Goal: Information Seeking & Learning: Check status

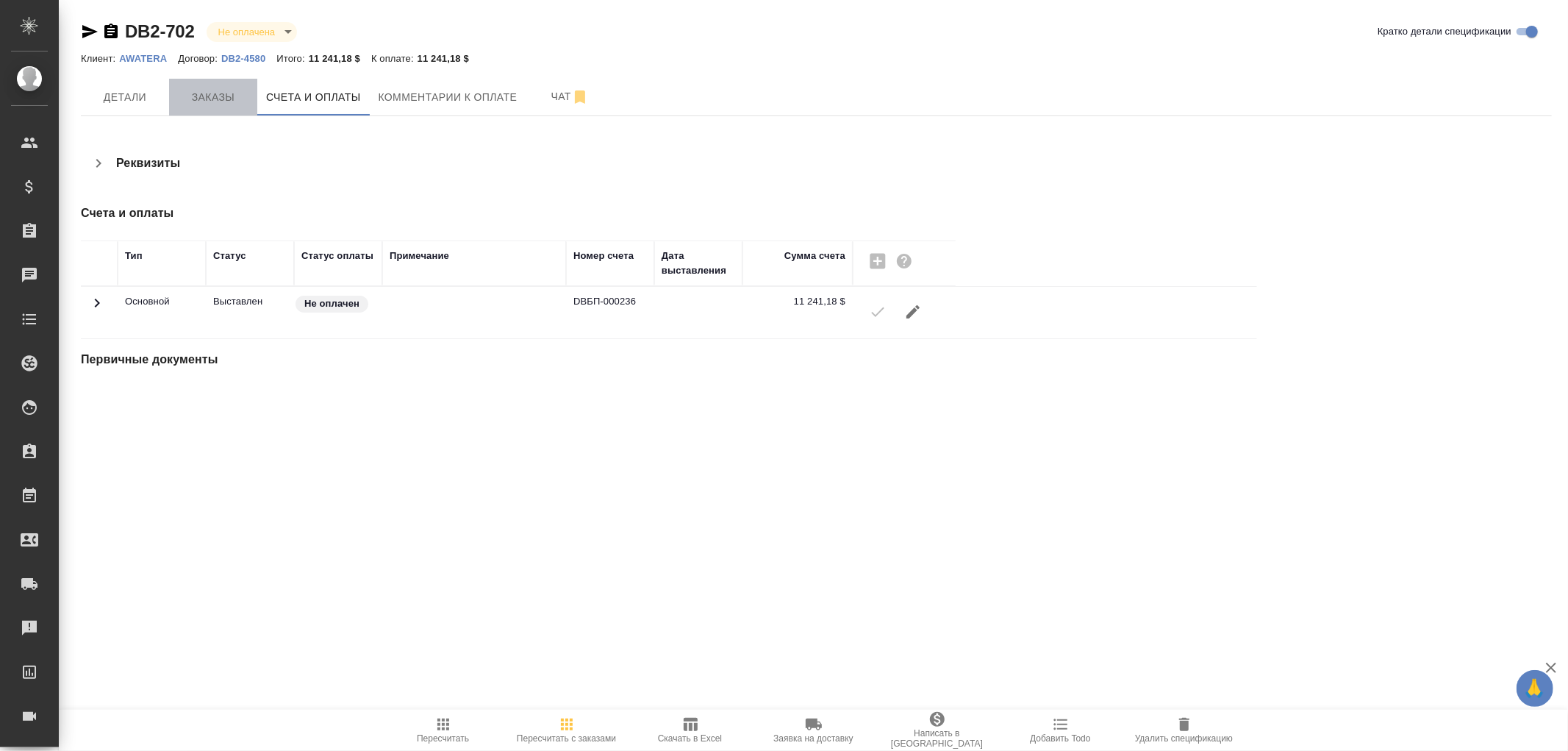
click at [194, 93] on span "Заказы" at bounding box center [213, 98] width 71 height 19
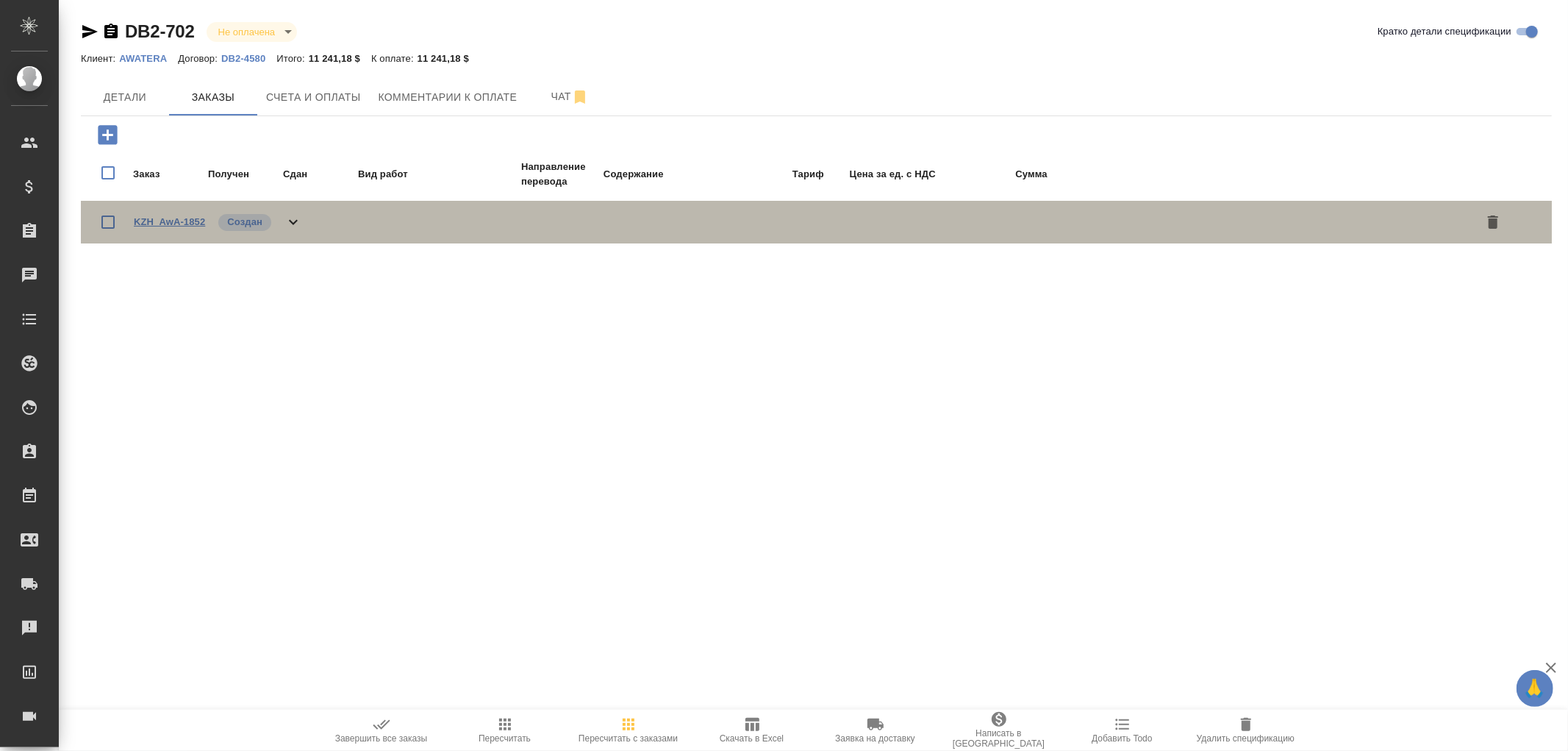
click at [171, 219] on link "KZH_AwA-1852" at bounding box center [170, 222] width 72 height 11
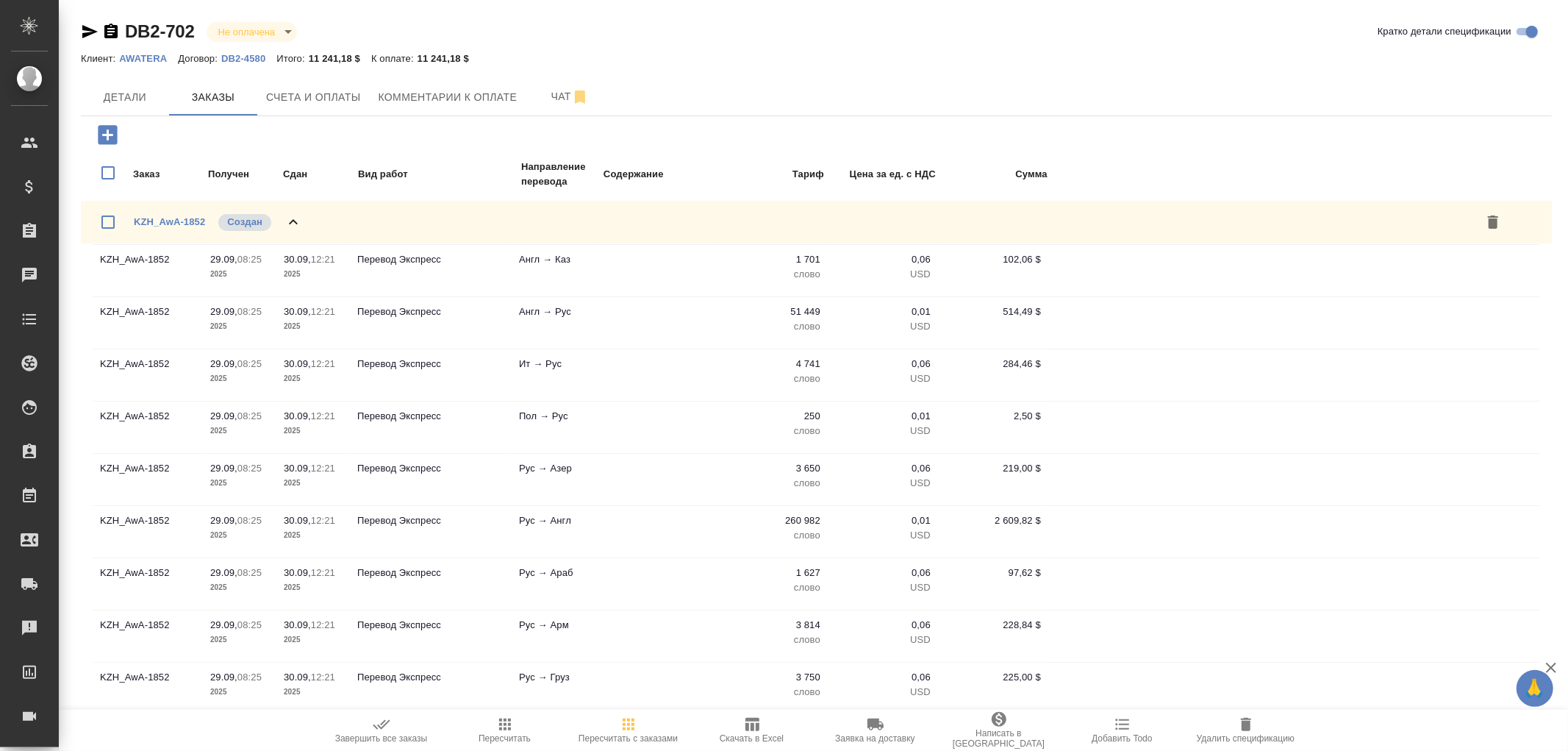
click at [107, 31] on icon "button" at bounding box center [111, 31] width 18 height 18
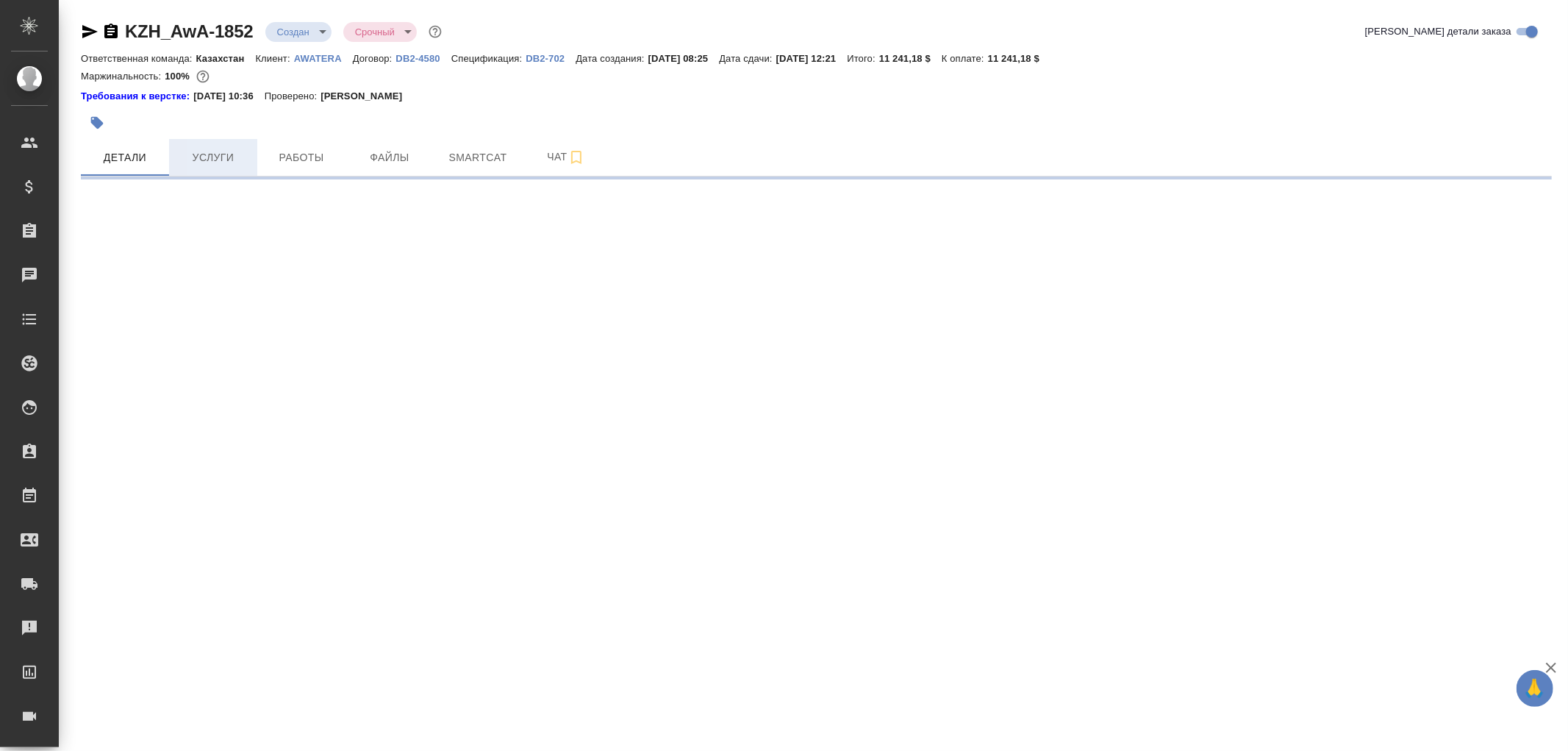
select select "RU"
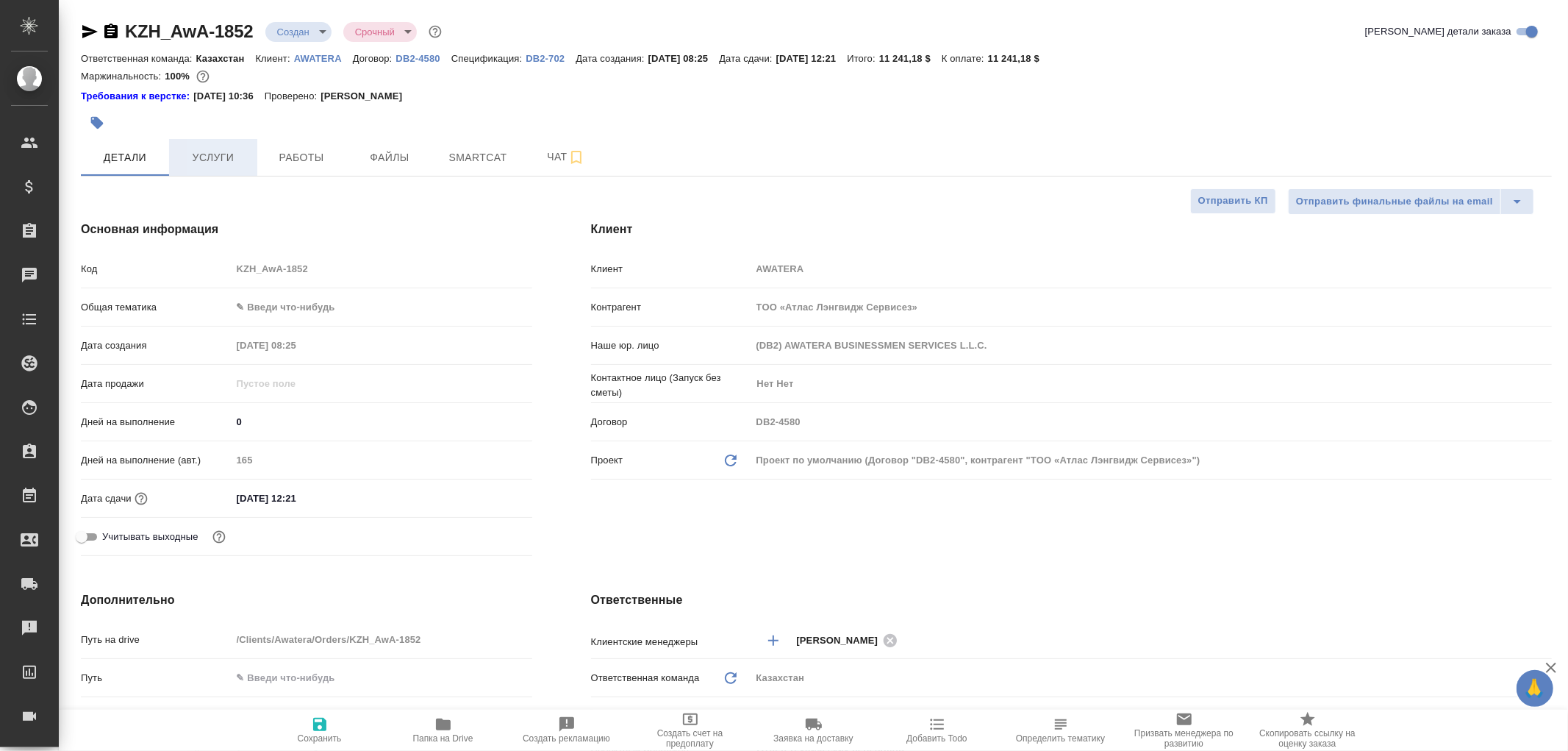
type textarea "x"
click at [213, 158] on span "Услуги" at bounding box center [213, 158] width 71 height 19
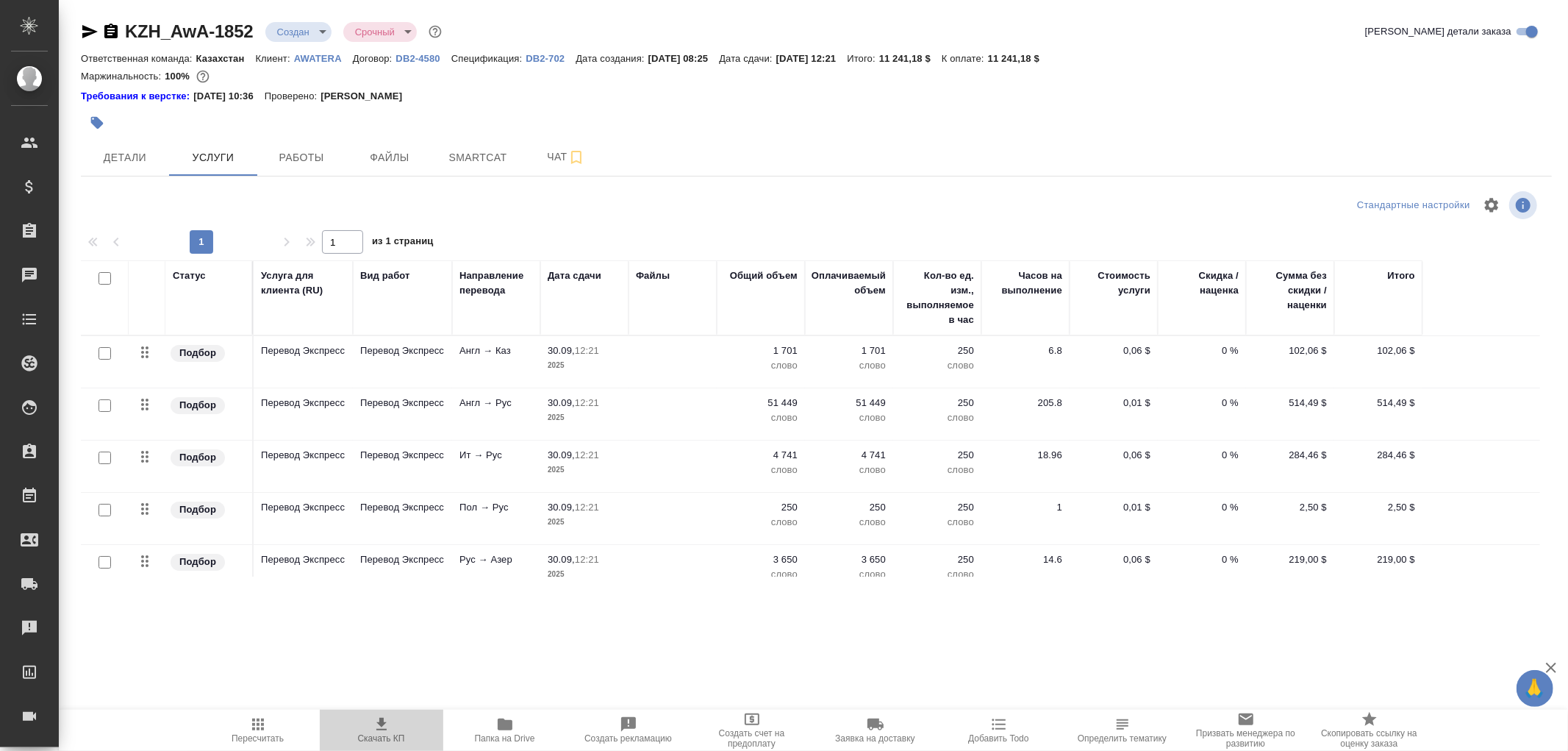
click at [386, 718] on icon "button" at bounding box center [381, 724] width 18 height 18
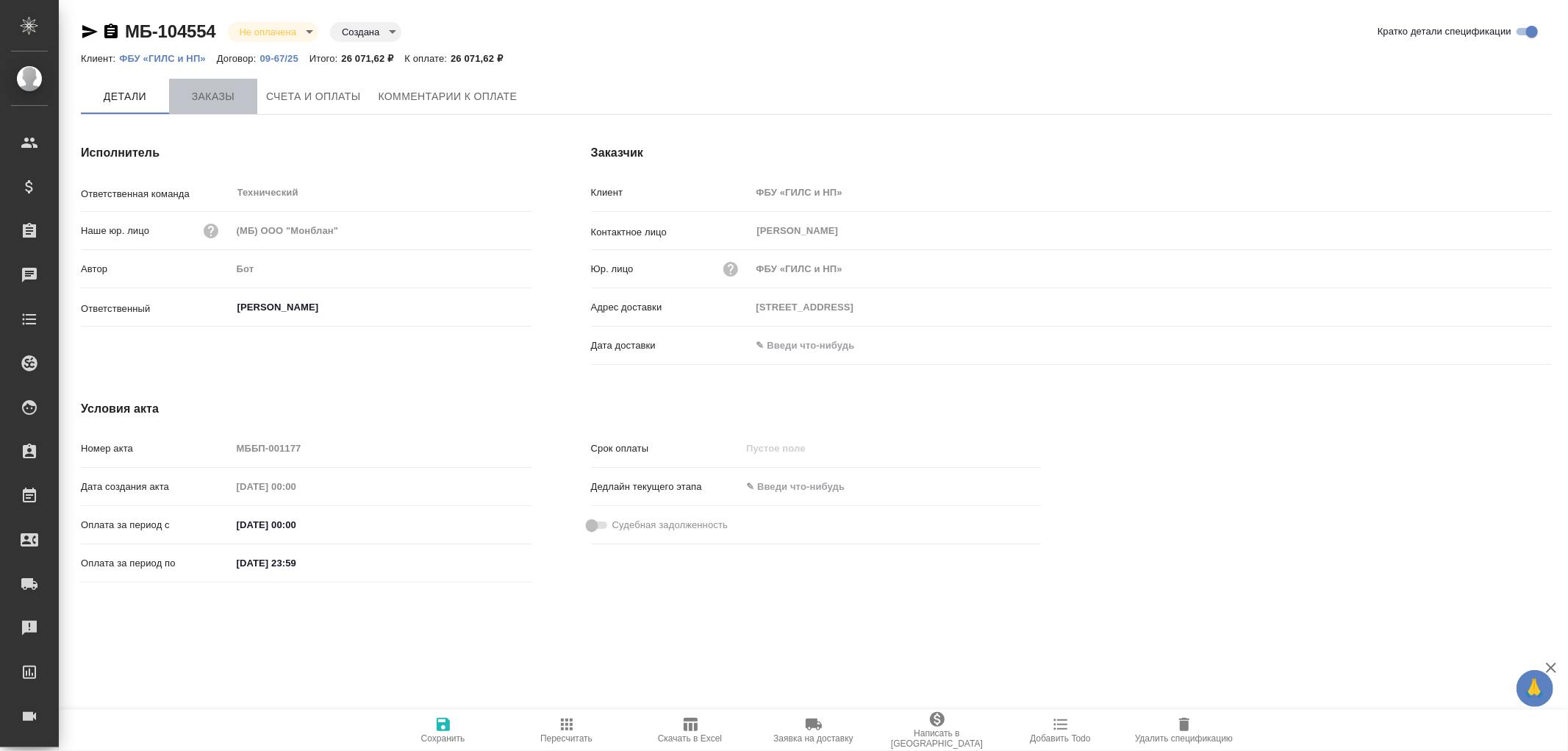
click at [210, 98] on span "Заказы" at bounding box center [213, 97] width 71 height 19
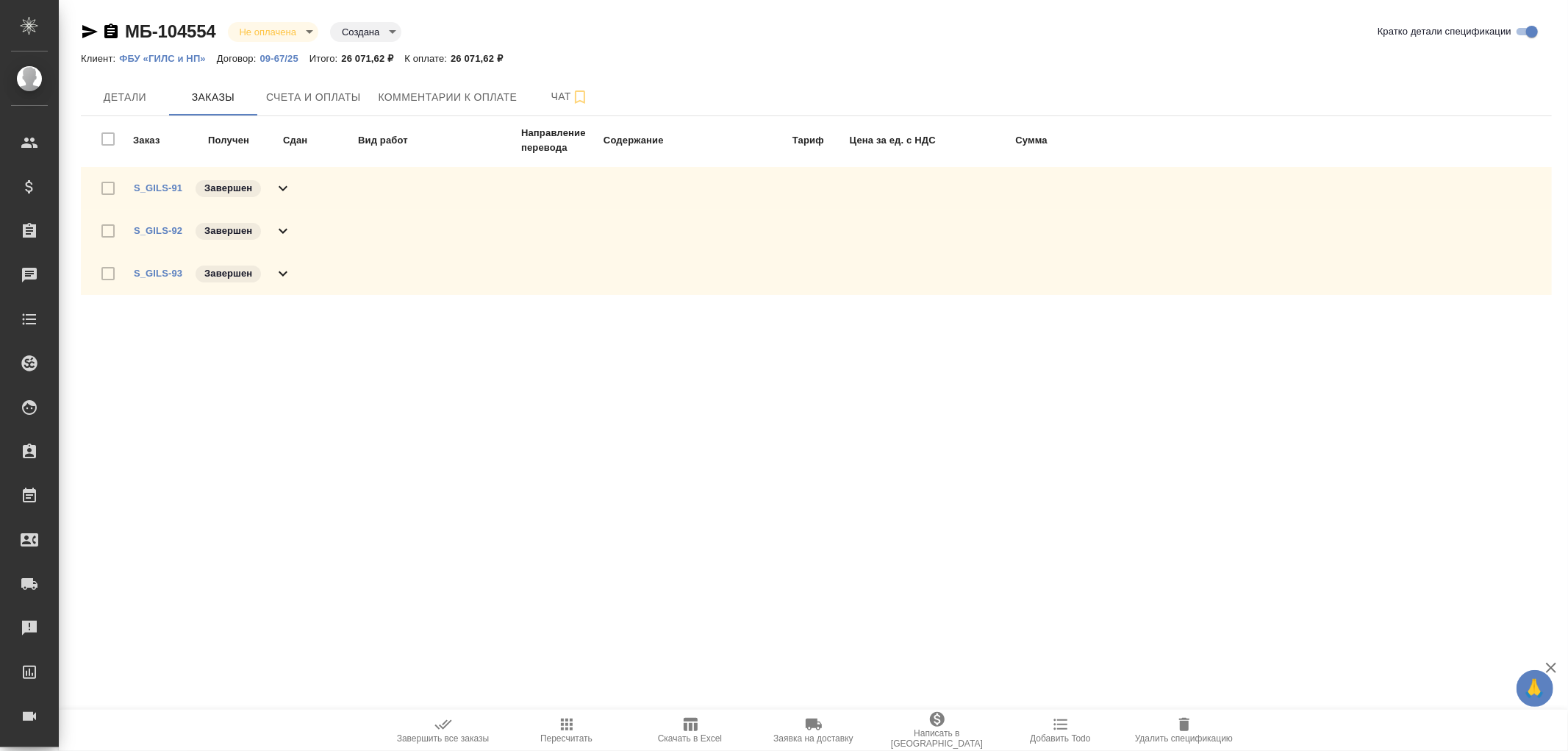
click at [283, 192] on icon at bounding box center [283, 188] width 18 height 18
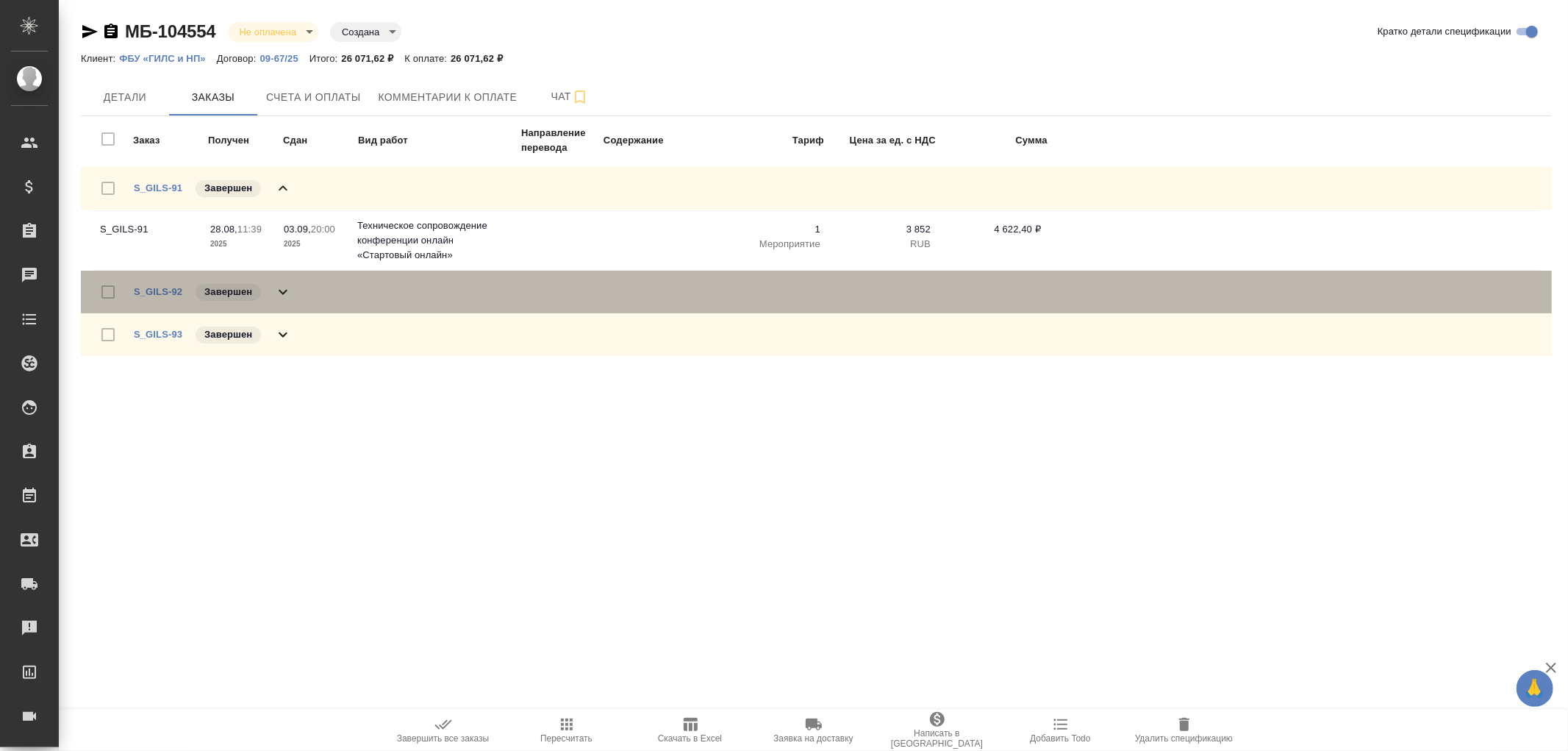
click at [282, 290] on icon at bounding box center [283, 292] width 18 height 18
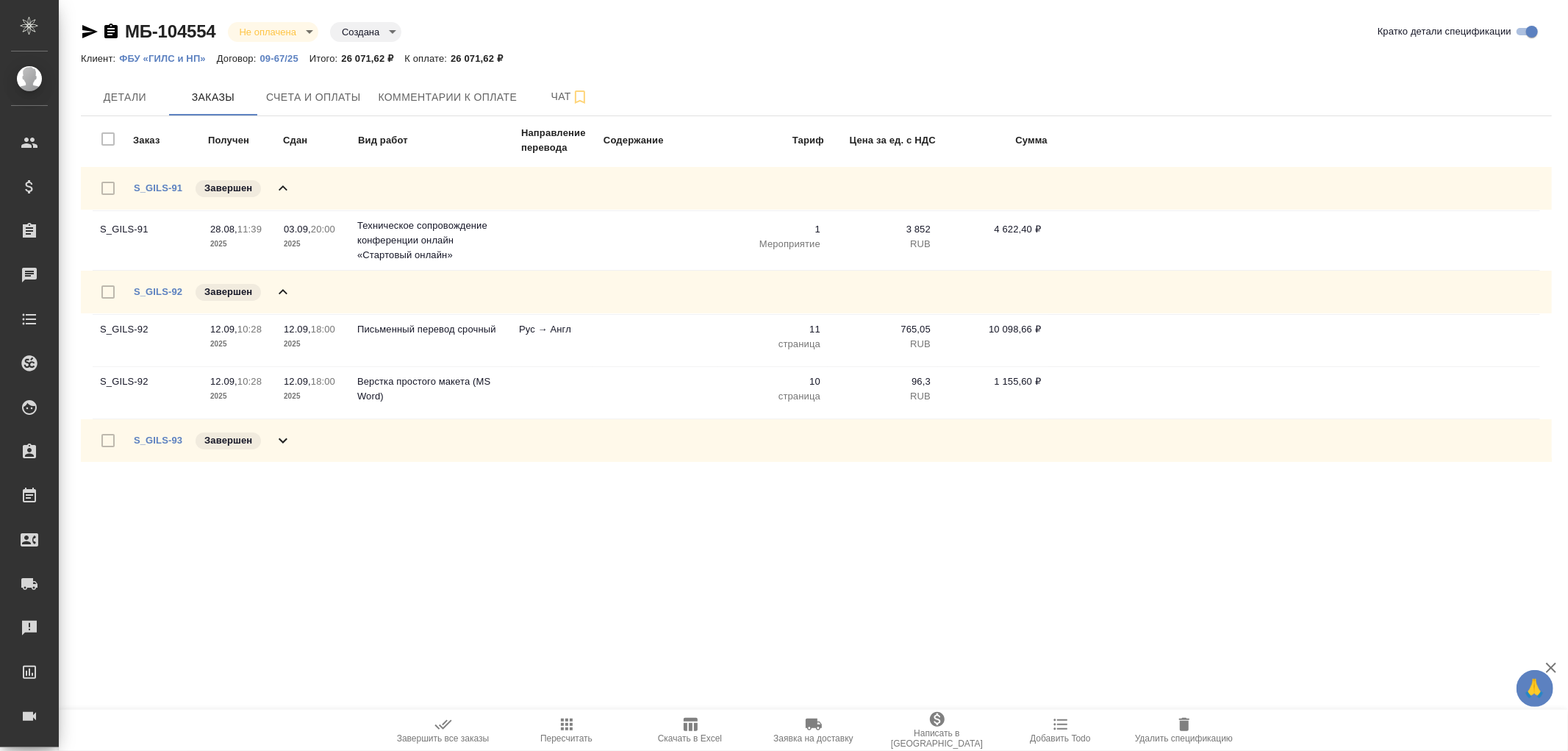
click at [292, 438] on div "S_GILS-93 Завершен" at bounding box center [816, 440] width 1471 height 43
click at [287, 183] on icon at bounding box center [283, 188] width 18 height 18
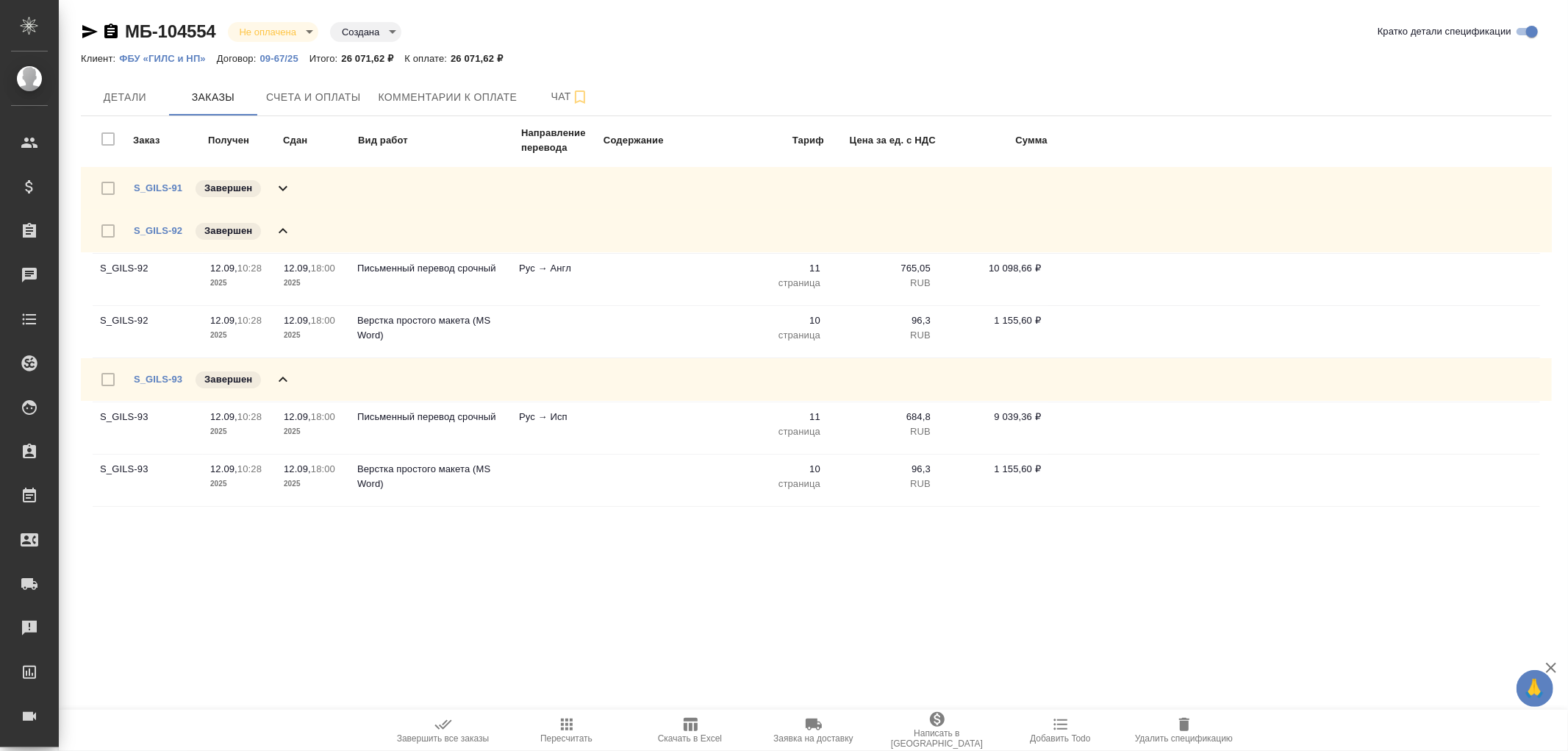
click at [286, 231] on icon at bounding box center [283, 231] width 9 height 5
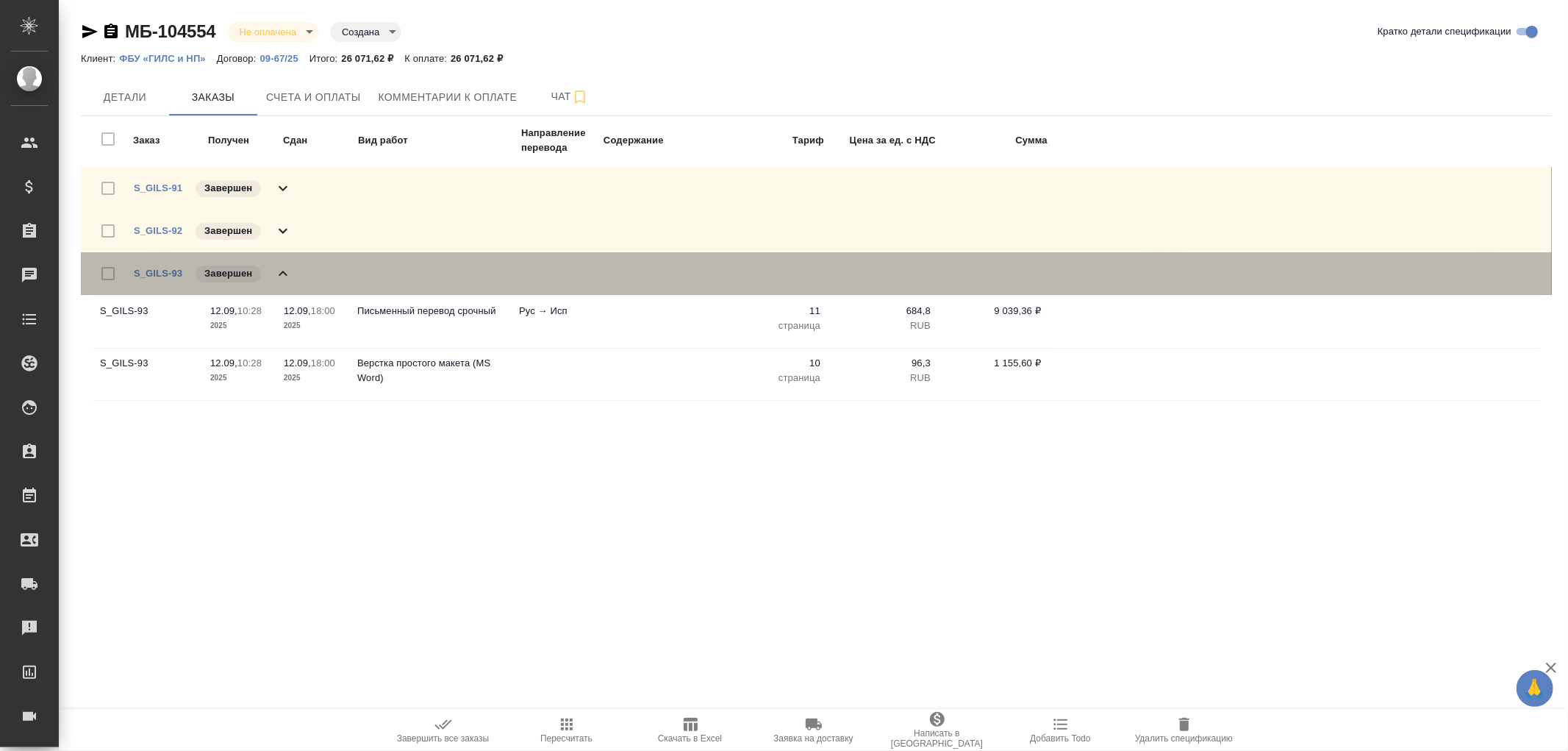
click at [287, 272] on icon at bounding box center [283, 274] width 18 height 18
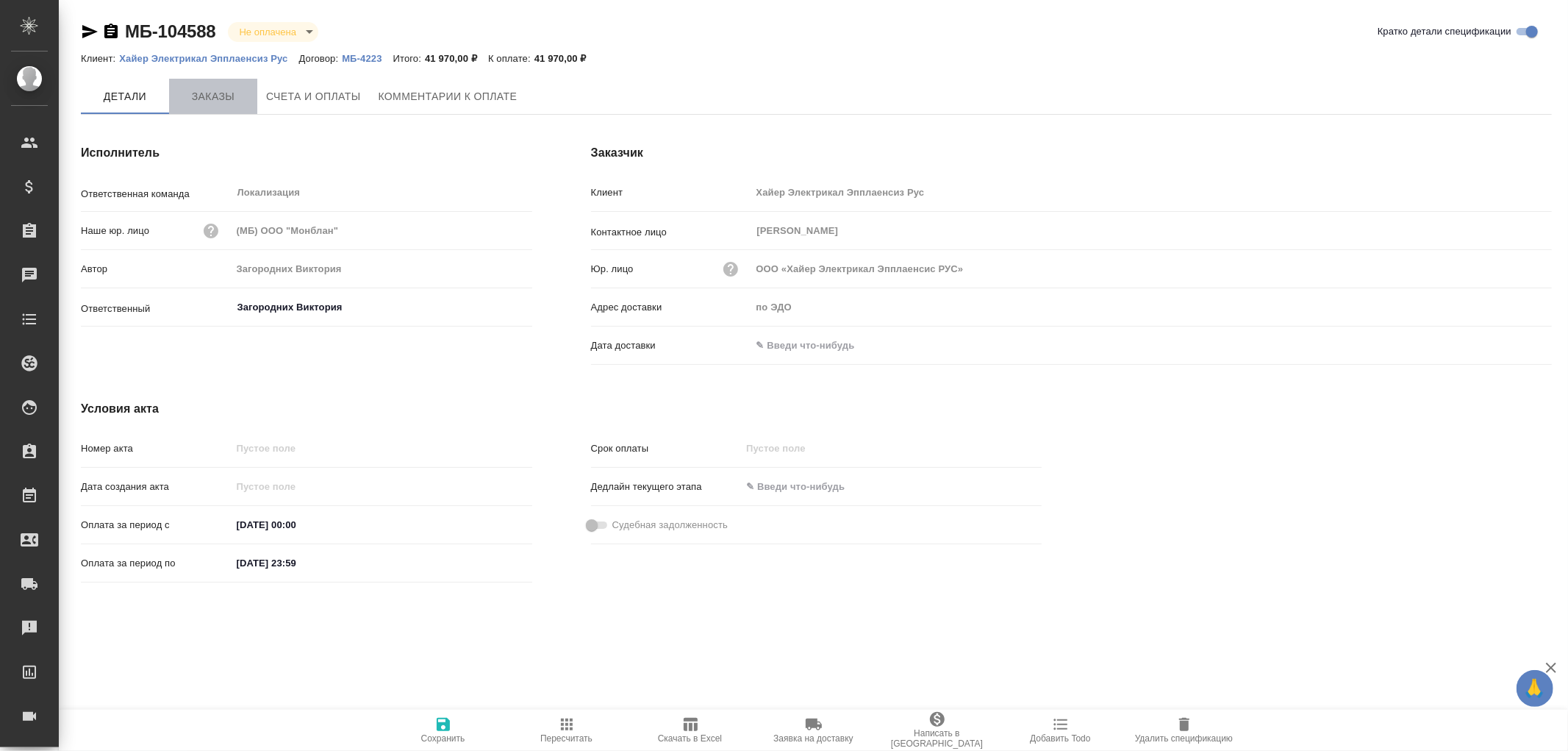
click at [210, 97] on span "Заказы" at bounding box center [213, 97] width 71 height 19
click at [693, 723] on icon "button" at bounding box center [691, 724] width 18 height 18
click at [777, 343] on input "text" at bounding box center [816, 346] width 129 height 21
click at [1511, 343] on icon "button" at bounding box center [1510, 346] width 18 height 18
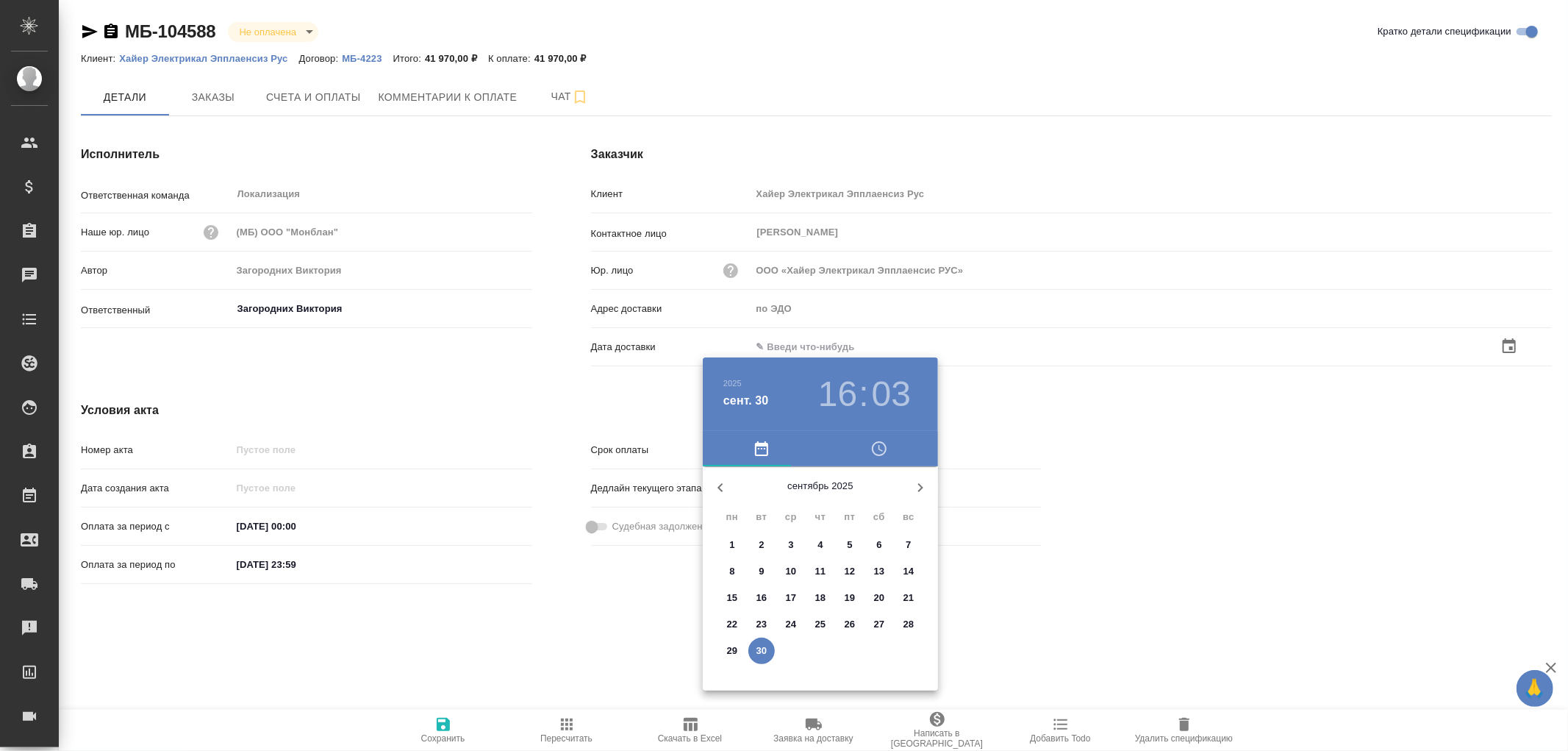
click at [762, 651] on p "30" at bounding box center [762, 651] width 11 height 14
type input "30.09.2025 16:03"
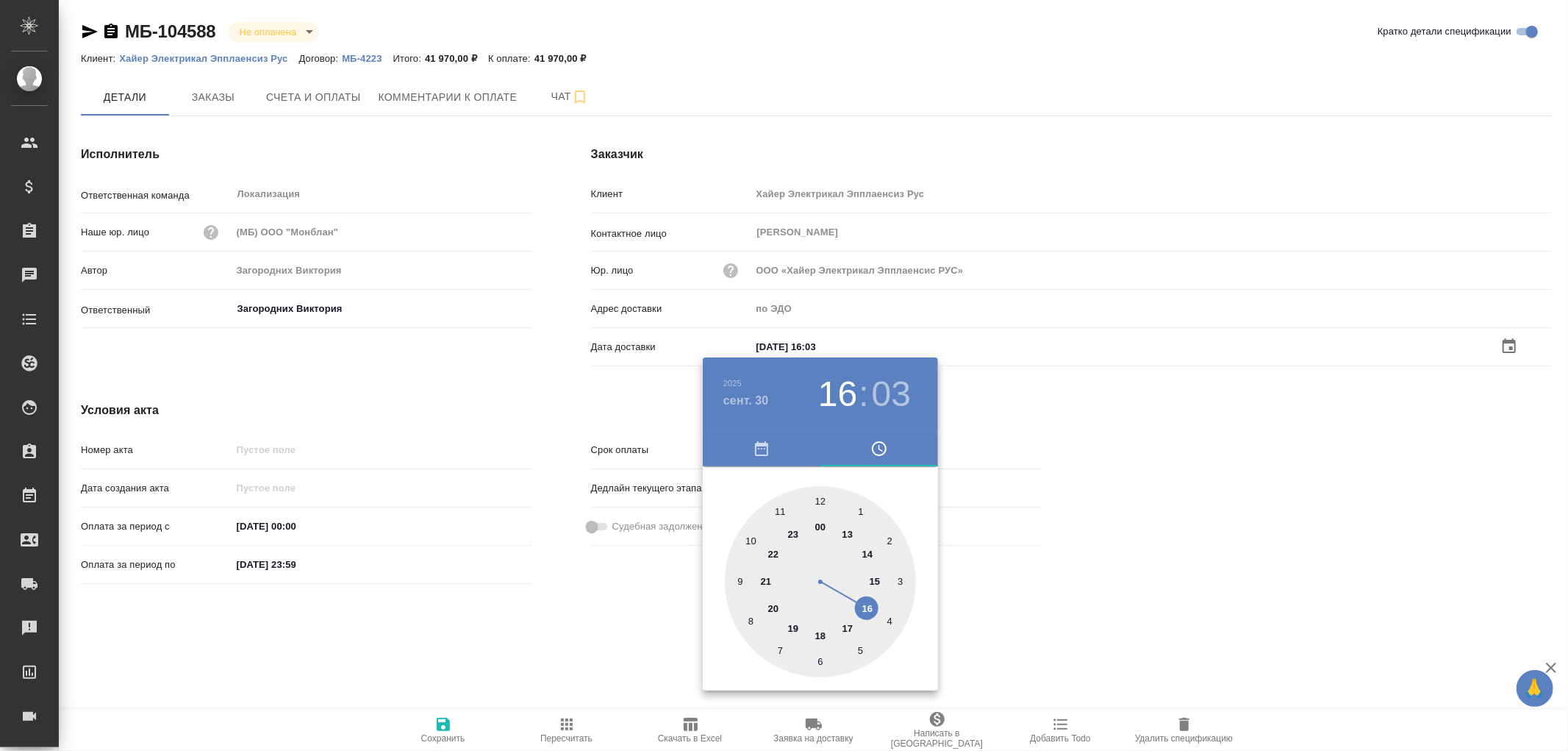
click at [439, 719] on div at bounding box center [784, 375] width 1568 height 751
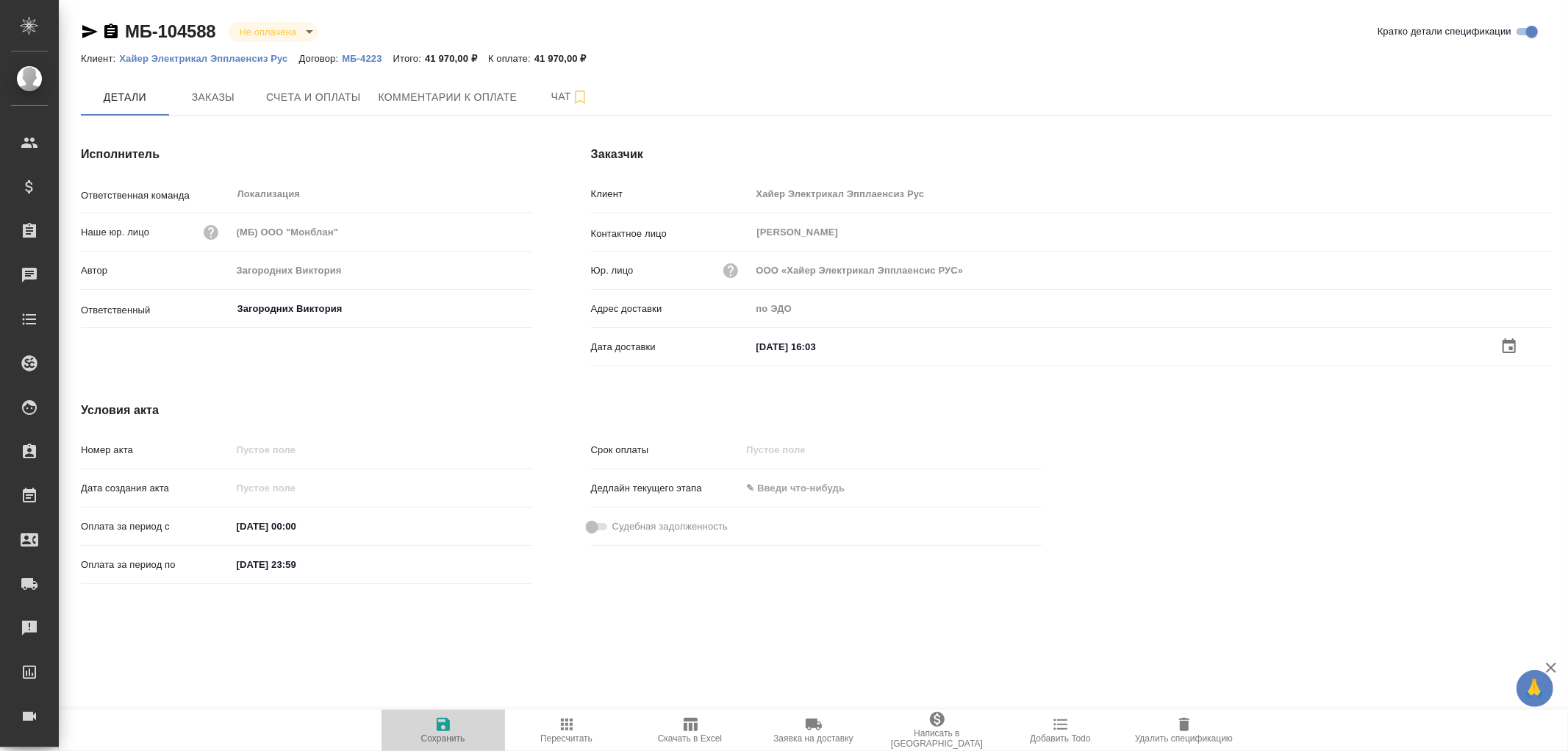
click at [439, 722] on icon "button" at bounding box center [444, 724] width 18 height 18
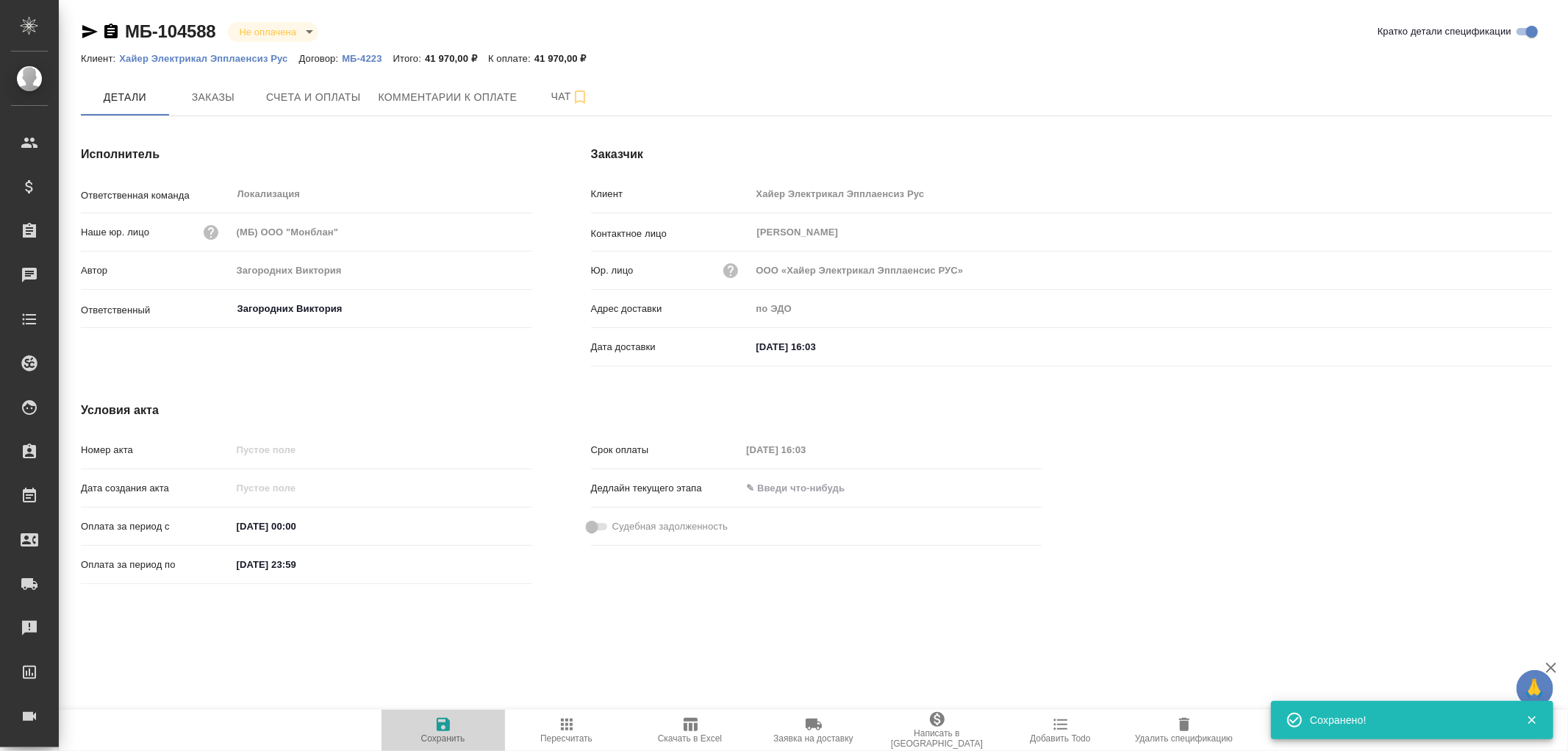
click at [443, 721] on icon "button" at bounding box center [444, 724] width 18 height 18
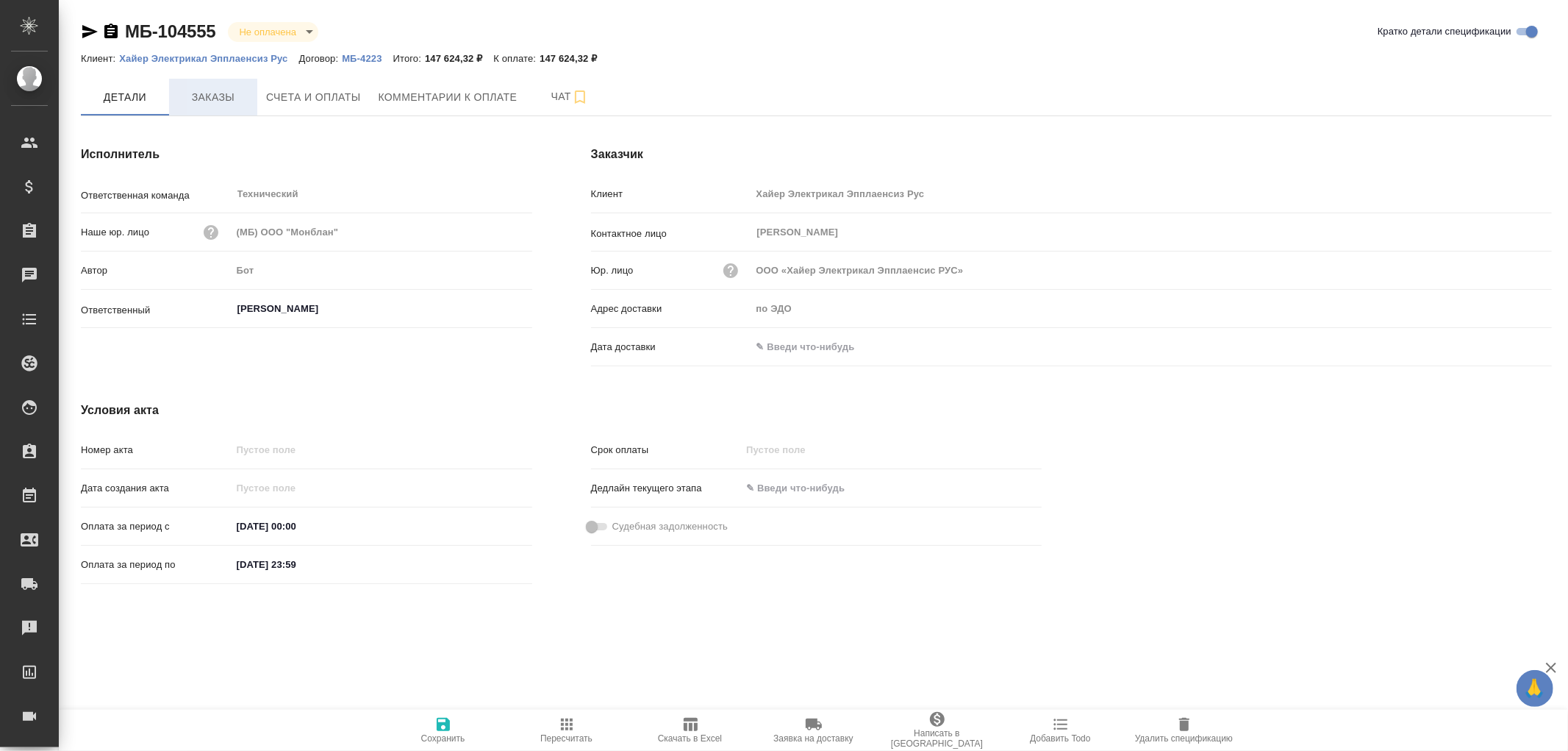
click at [204, 98] on span "Заказы" at bounding box center [213, 98] width 71 height 19
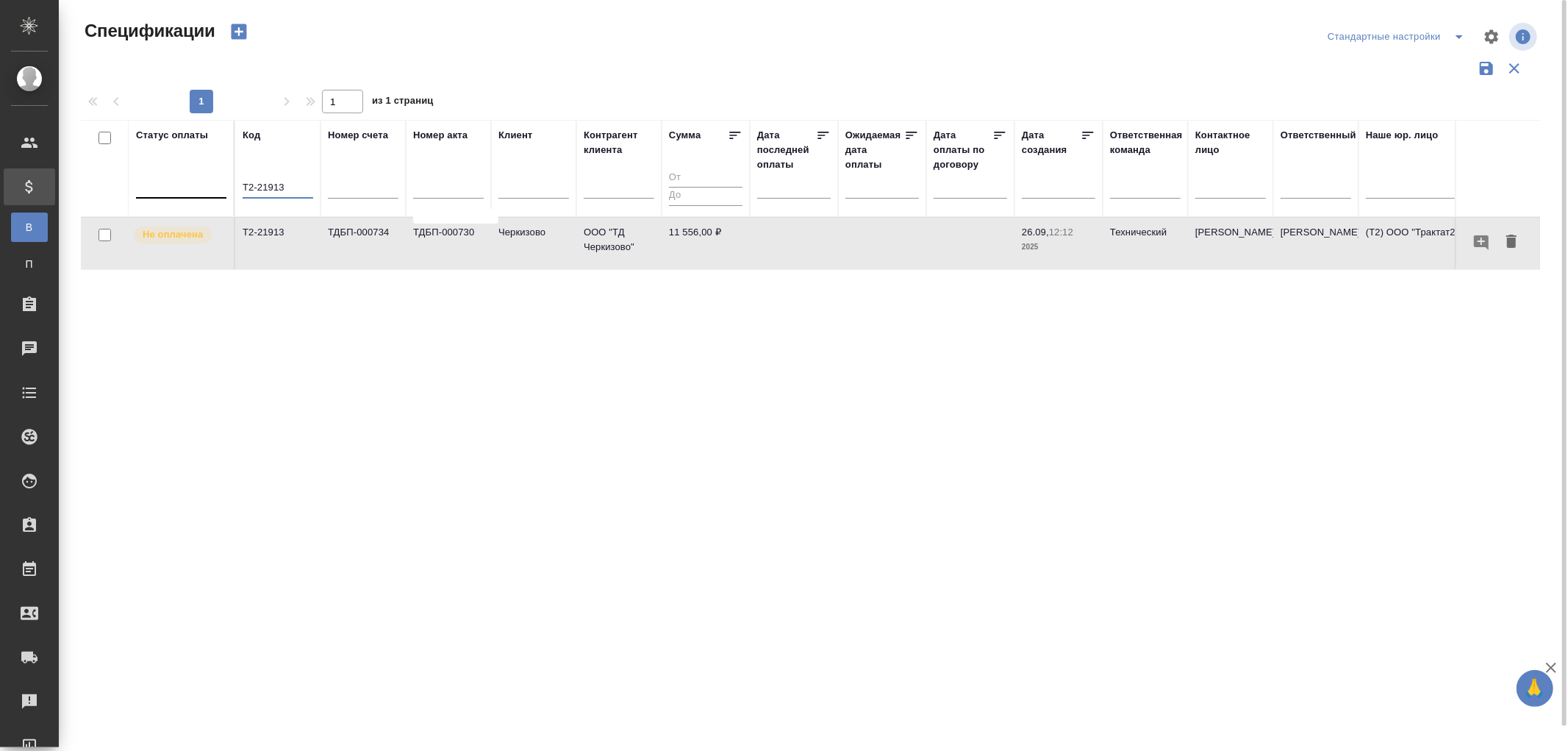
drag, startPoint x: 296, startPoint y: 189, endPoint x: 159, endPoint y: 178, distance: 137.4
click at [159, 178] on tr "Статус оплаты Код Т2-21913 Номер счета Номер акта [PERSON_NAME] клиента Сумма Д…" at bounding box center [1035, 168] width 1909 height 97
paste input "Б-102702"
type input "МБ-102702"
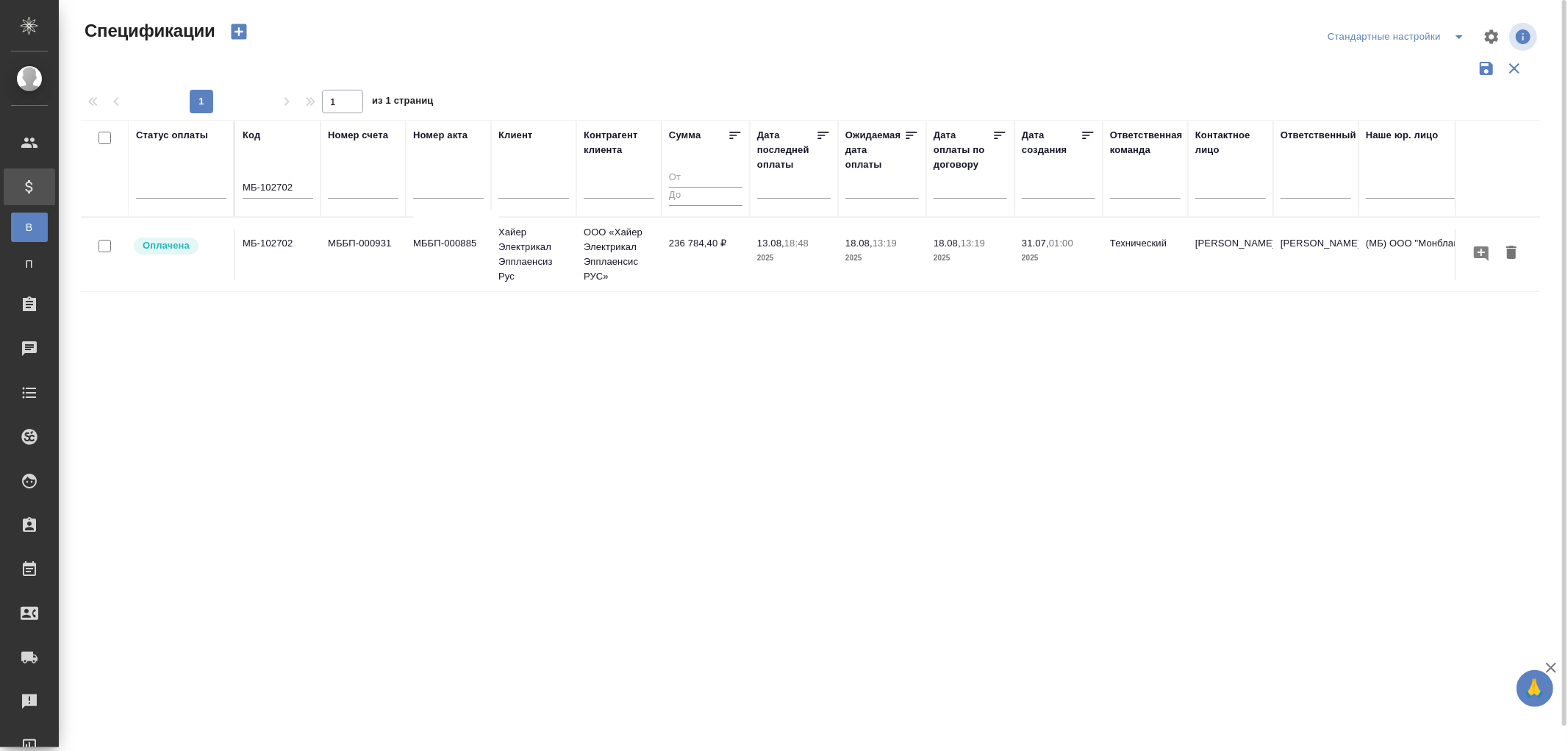
click at [443, 249] on td "МББП-000885" at bounding box center [447, 254] width 85 height 52
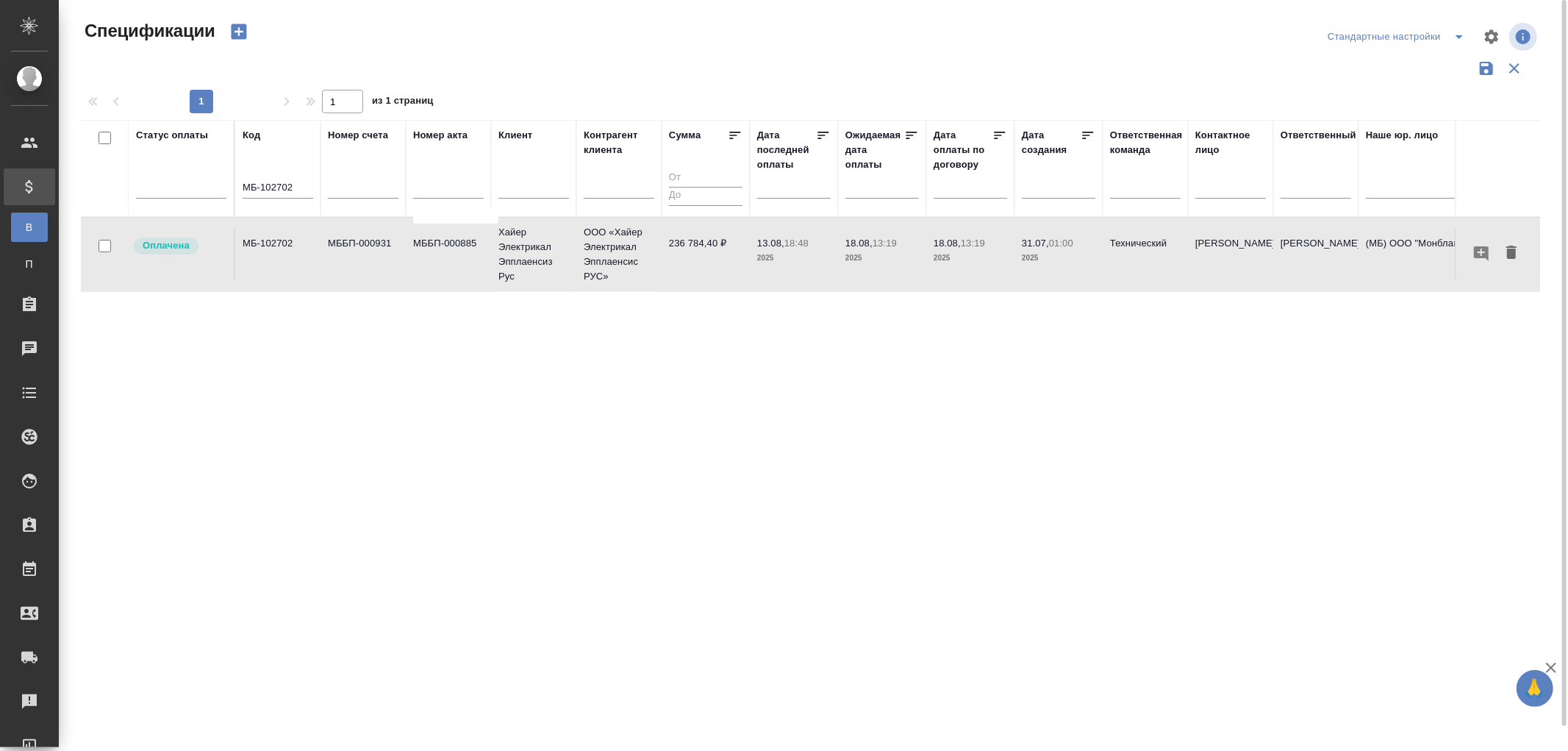
click at [443, 249] on td "МББП-000885" at bounding box center [447, 254] width 85 height 52
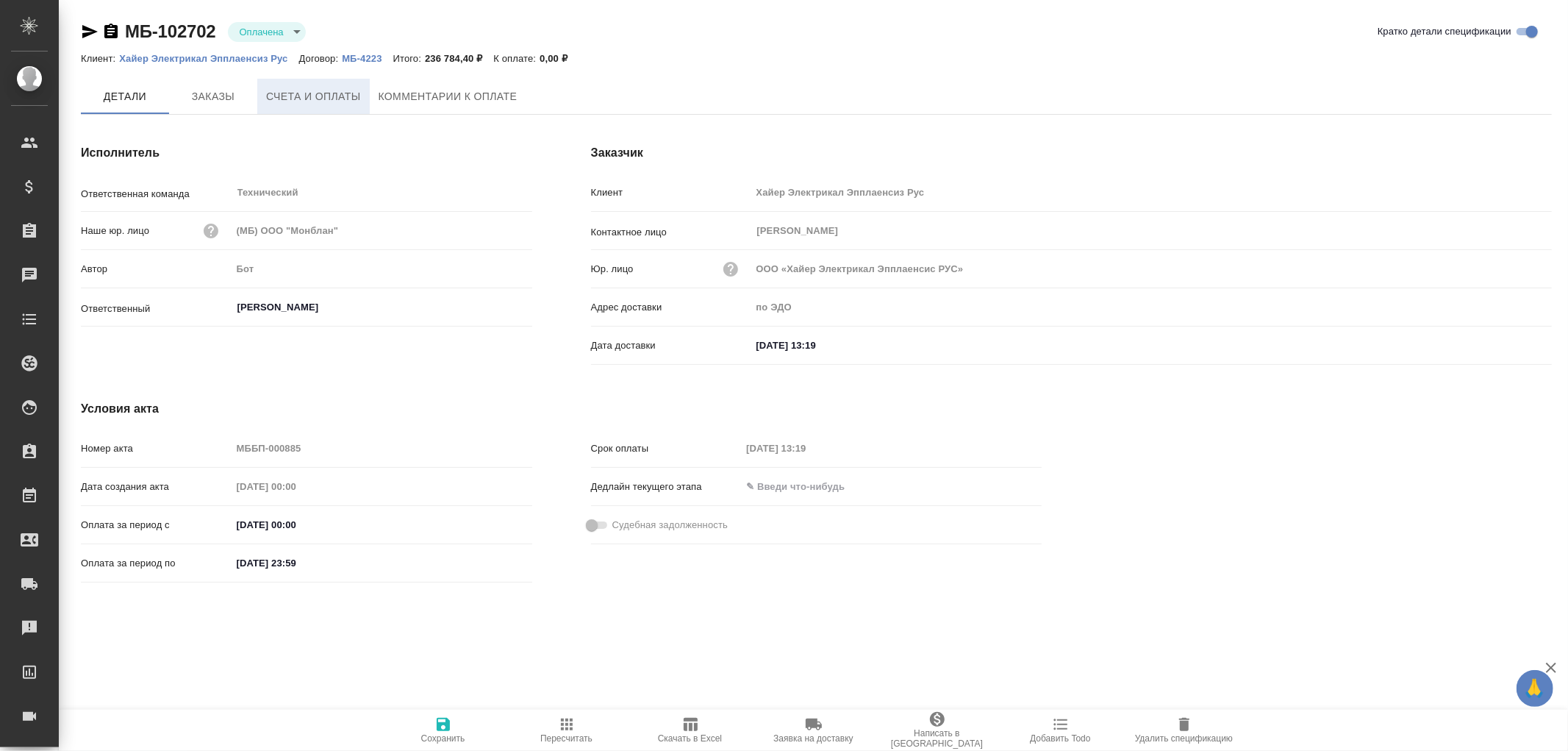
click at [320, 97] on span "Счета и оплаты" at bounding box center [313, 97] width 95 height 19
click at [200, 98] on span "Заказы" at bounding box center [213, 98] width 71 height 19
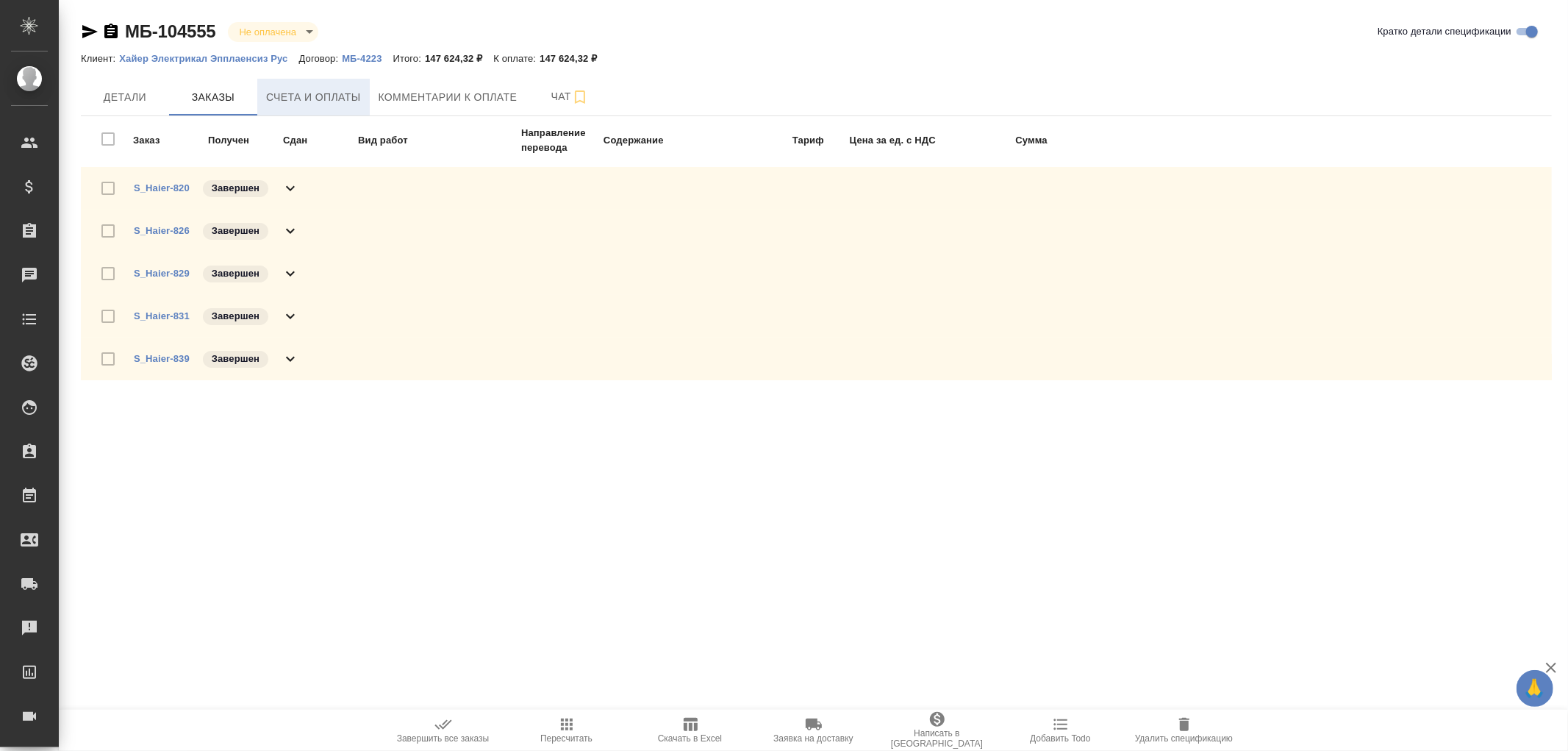
click at [305, 89] on span "Счета и оплаты" at bounding box center [313, 98] width 95 height 19
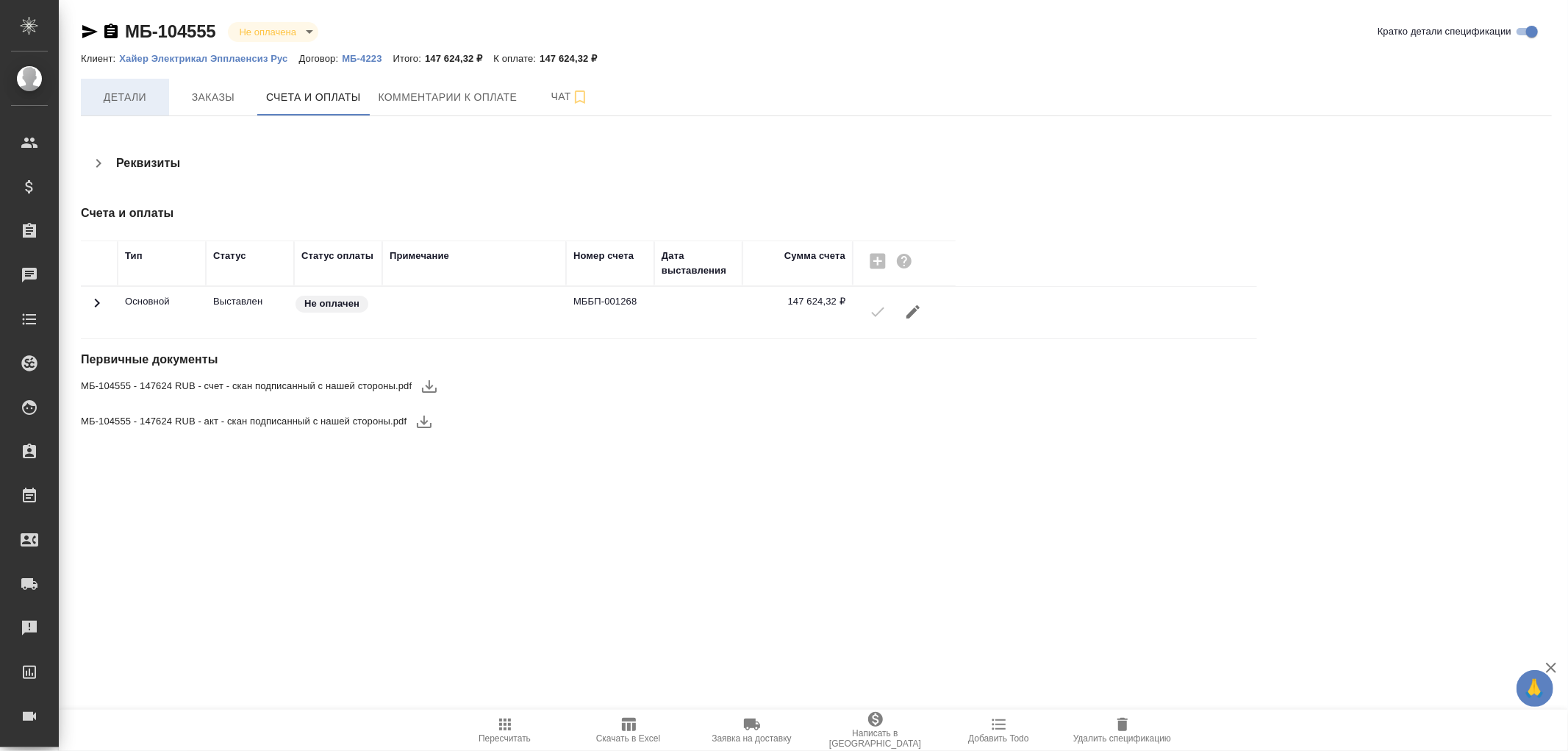
click at [119, 98] on span "Детали" at bounding box center [124, 98] width 71 height 19
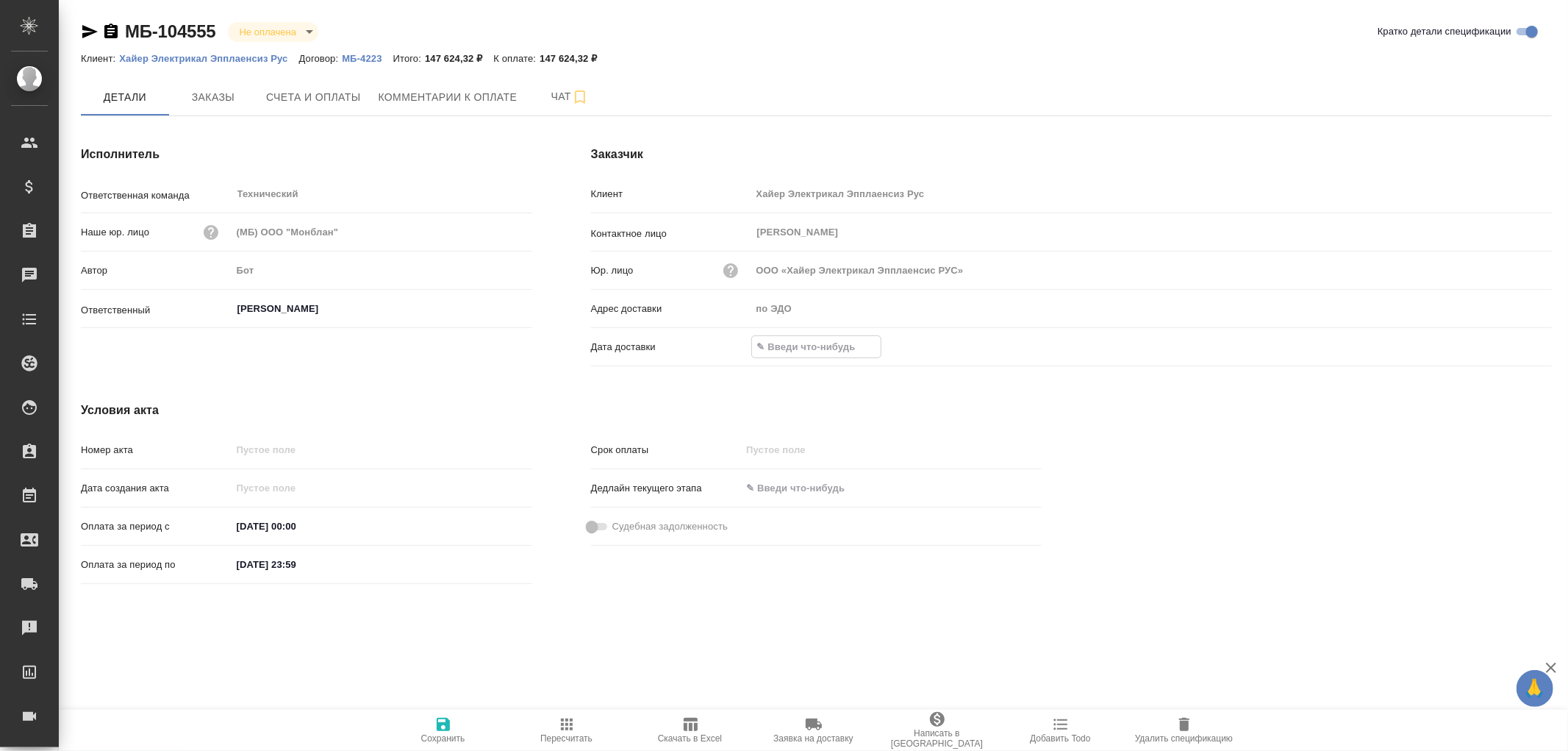
click at [800, 346] on input "text" at bounding box center [816, 346] width 129 height 21
click at [1507, 348] on icon "button" at bounding box center [1510, 346] width 18 height 18
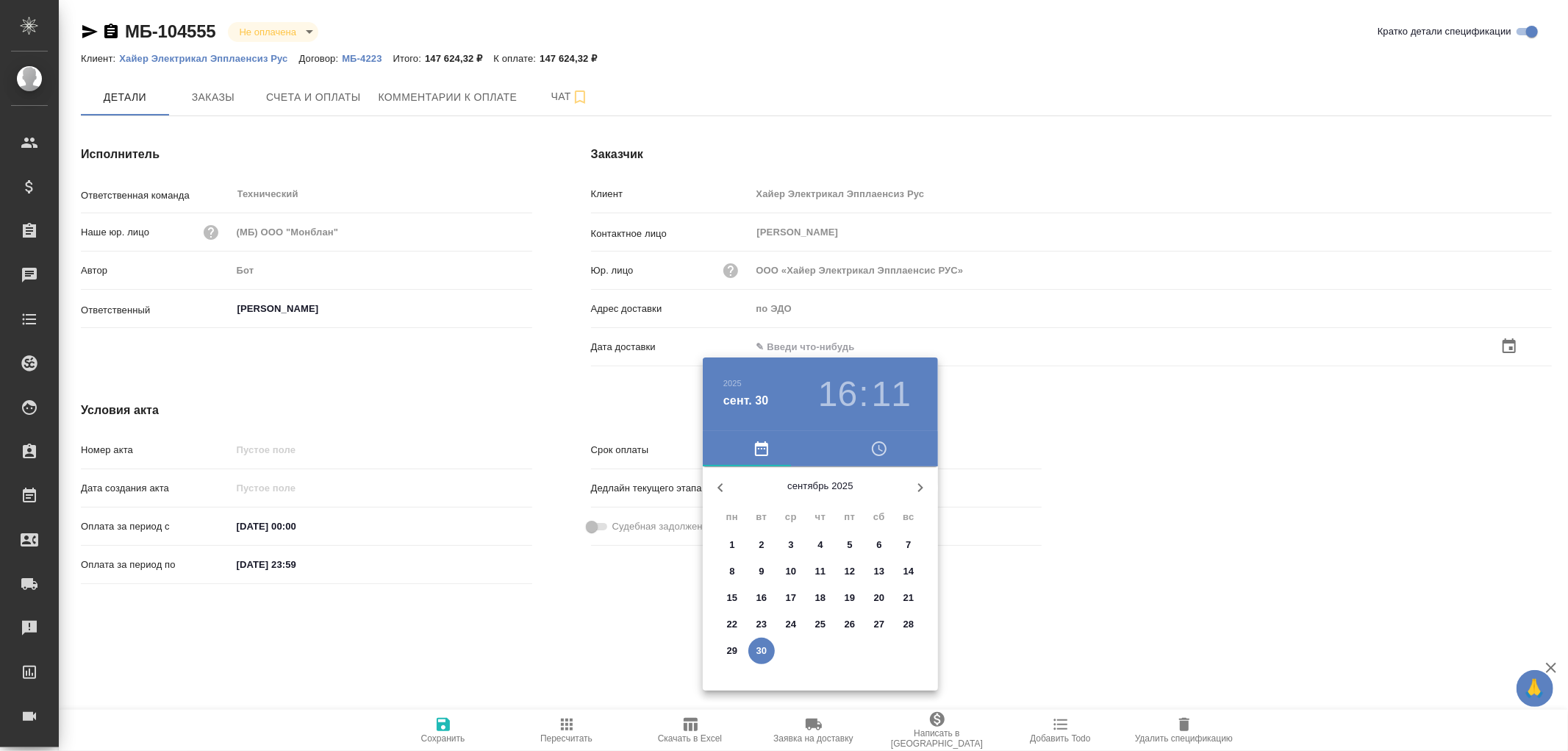
click at [762, 649] on p "30" at bounding box center [762, 651] width 11 height 14
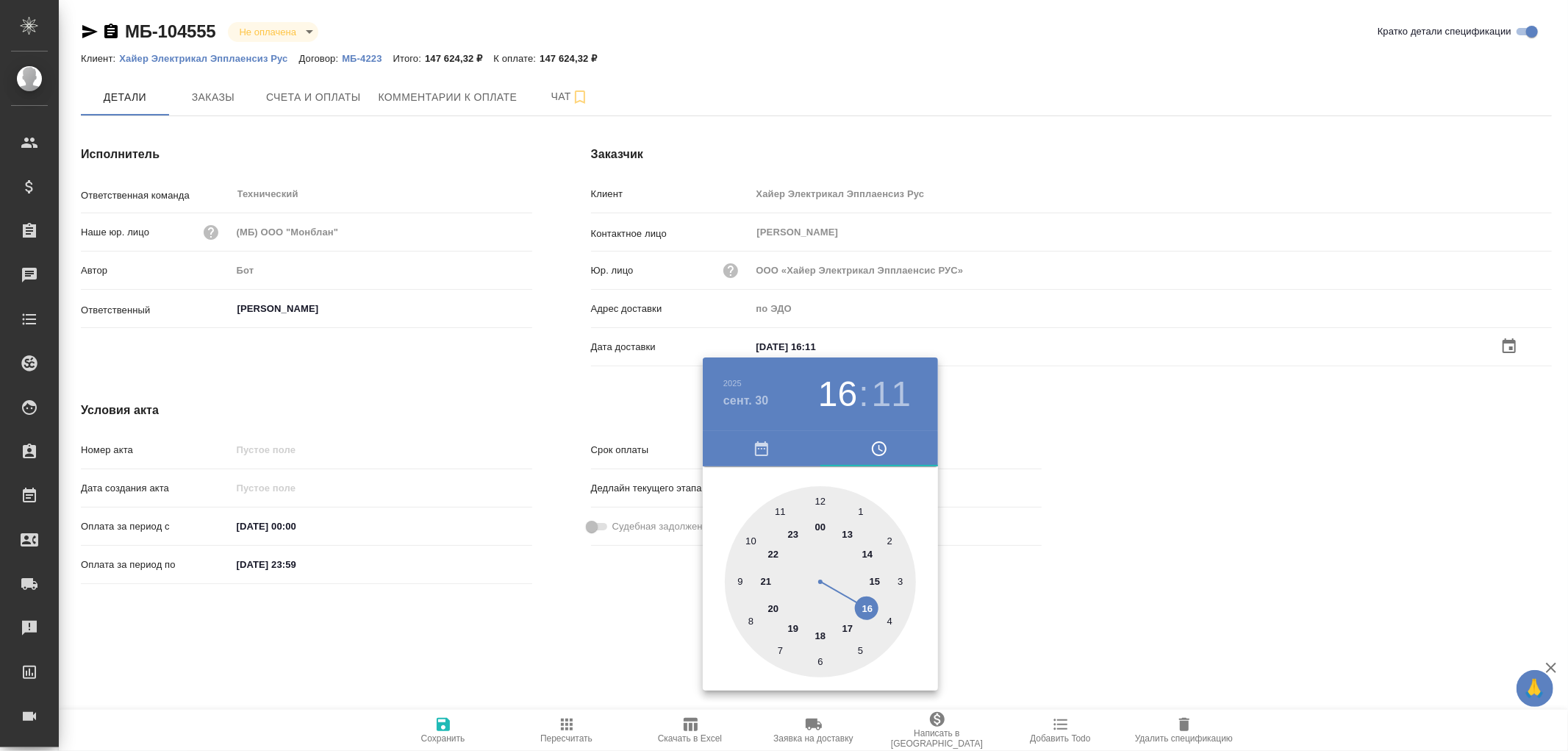
type input "30.09.2025 16:11"
click at [439, 727] on div at bounding box center [784, 375] width 1568 height 751
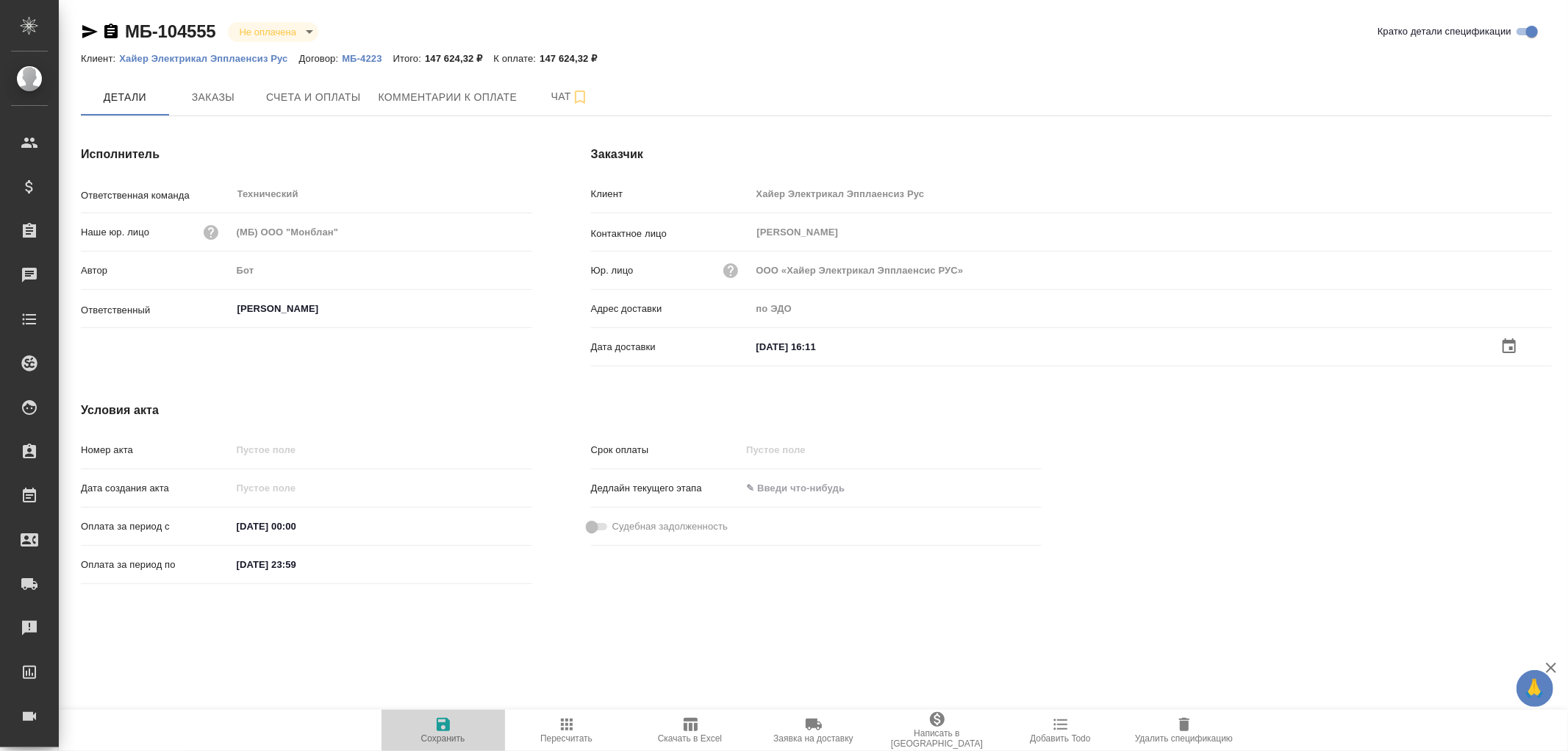
click at [448, 725] on icon "button" at bounding box center [443, 724] width 13 height 13
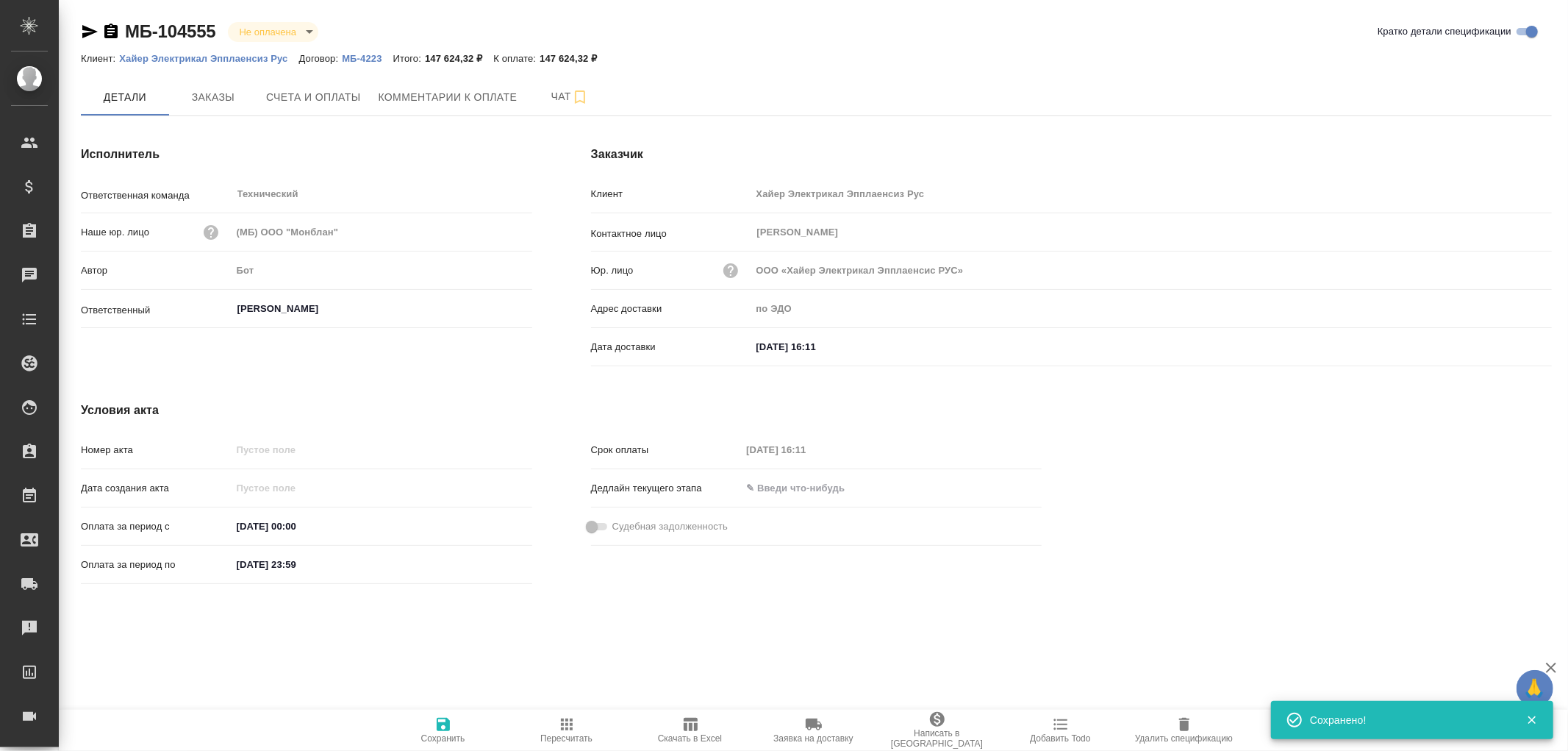
click at [445, 723] on icon "button" at bounding box center [443, 724] width 13 height 13
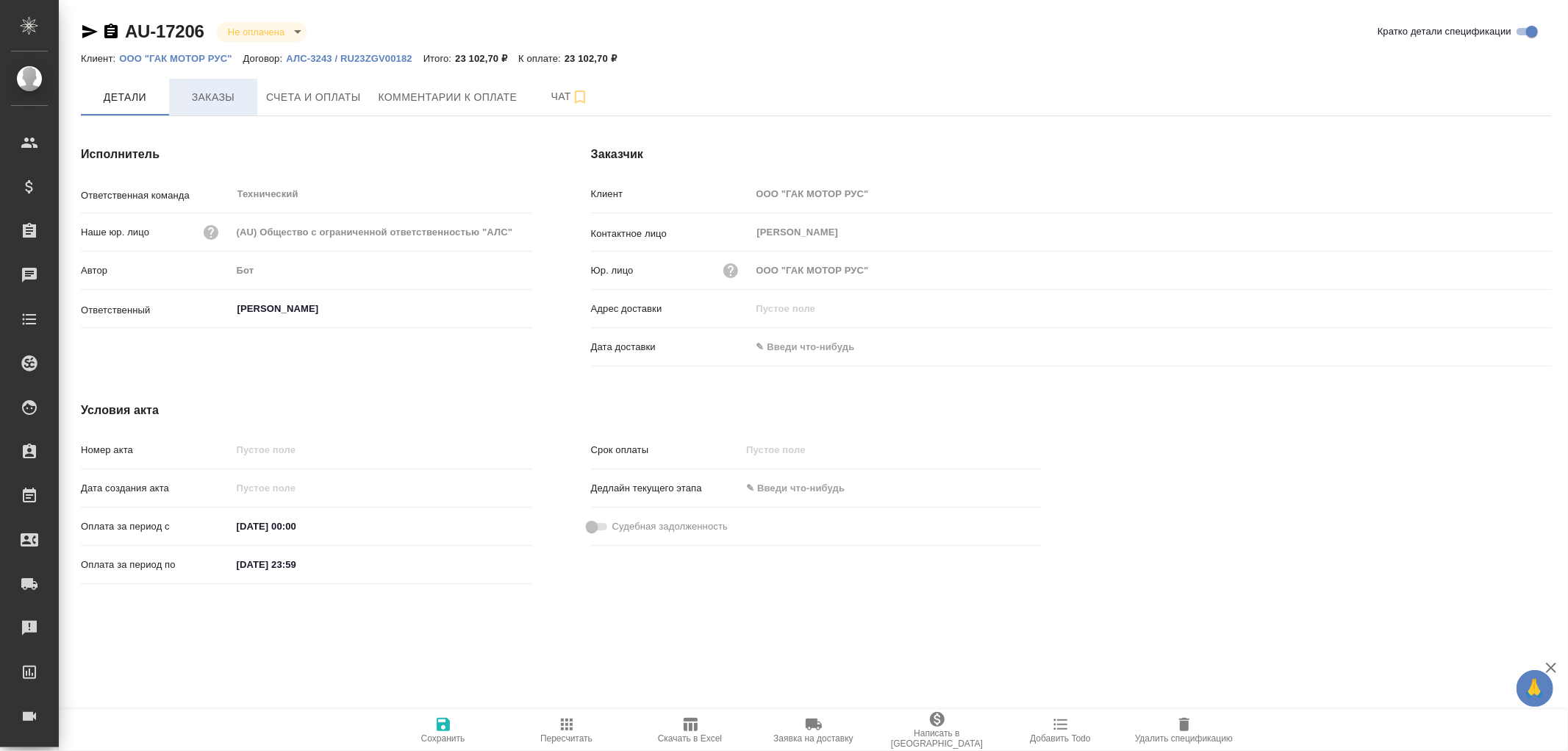
click at [229, 92] on span "Заказы" at bounding box center [213, 98] width 71 height 19
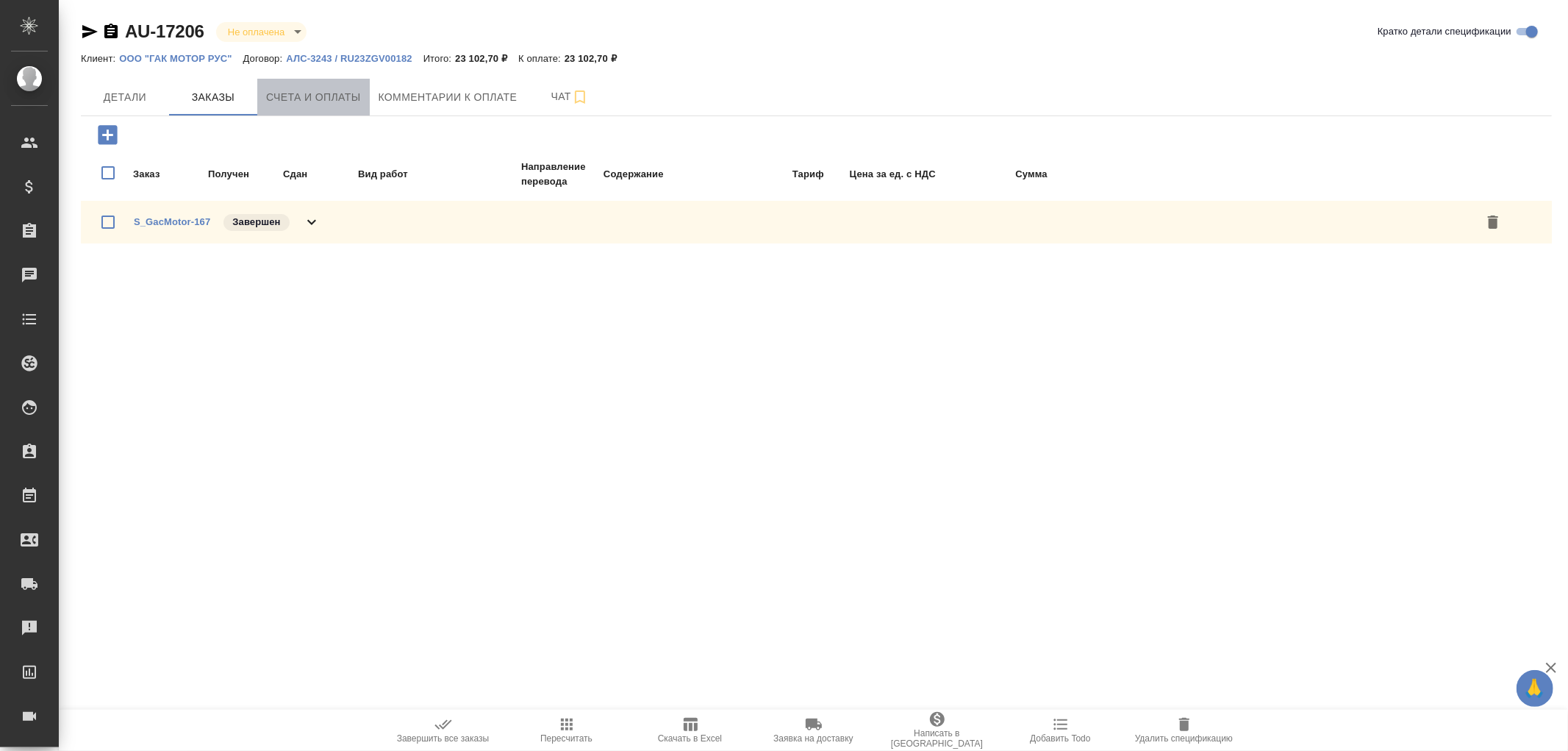
click at [331, 93] on span "Счета и оплаты" at bounding box center [313, 98] width 95 height 19
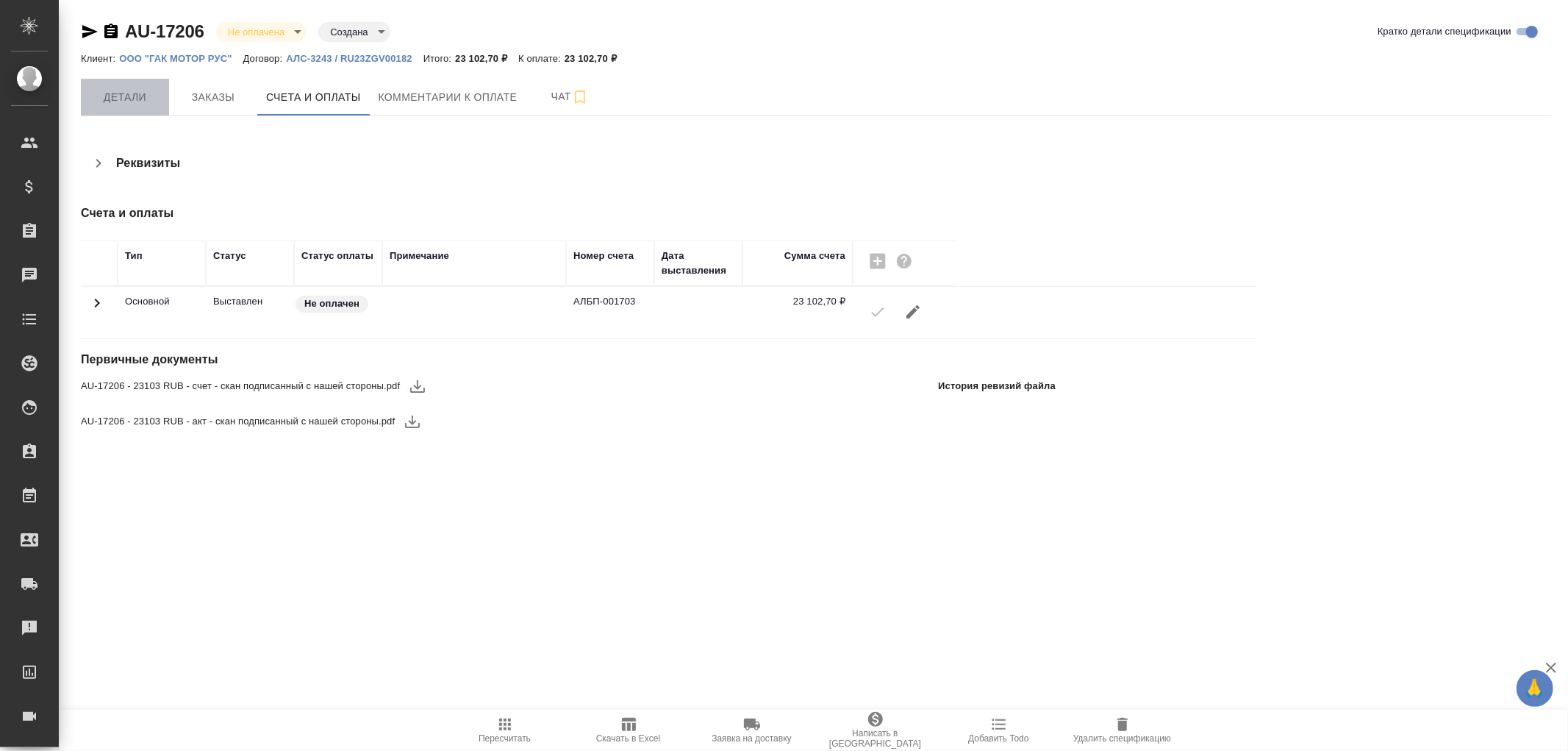
click at [115, 98] on span "Детали" at bounding box center [124, 98] width 71 height 19
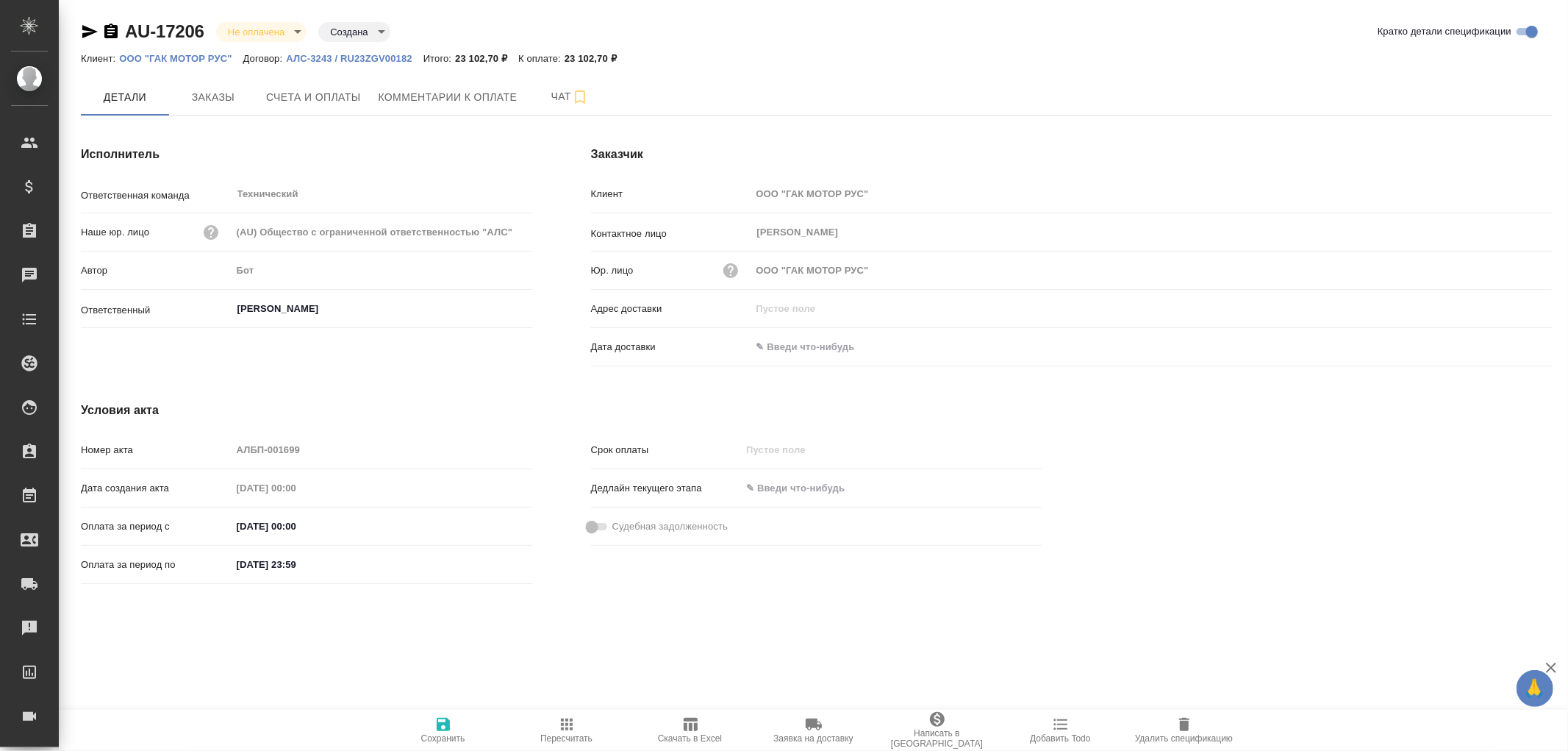
click at [778, 346] on input "text" at bounding box center [816, 346] width 129 height 21
click at [1514, 346] on icon "button" at bounding box center [1510, 346] width 18 height 18
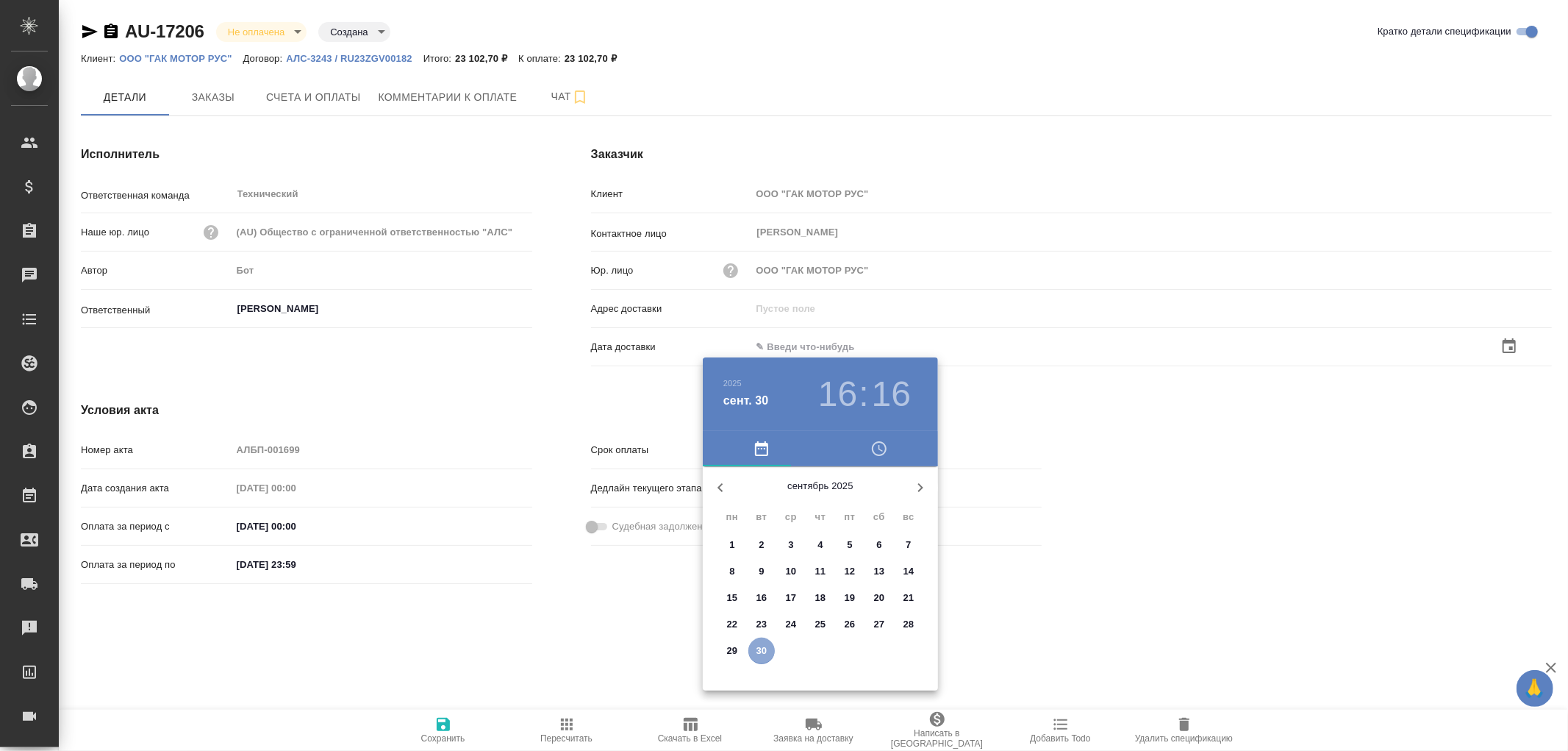
click at [757, 651] on p "30" at bounding box center [762, 651] width 11 height 14
type input "30.09.2025 16:16"
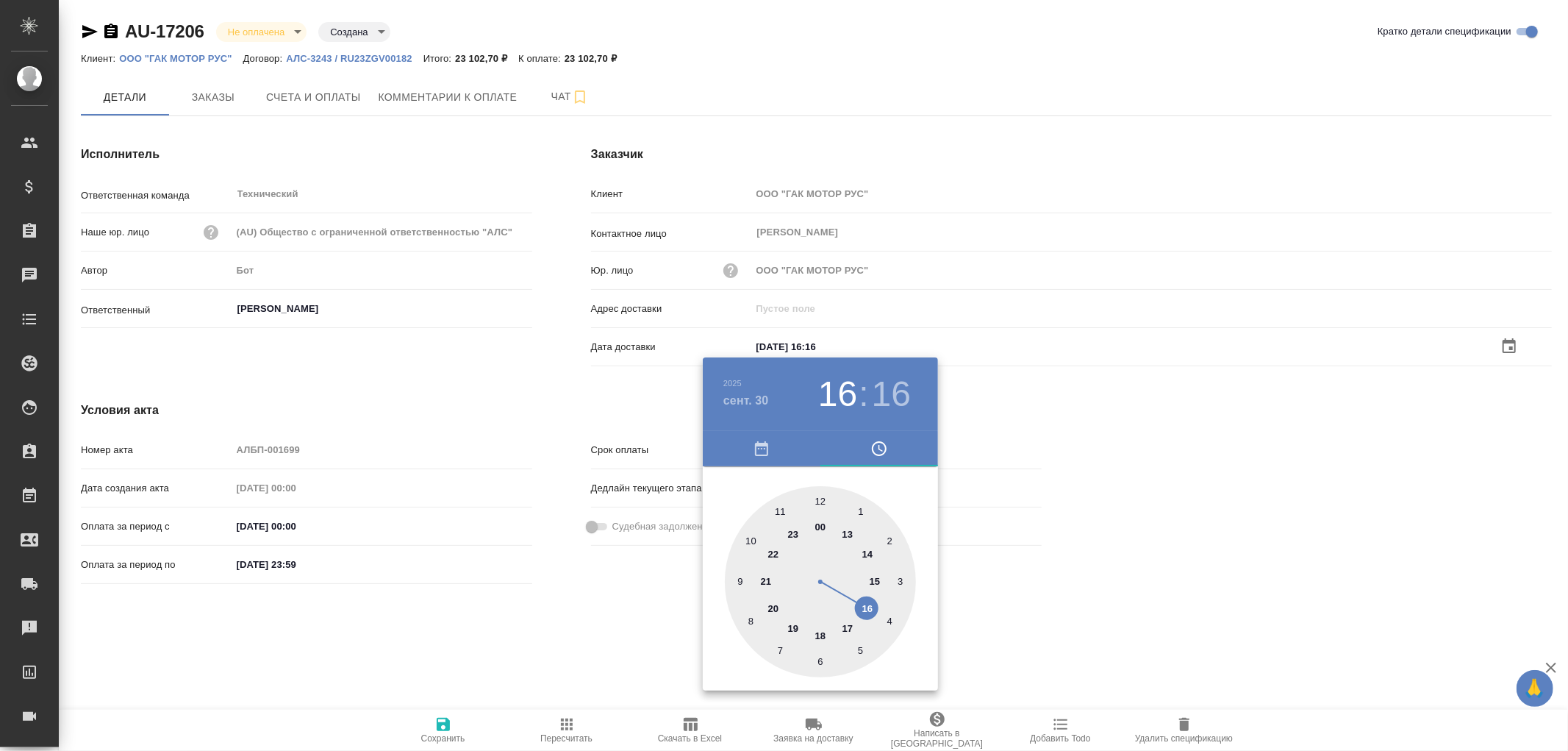
click at [443, 723] on div at bounding box center [784, 375] width 1568 height 751
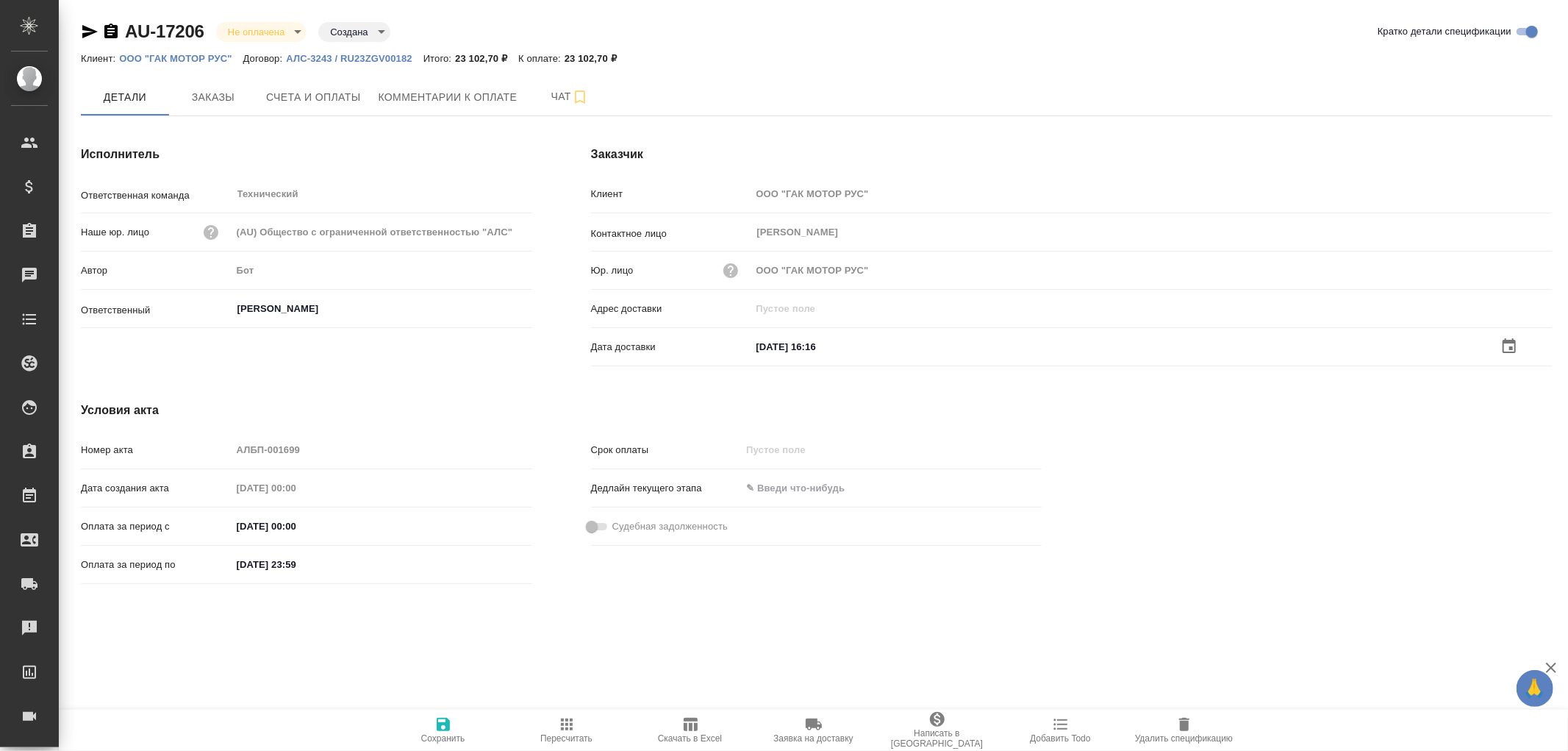
click at [443, 723] on icon "button" at bounding box center [443, 724] width 13 height 13
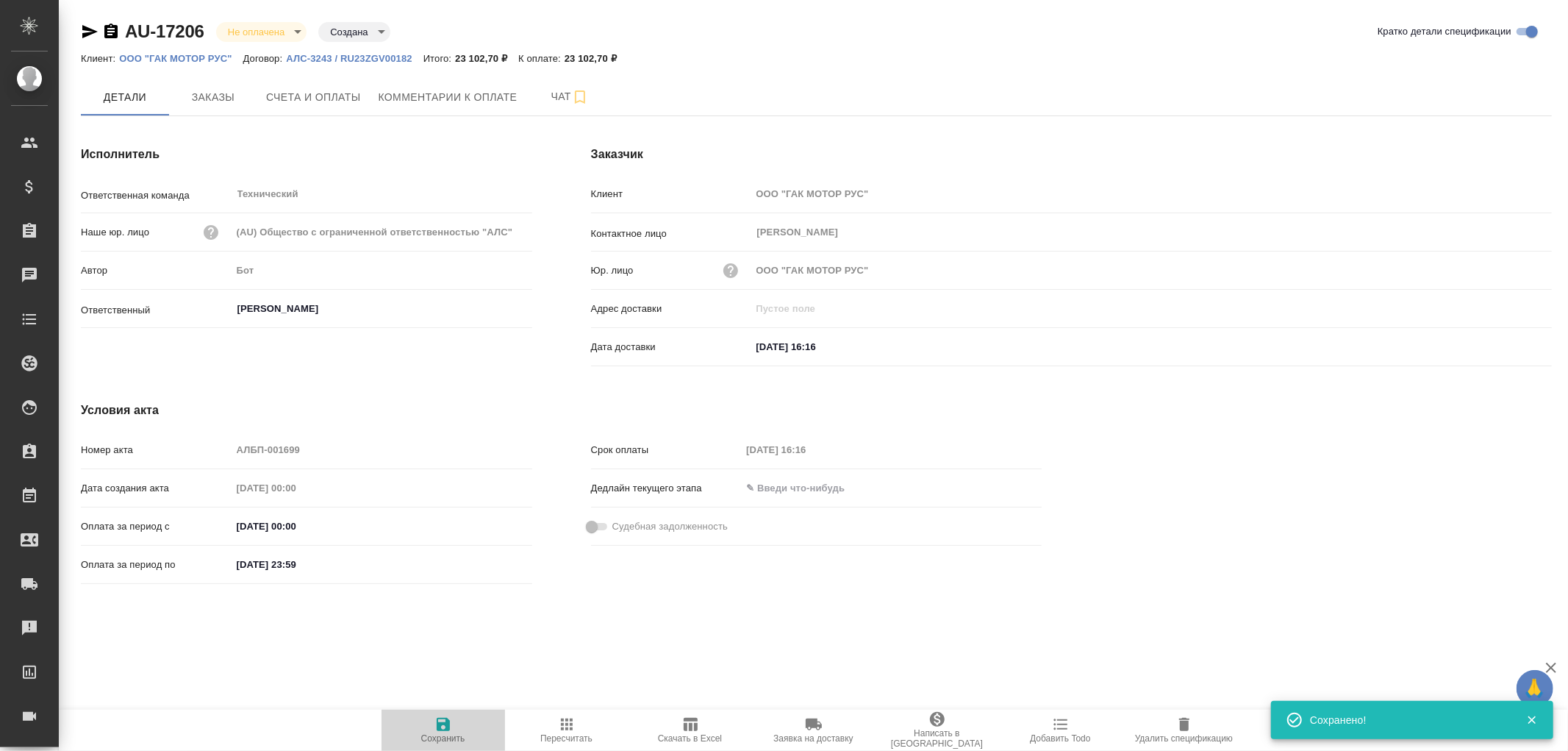
click at [443, 723] on icon "button" at bounding box center [443, 724] width 13 height 13
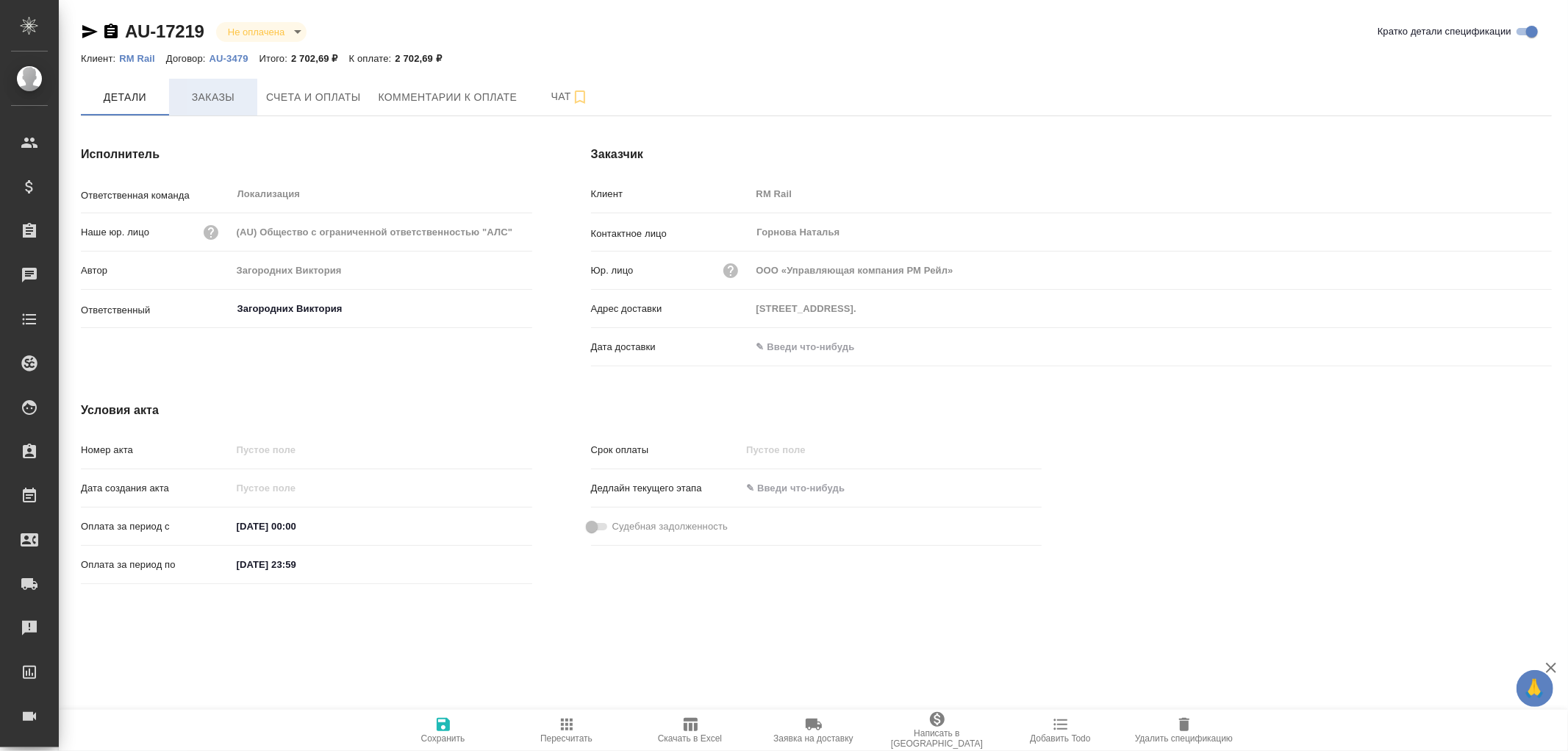
click at [209, 93] on span "Заказы" at bounding box center [213, 98] width 71 height 19
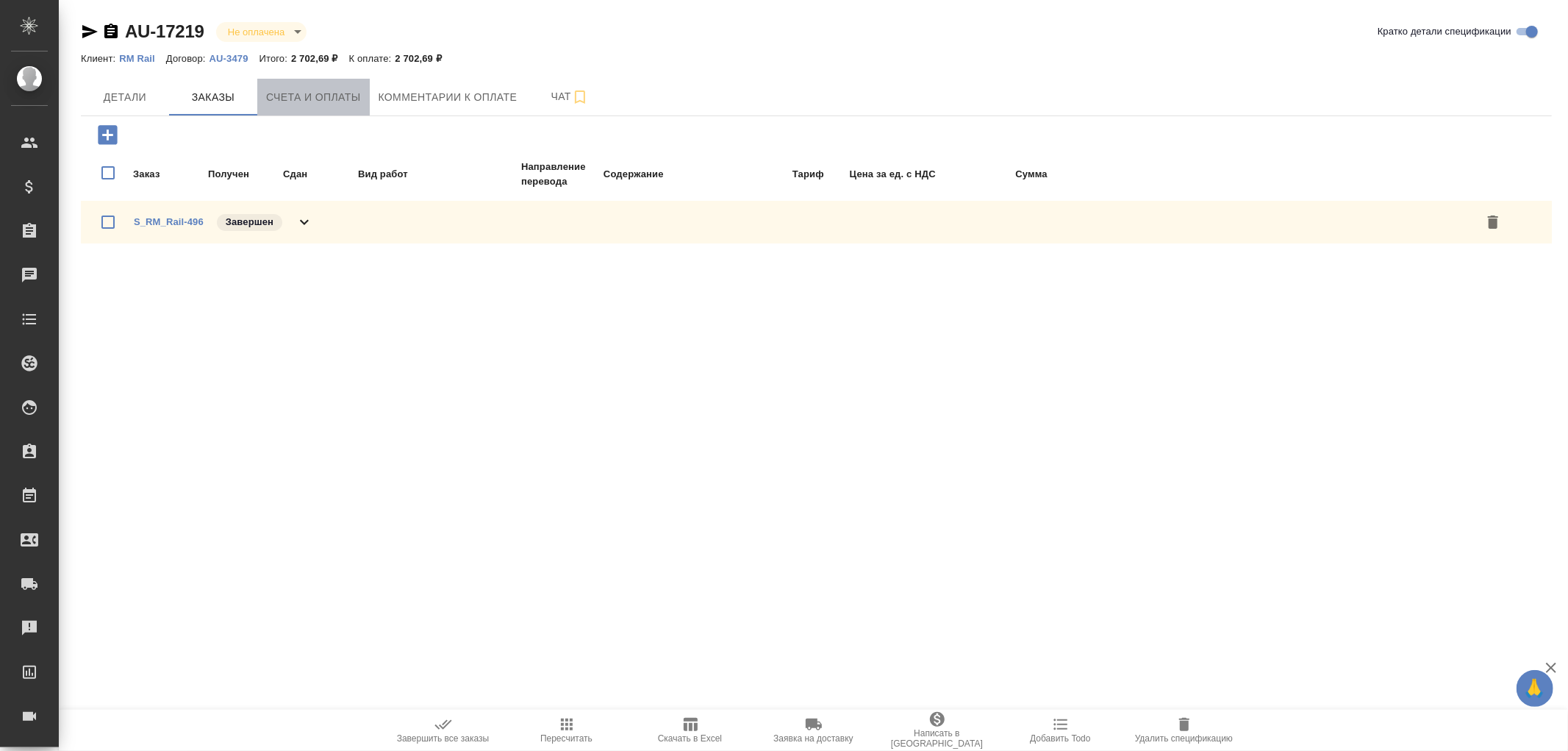
click at [328, 97] on span "Счета и оплаты" at bounding box center [313, 98] width 95 height 19
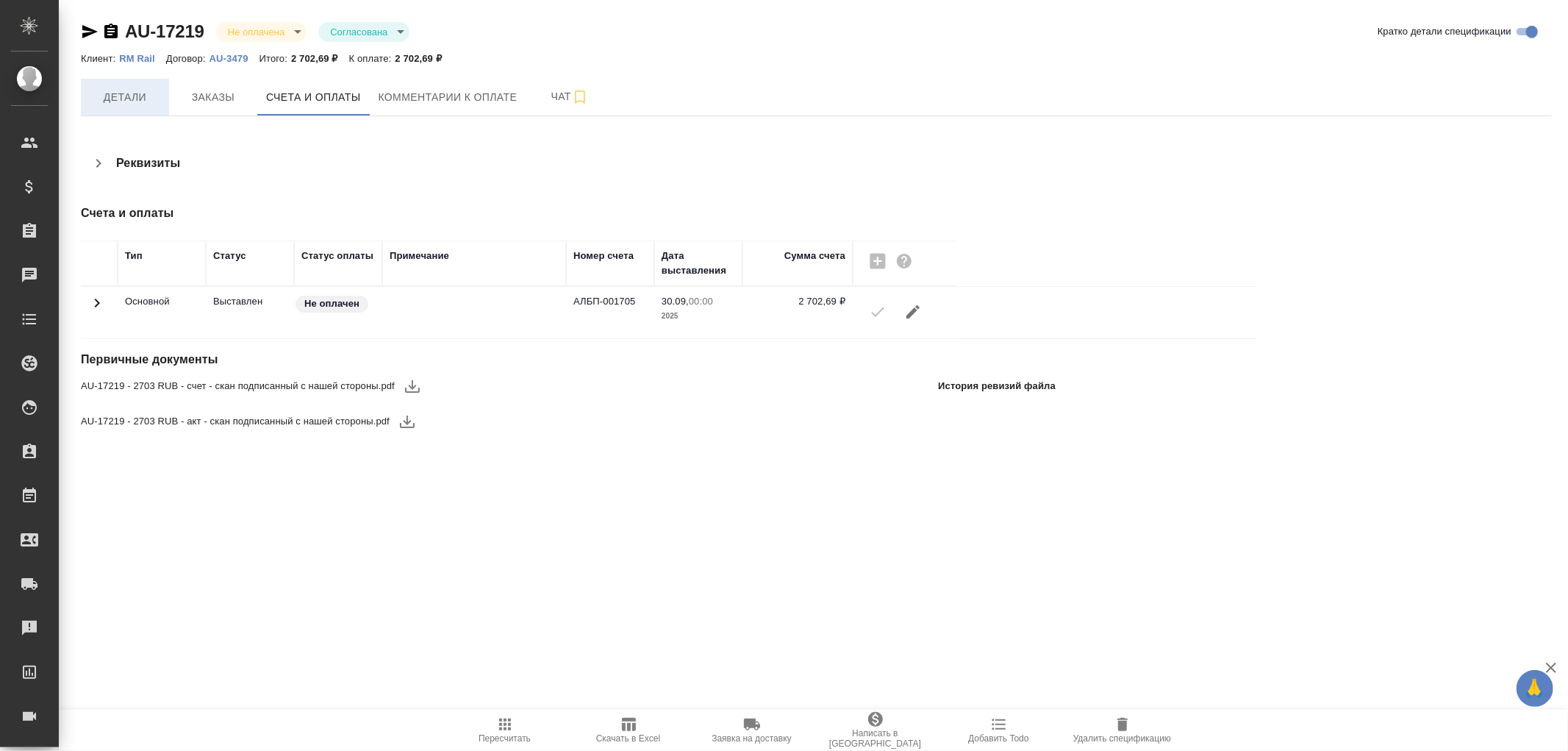
click at [114, 92] on span "Детали" at bounding box center [124, 98] width 71 height 19
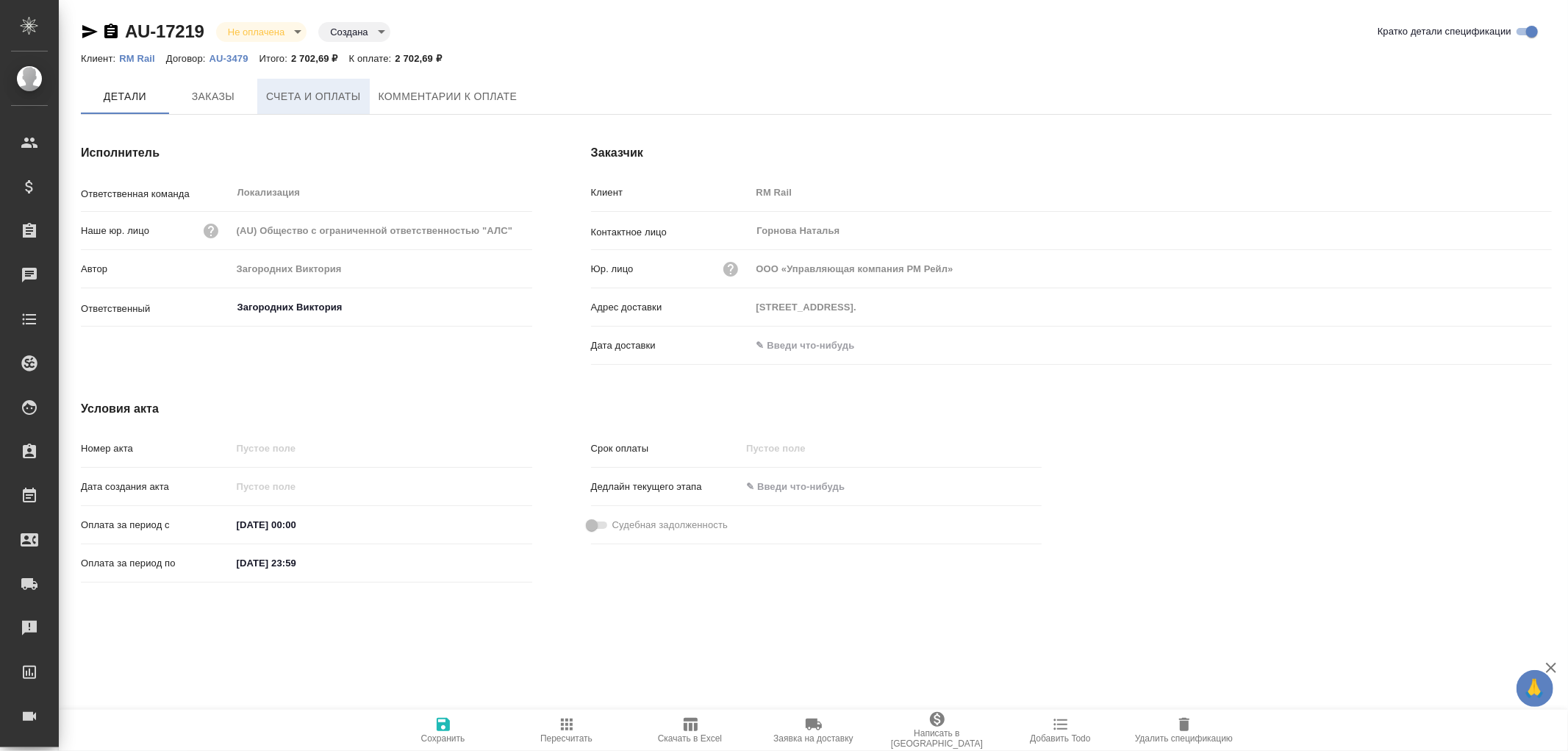
click at [303, 98] on span "Счета и оплаты" at bounding box center [313, 97] width 95 height 19
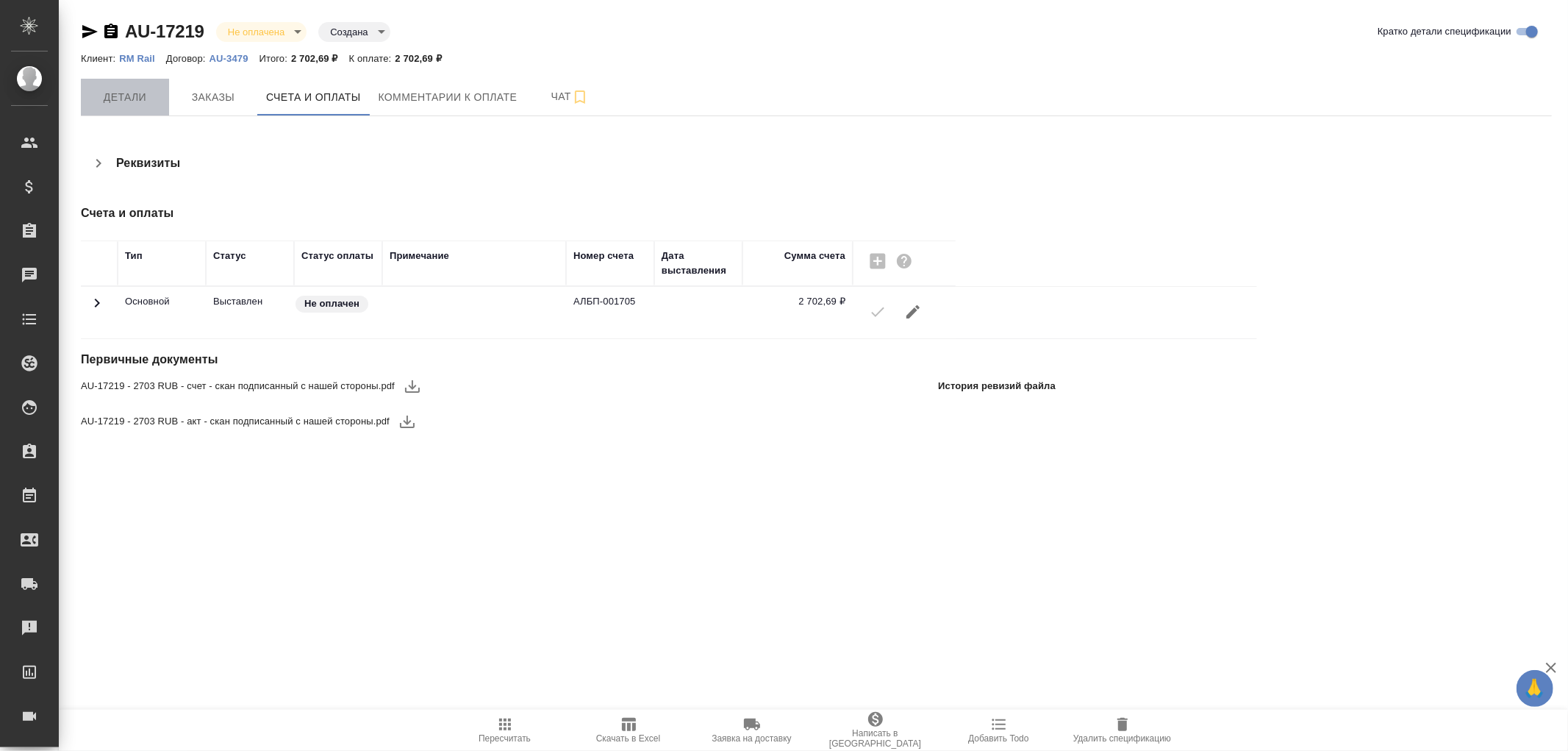
click at [126, 101] on span "Детали" at bounding box center [124, 98] width 71 height 19
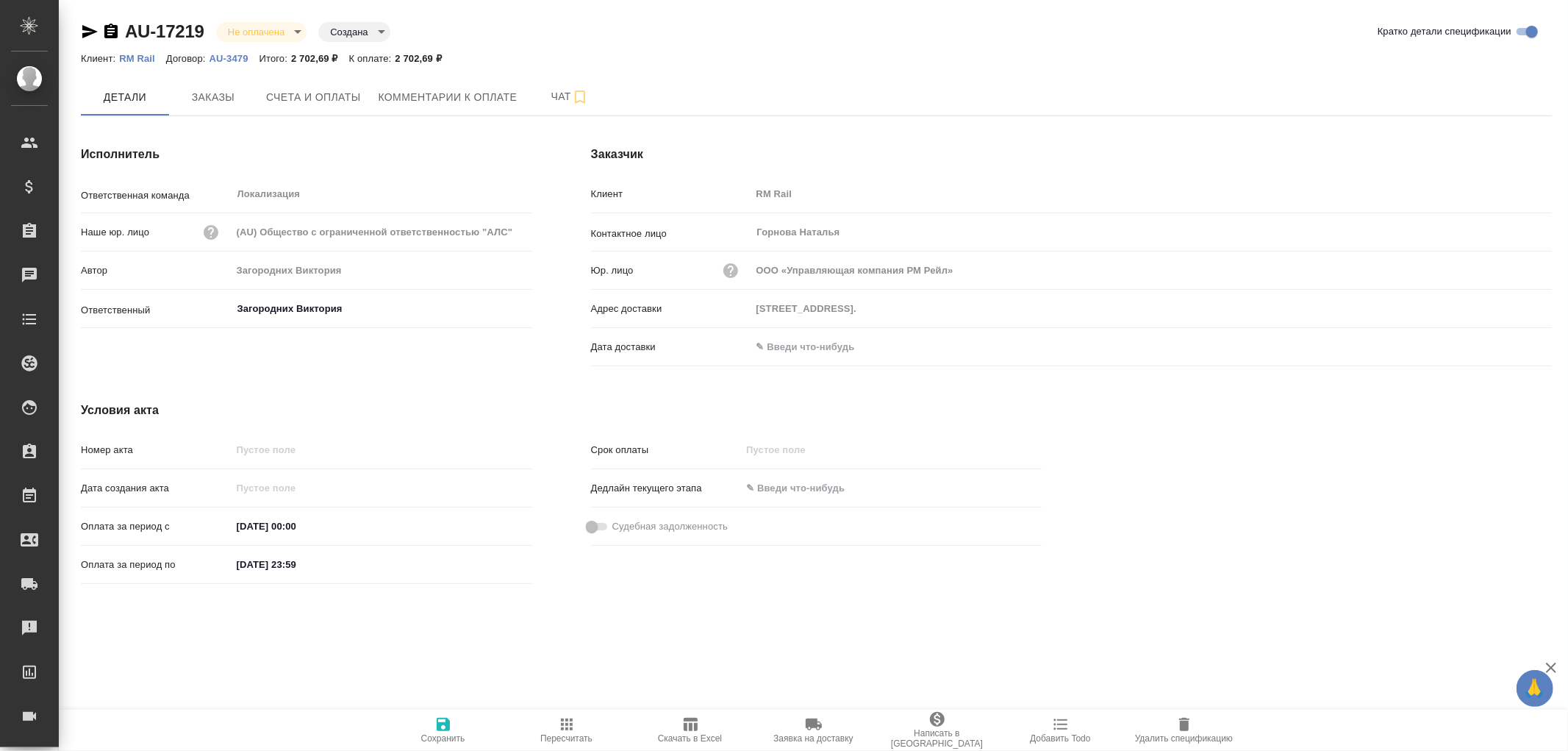
click at [796, 347] on input "text" at bounding box center [816, 346] width 129 height 21
click at [1520, 346] on div at bounding box center [1527, 346] width 52 height 18
click at [1504, 346] on icon "button" at bounding box center [1510, 346] width 18 height 18
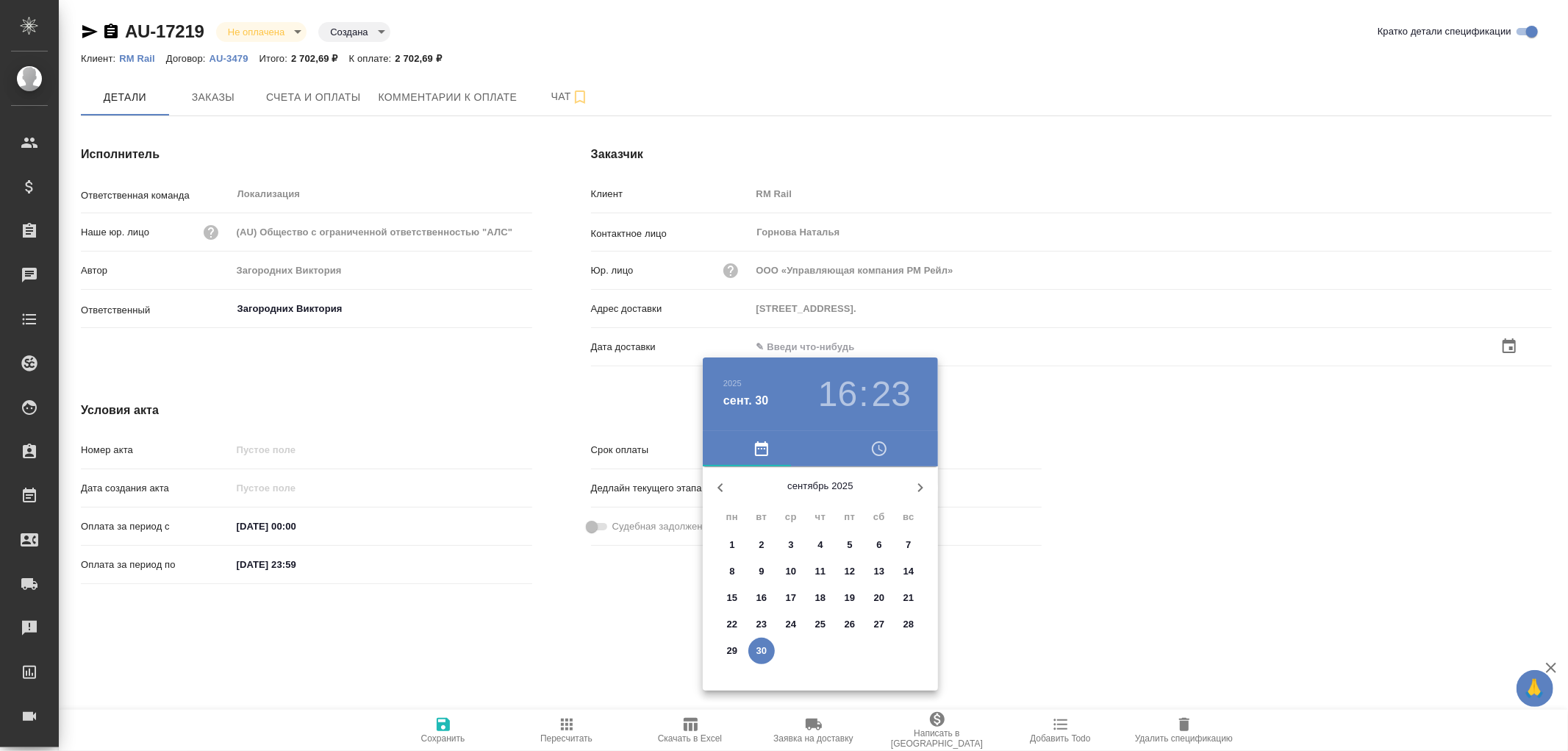
click at [757, 649] on p "30" at bounding box center [762, 651] width 11 height 14
type input "30.09.2025 16:23"
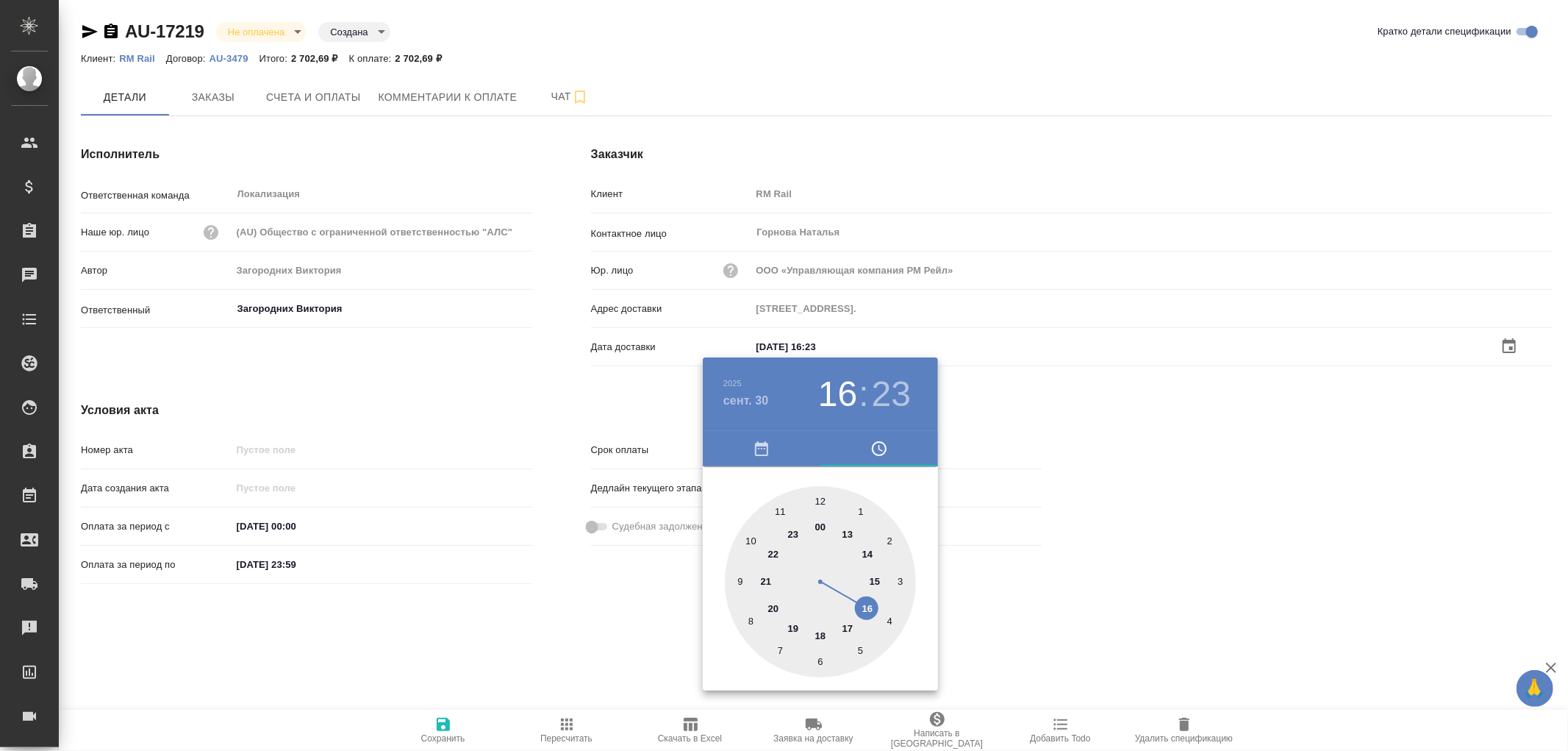
click at [447, 727] on div at bounding box center [784, 375] width 1568 height 751
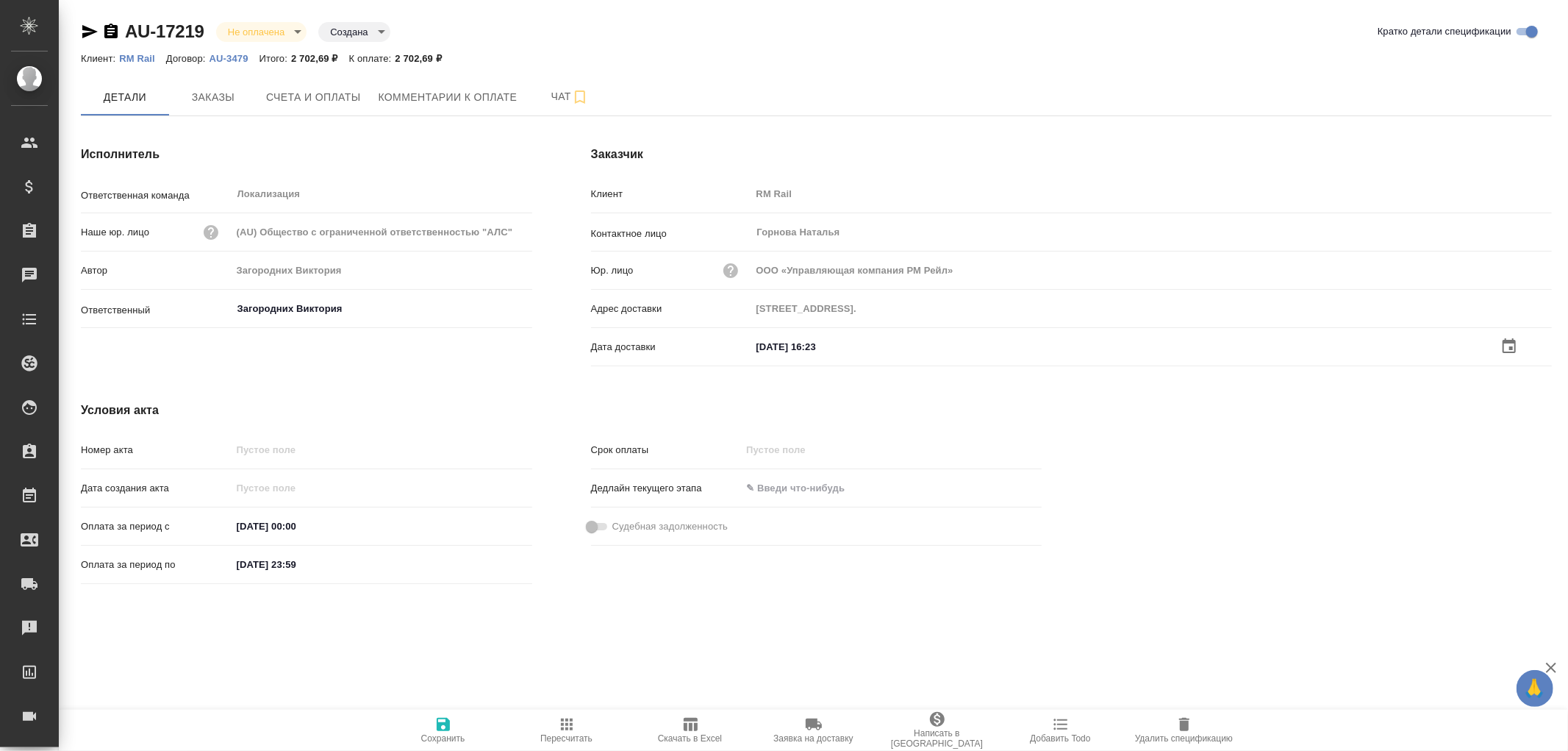
click at [443, 725] on icon "button" at bounding box center [444, 724] width 18 height 18
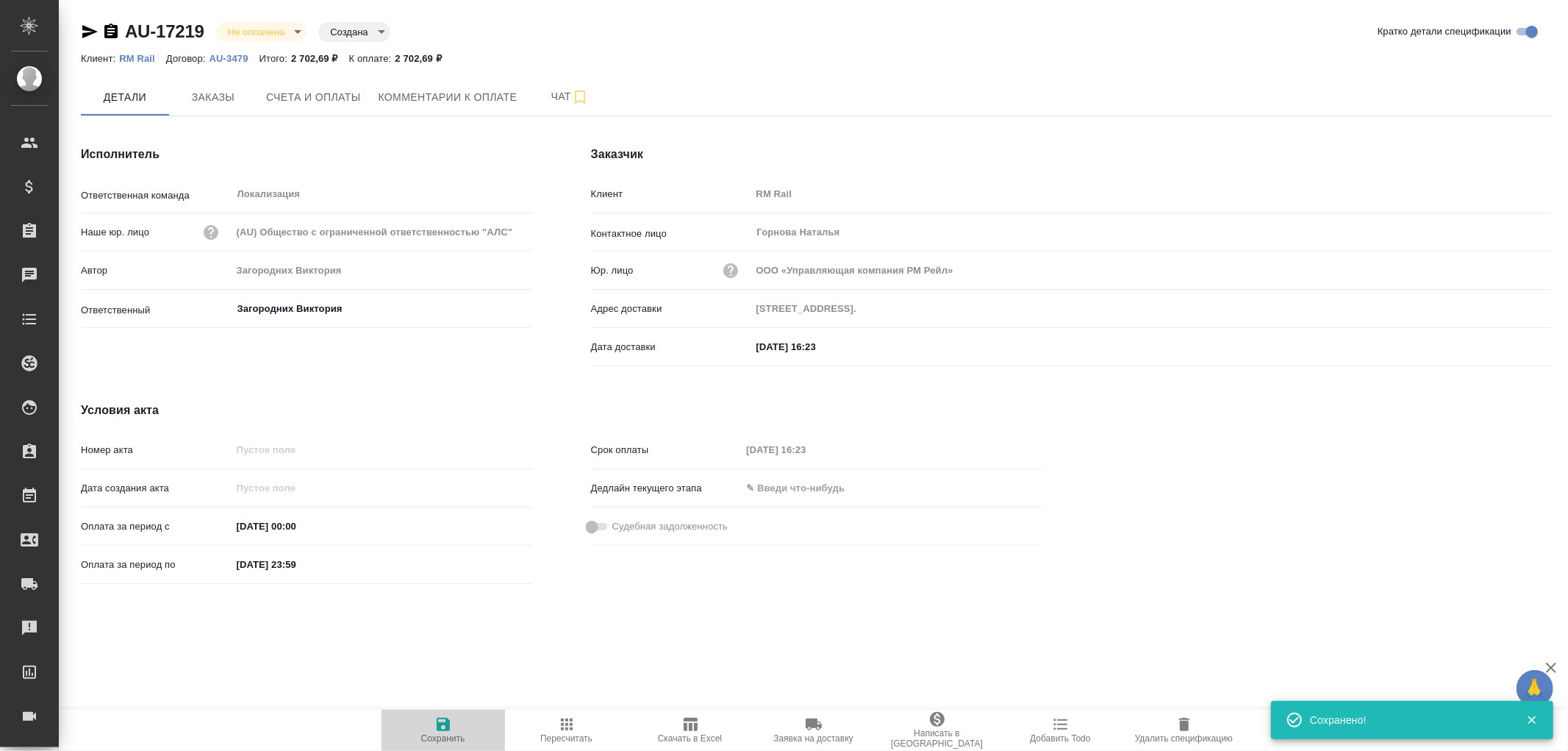
click at [443, 725] on icon "button" at bounding box center [444, 724] width 18 height 18
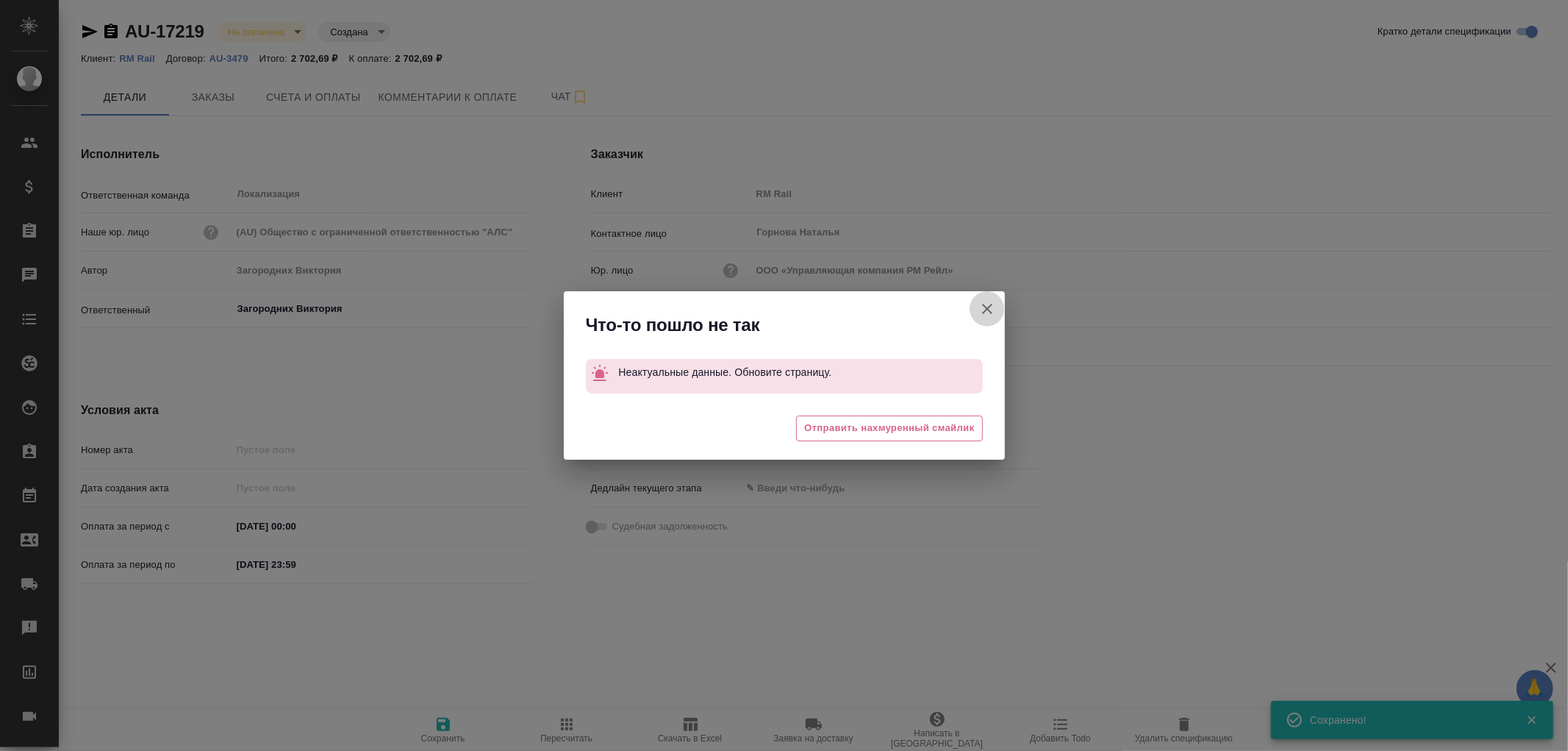
click at [993, 311] on icon "button" at bounding box center [987, 309] width 18 height 18
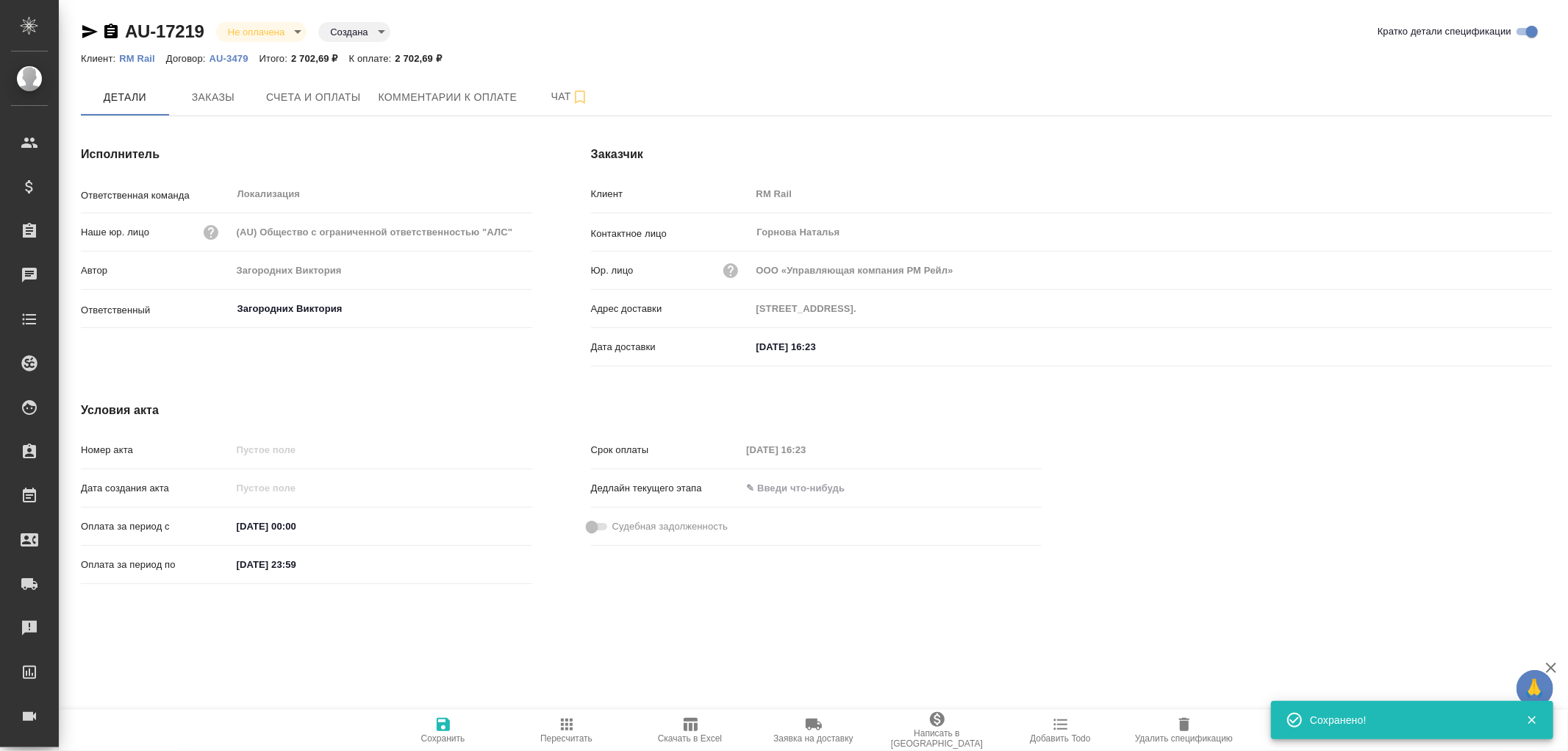
click at [441, 723] on icon "button" at bounding box center [443, 724] width 13 height 13
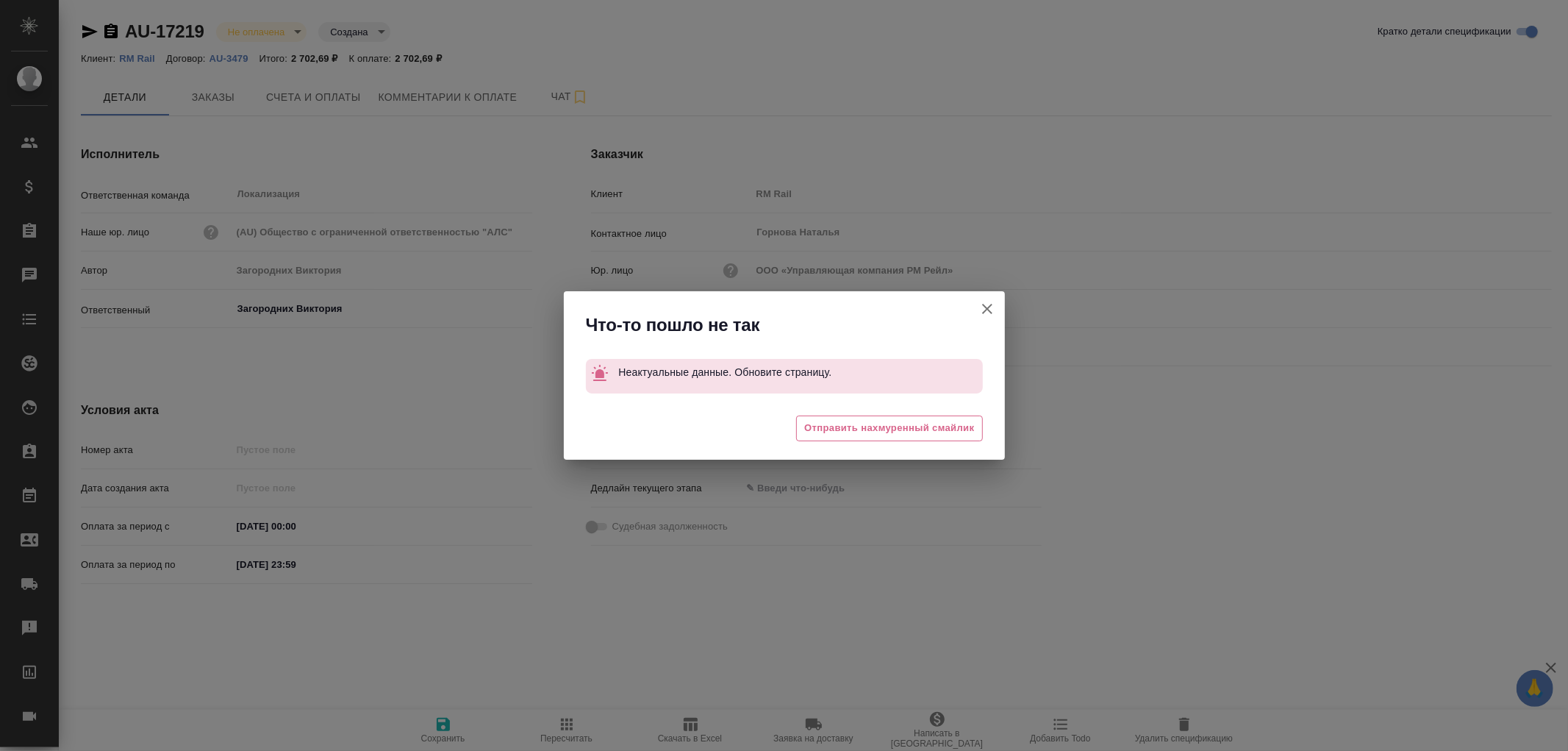
click at [986, 310] on icon "button" at bounding box center [988, 309] width 11 height 11
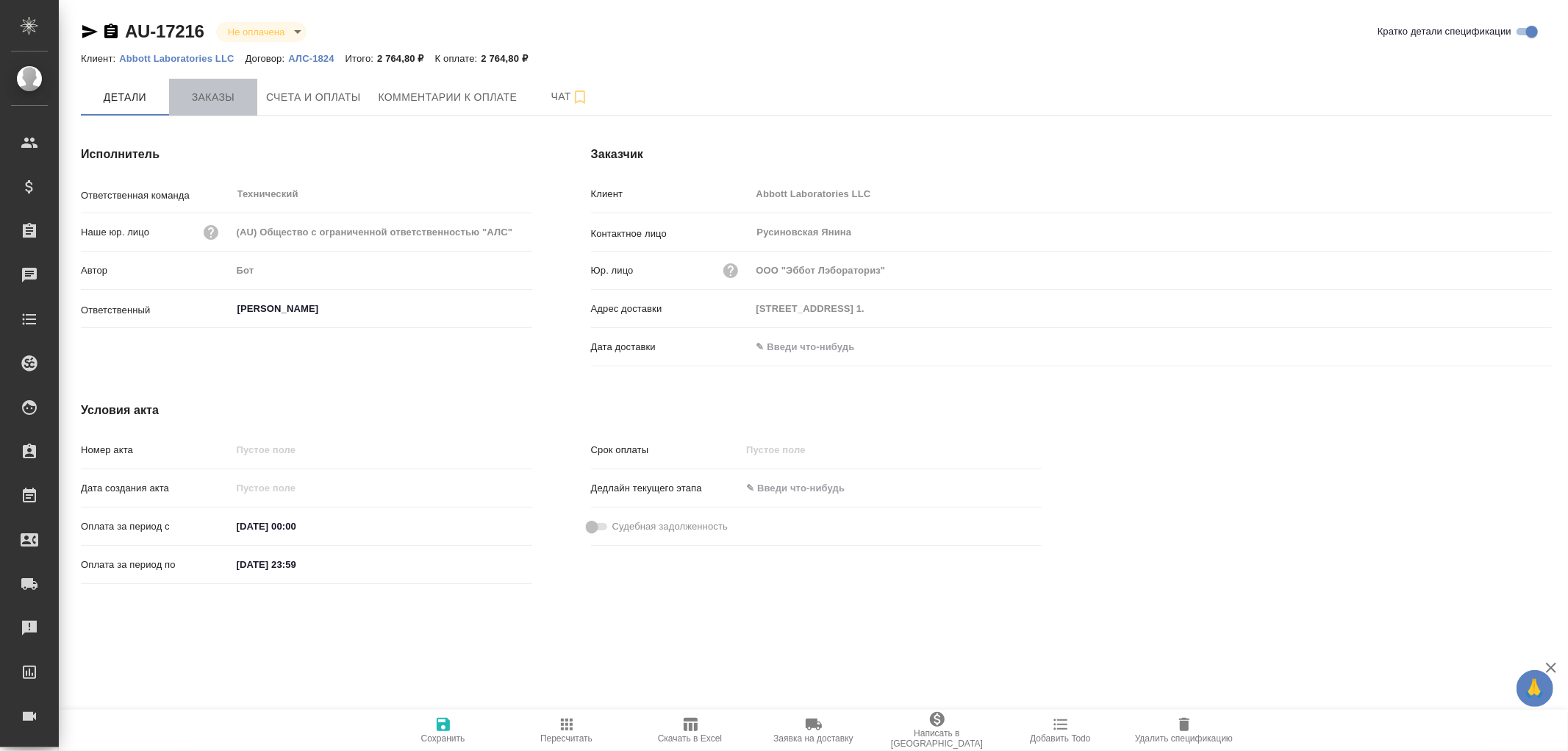
click at [217, 97] on span "Заказы" at bounding box center [213, 98] width 71 height 19
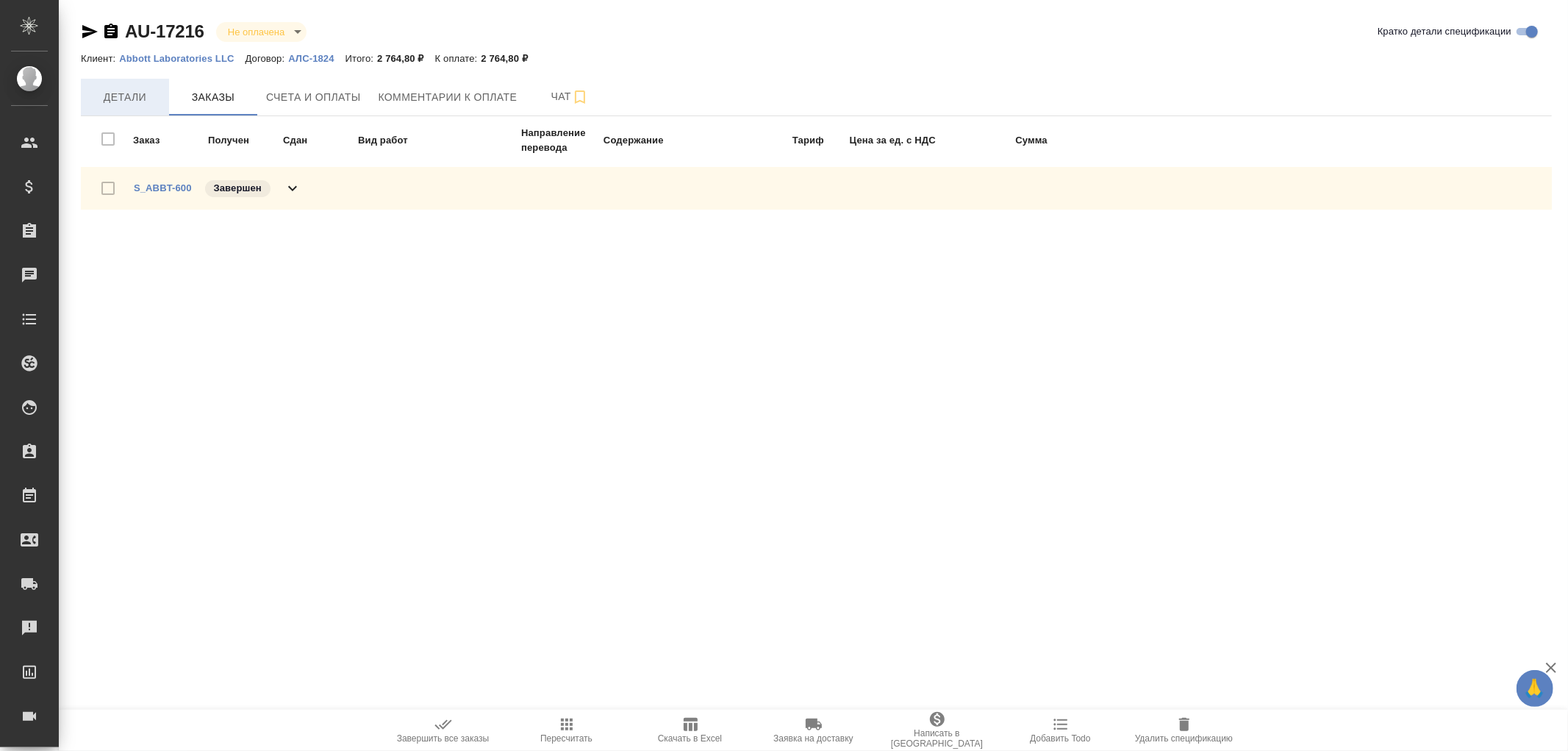
click at [124, 94] on span "Детали" at bounding box center [124, 98] width 71 height 19
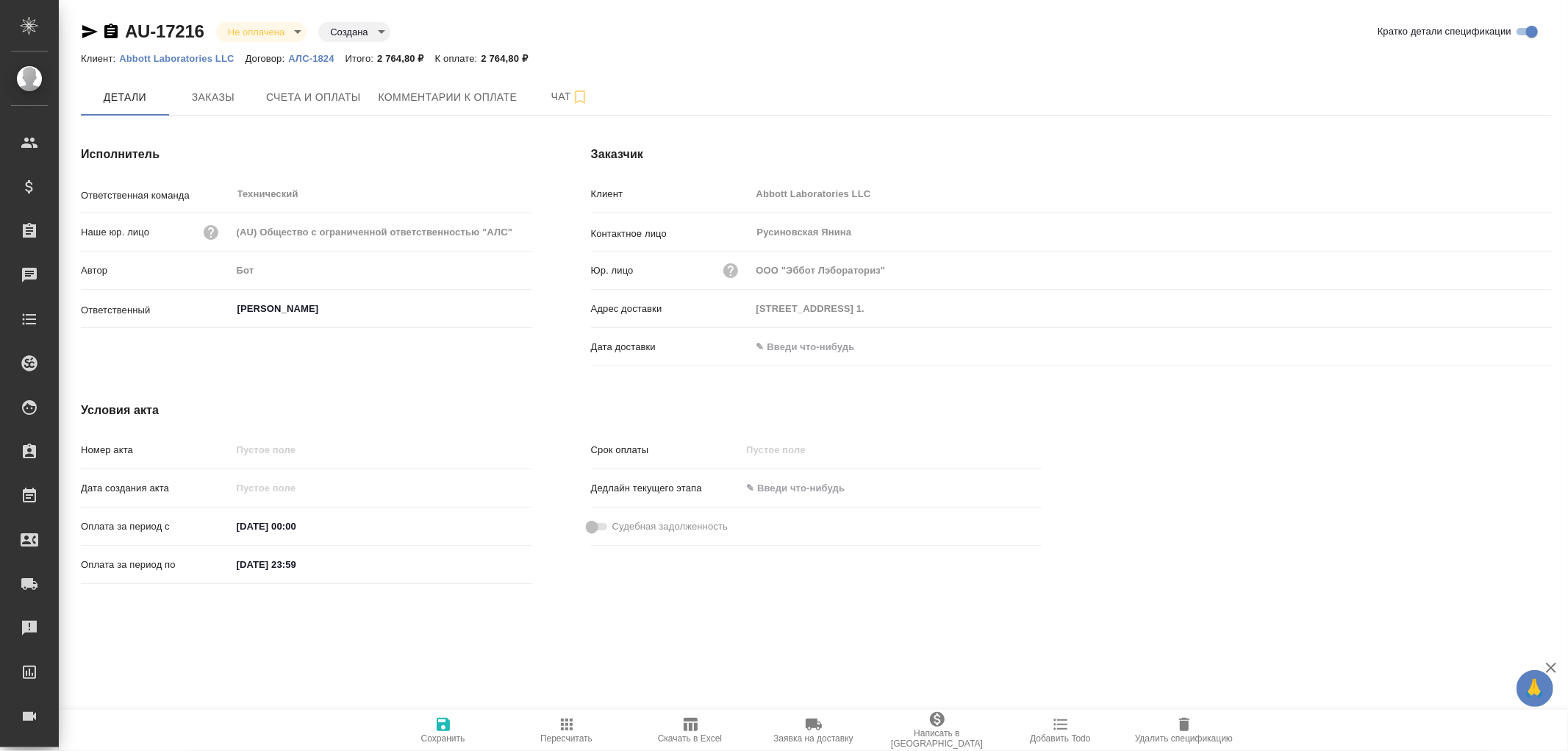
click at [785, 344] on input "text" at bounding box center [816, 346] width 129 height 21
click at [1514, 343] on icon "button" at bounding box center [1510, 346] width 18 height 18
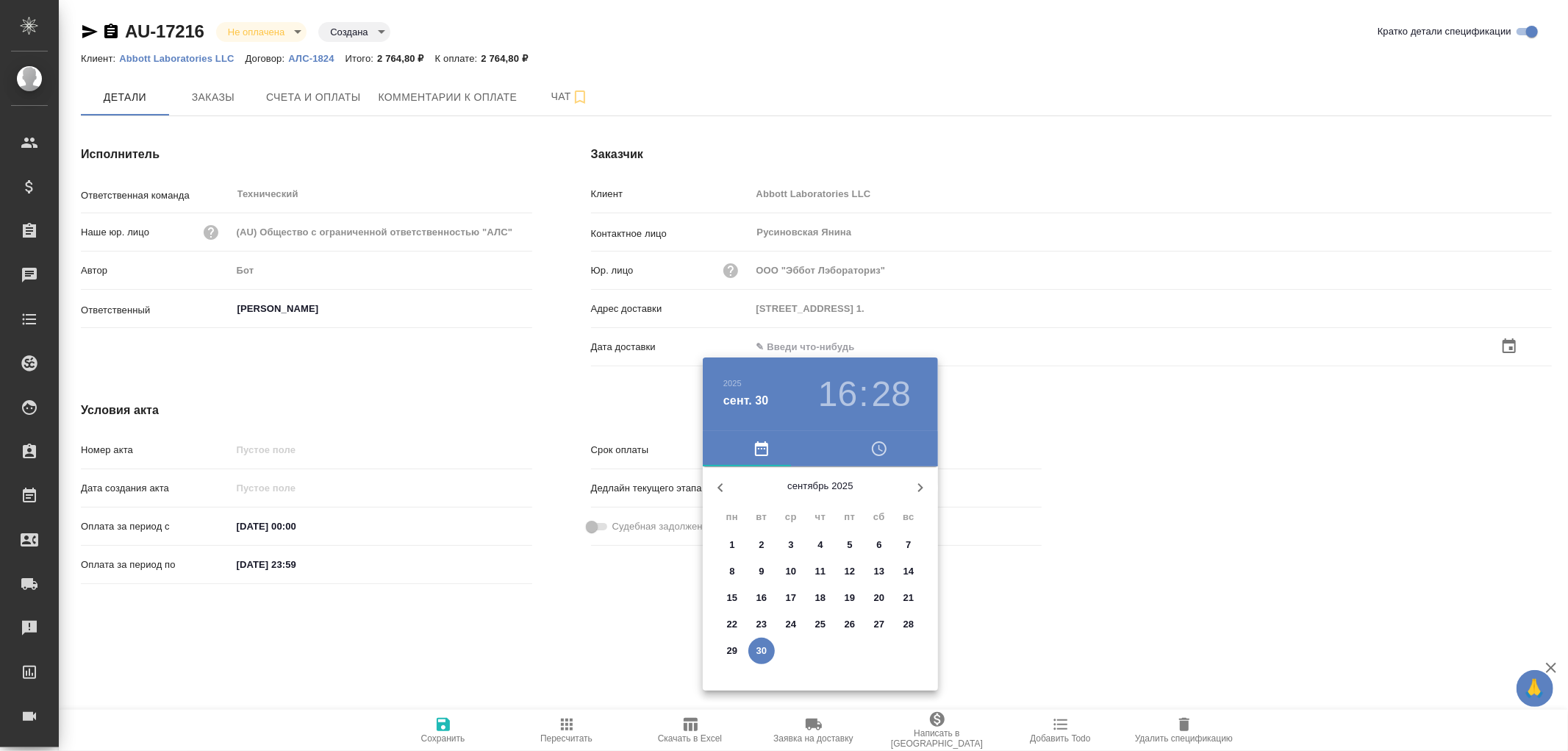
click at [766, 651] on p "30" at bounding box center [762, 651] width 11 height 14
type input "30.09.2025 16:28"
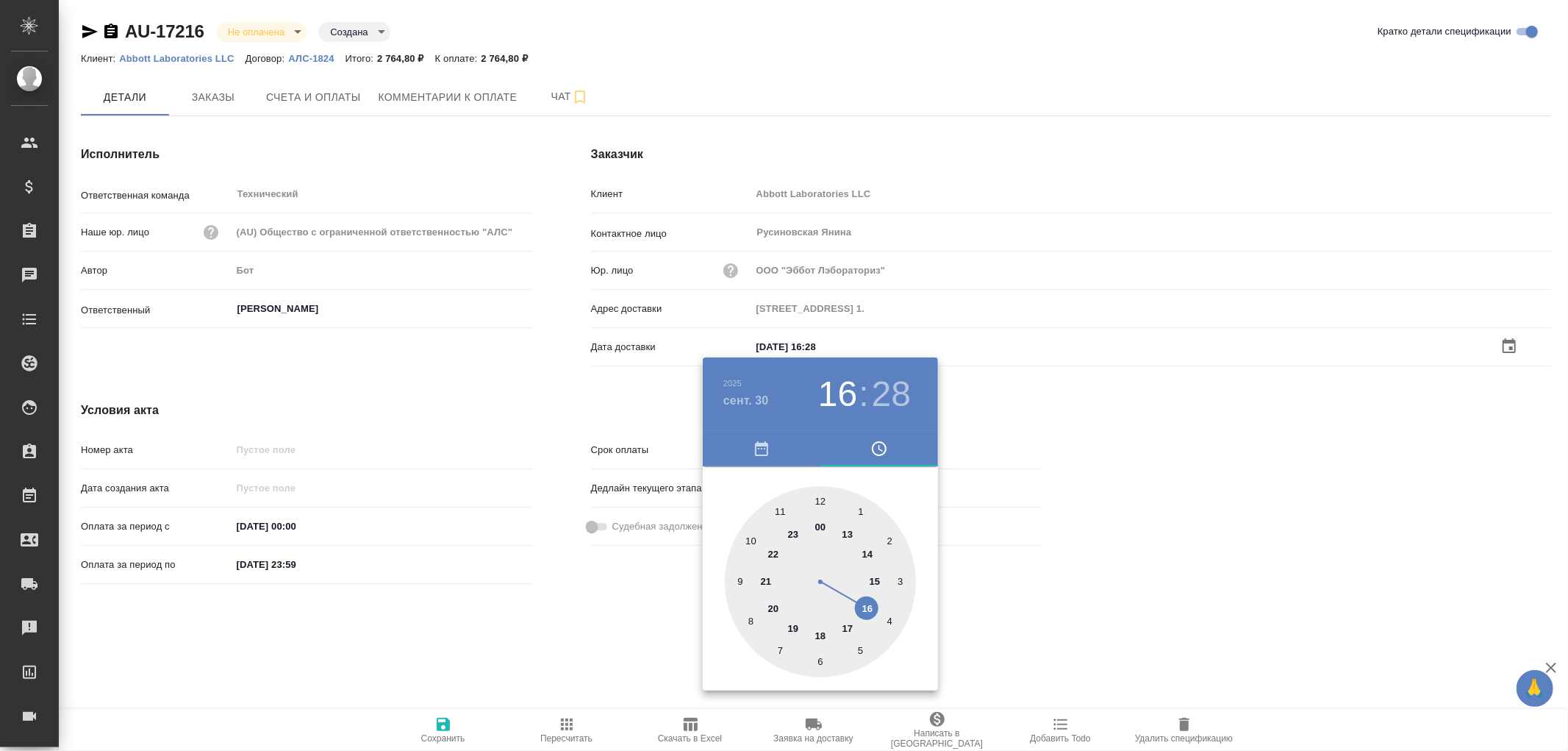
click at [443, 723] on div at bounding box center [784, 375] width 1568 height 751
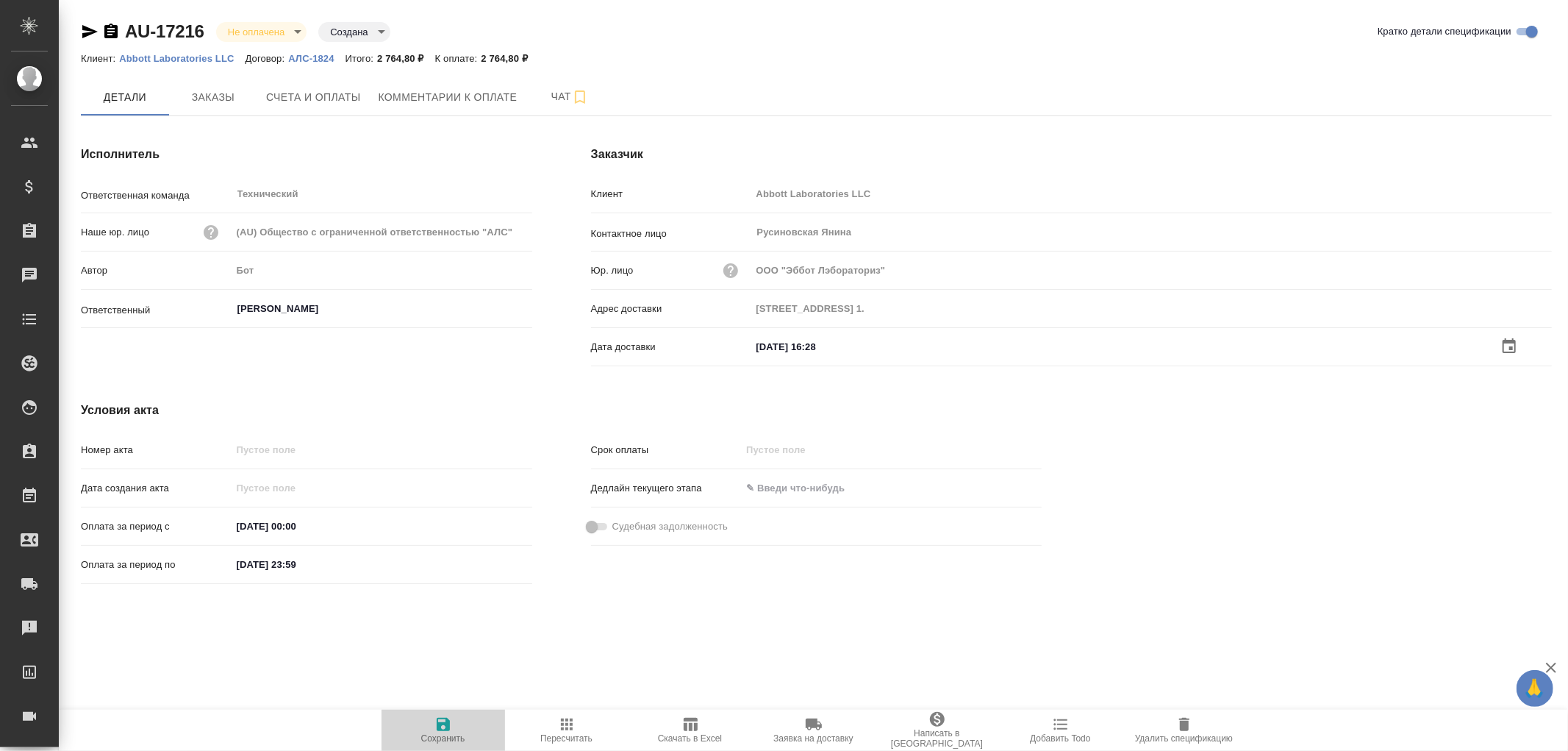
click at [444, 723] on icon "button" at bounding box center [443, 724] width 13 height 13
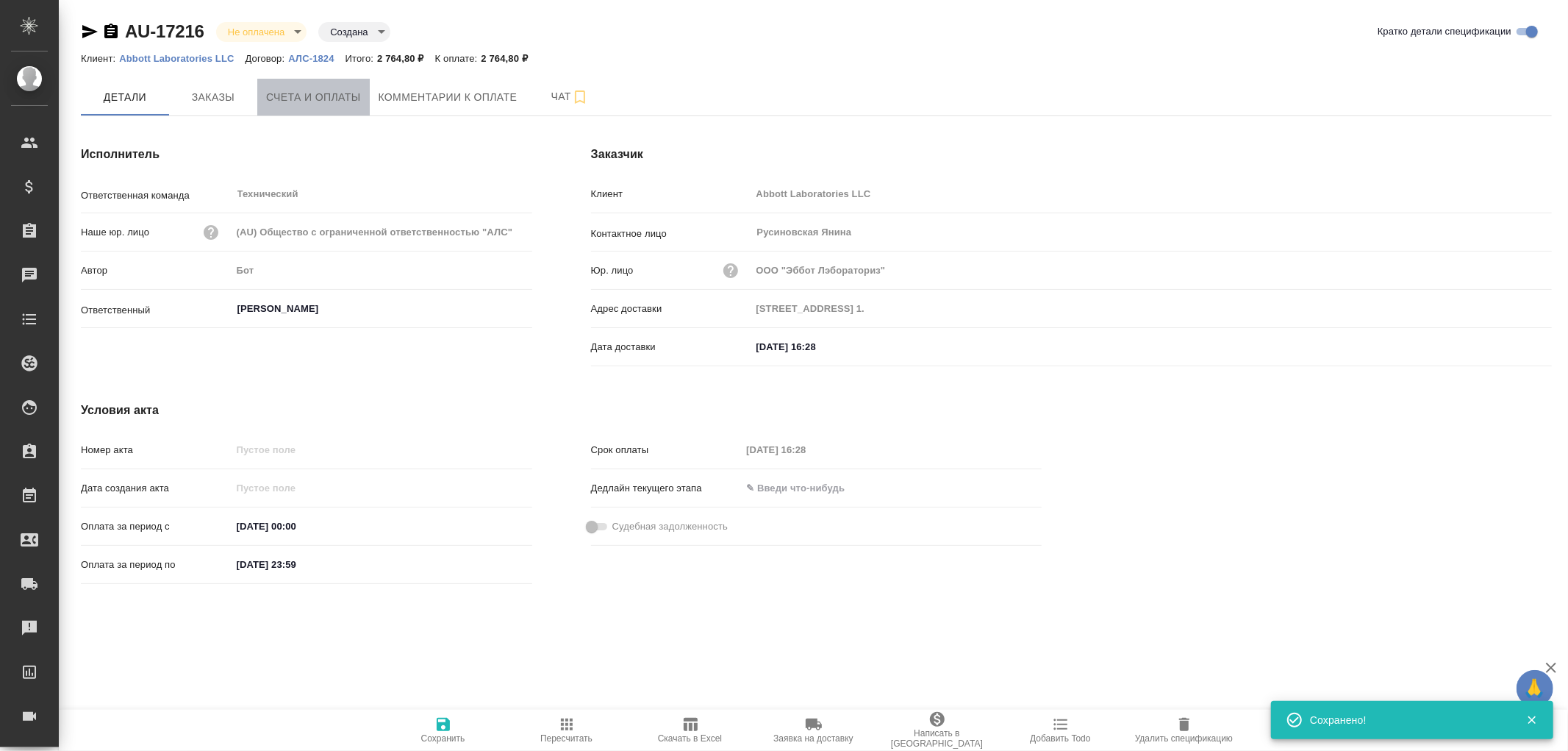
click at [328, 104] on span "Счета и оплаты" at bounding box center [313, 98] width 95 height 19
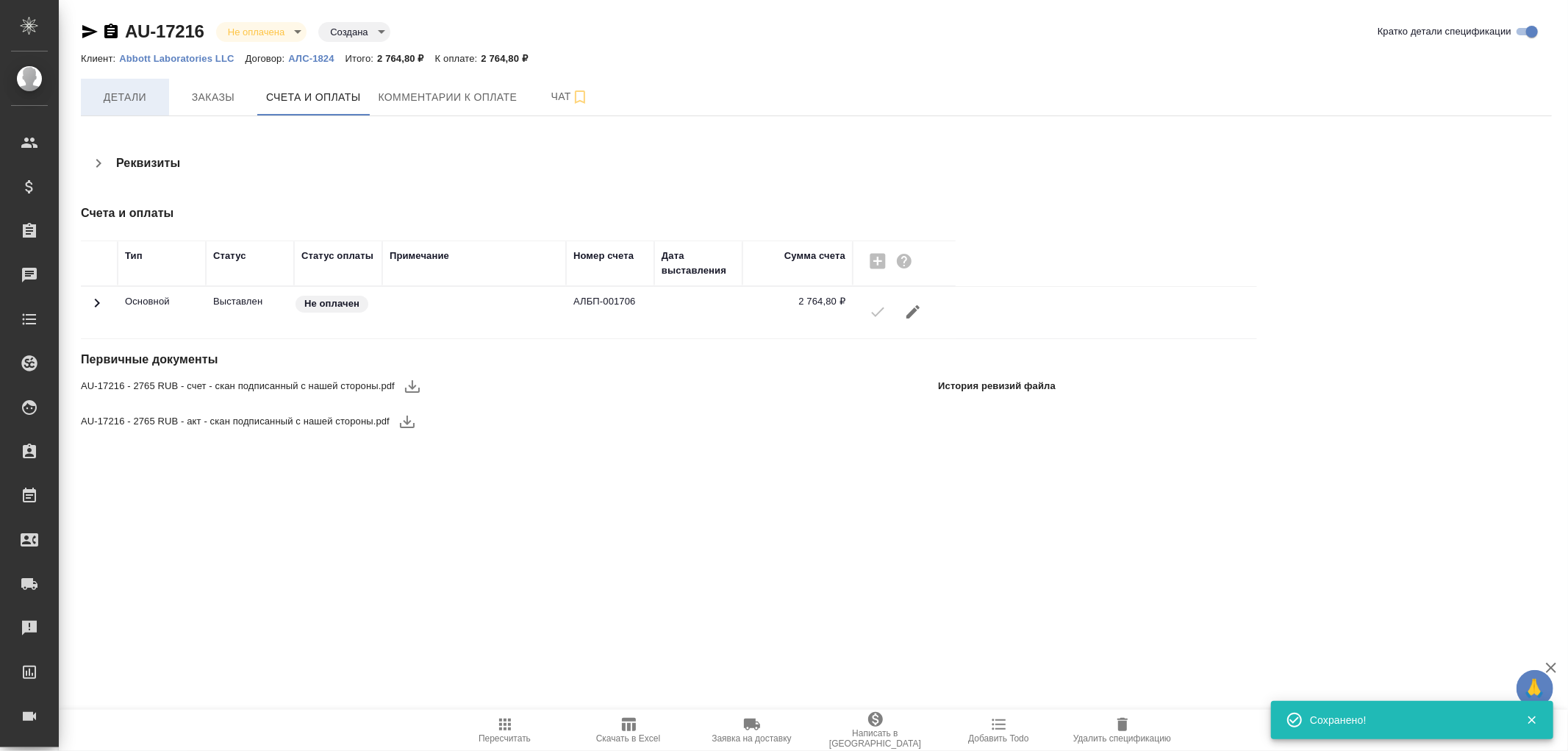
click at [122, 105] on span "Детали" at bounding box center [124, 98] width 71 height 19
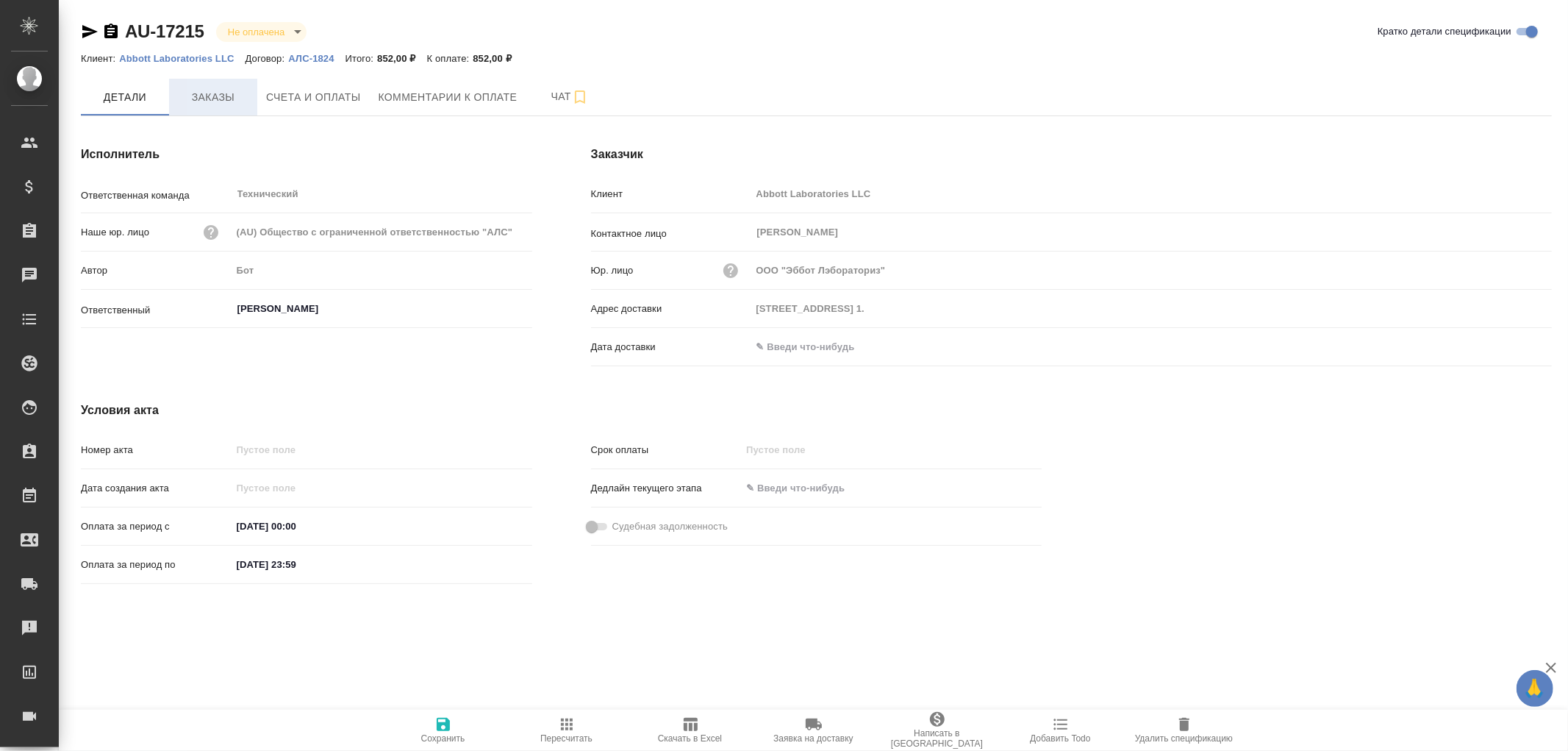
click at [202, 93] on span "Заказы" at bounding box center [213, 98] width 71 height 19
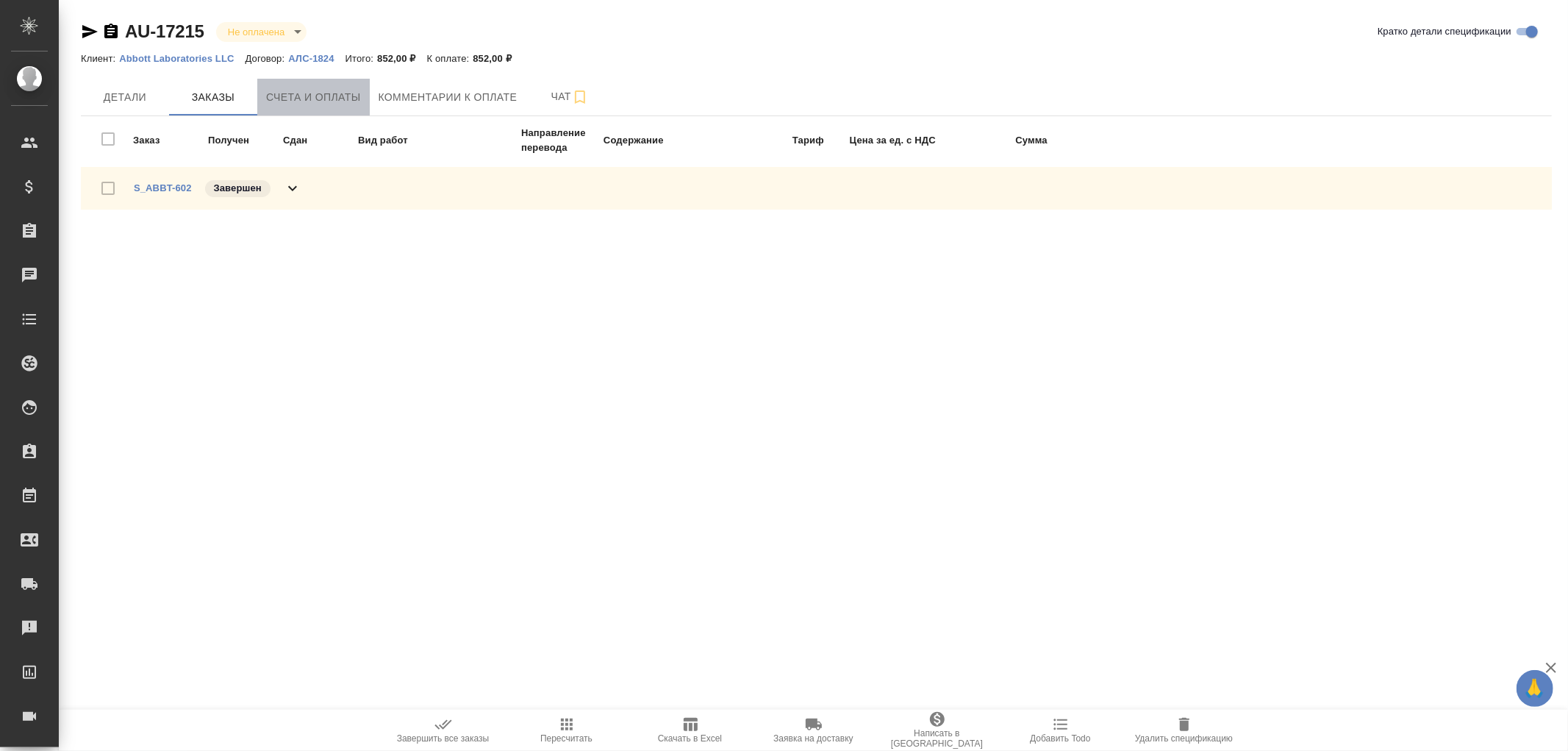
click at [331, 106] on button "Счета и оплаты" at bounding box center [314, 97] width 113 height 37
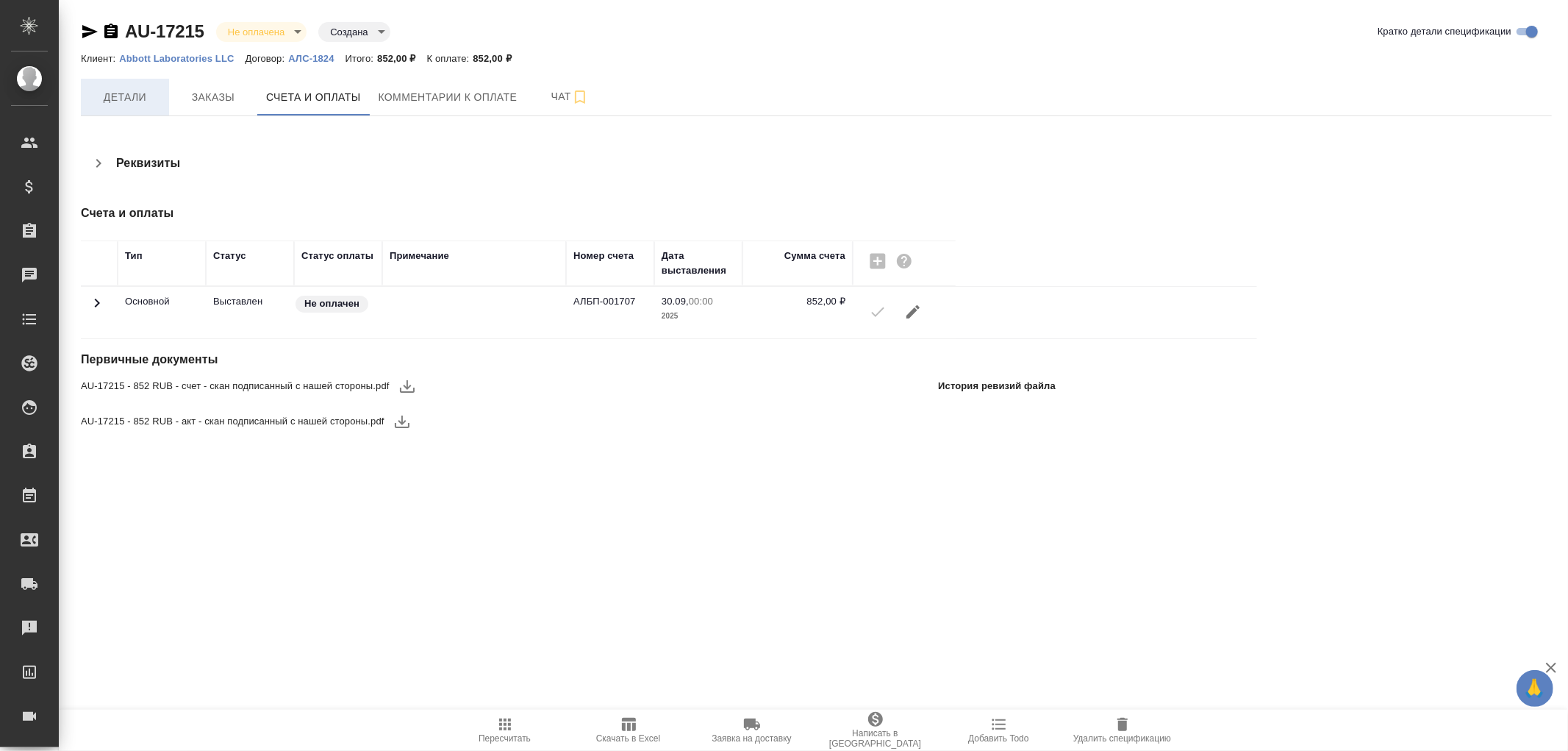
click at [125, 98] on span "Детали" at bounding box center [124, 98] width 71 height 19
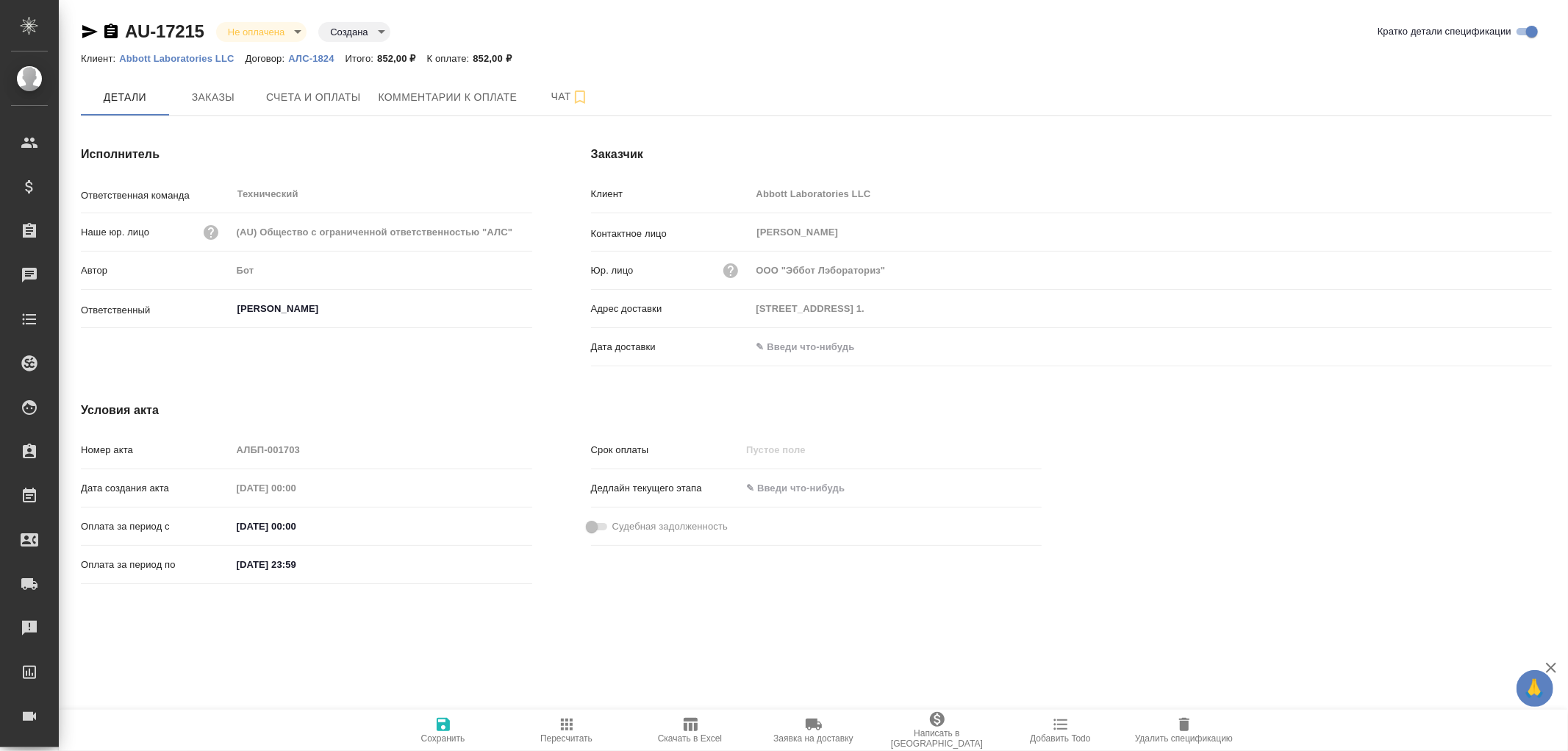
click at [803, 341] on input "text" at bounding box center [816, 346] width 129 height 21
click at [1511, 344] on icon "button" at bounding box center [1510, 346] width 18 height 18
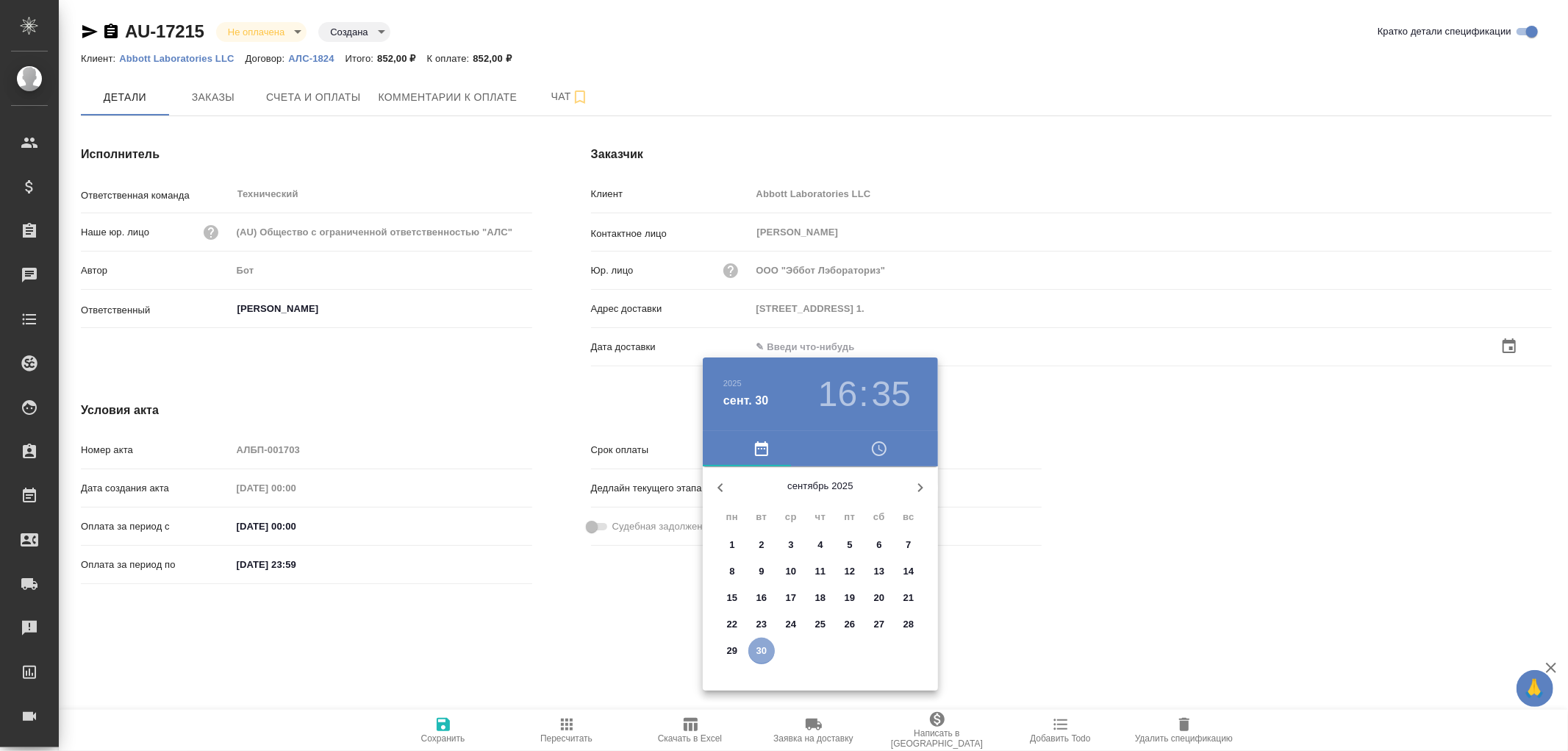
click at [760, 650] on p "30" at bounding box center [762, 651] width 11 height 14
type input "30.09.2025 16:35"
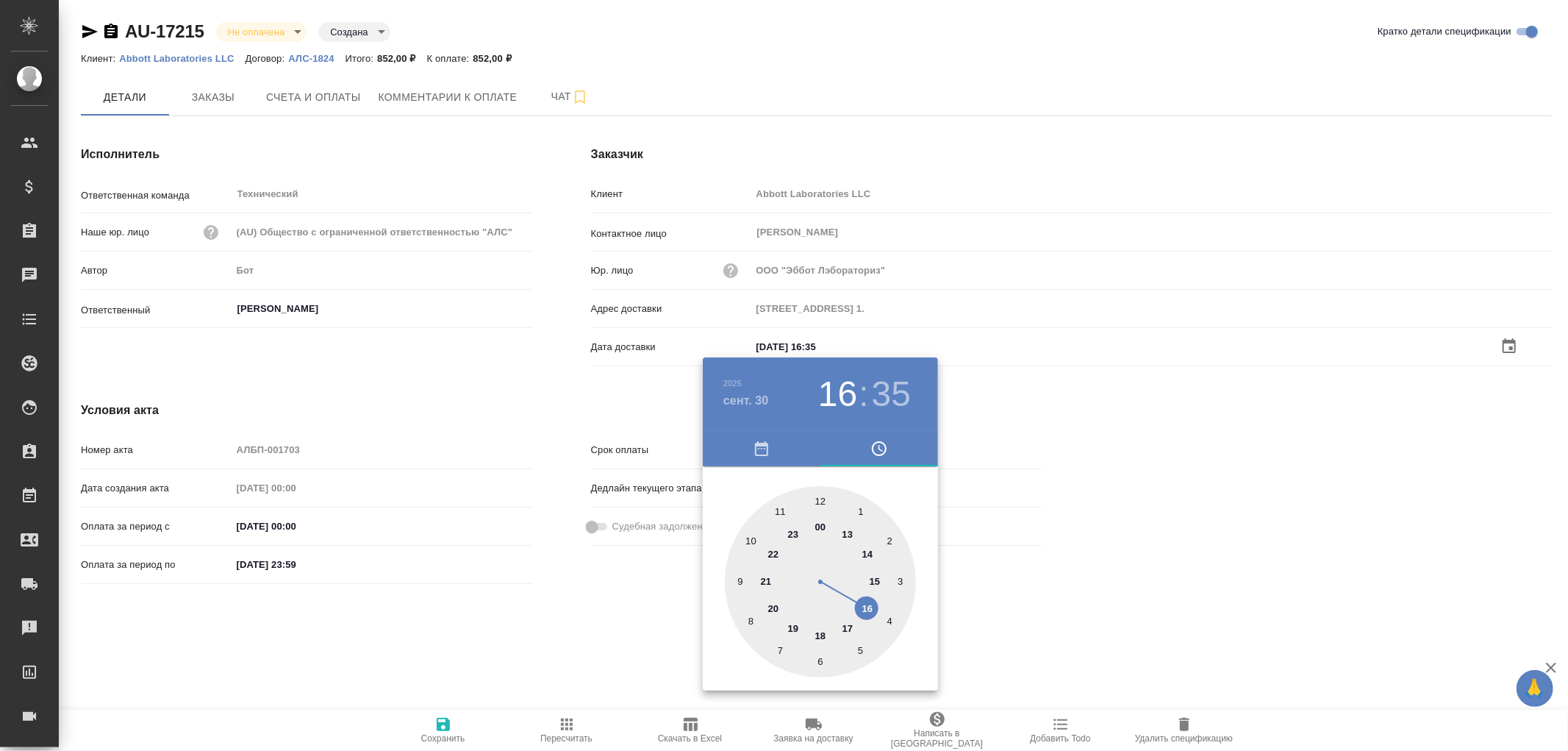
click at [448, 721] on div at bounding box center [784, 375] width 1568 height 751
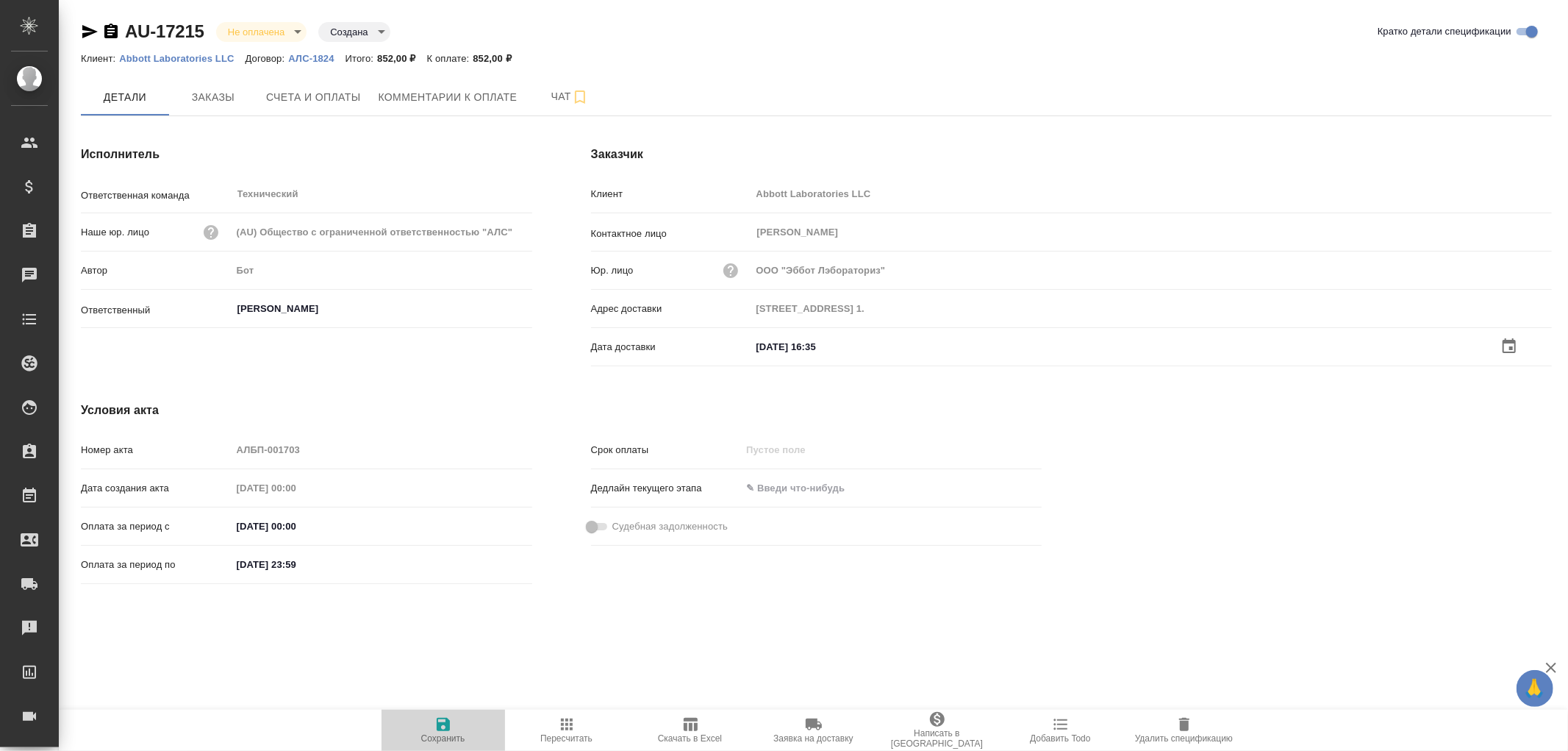
click at [443, 723] on icon "button" at bounding box center [443, 724] width 13 height 13
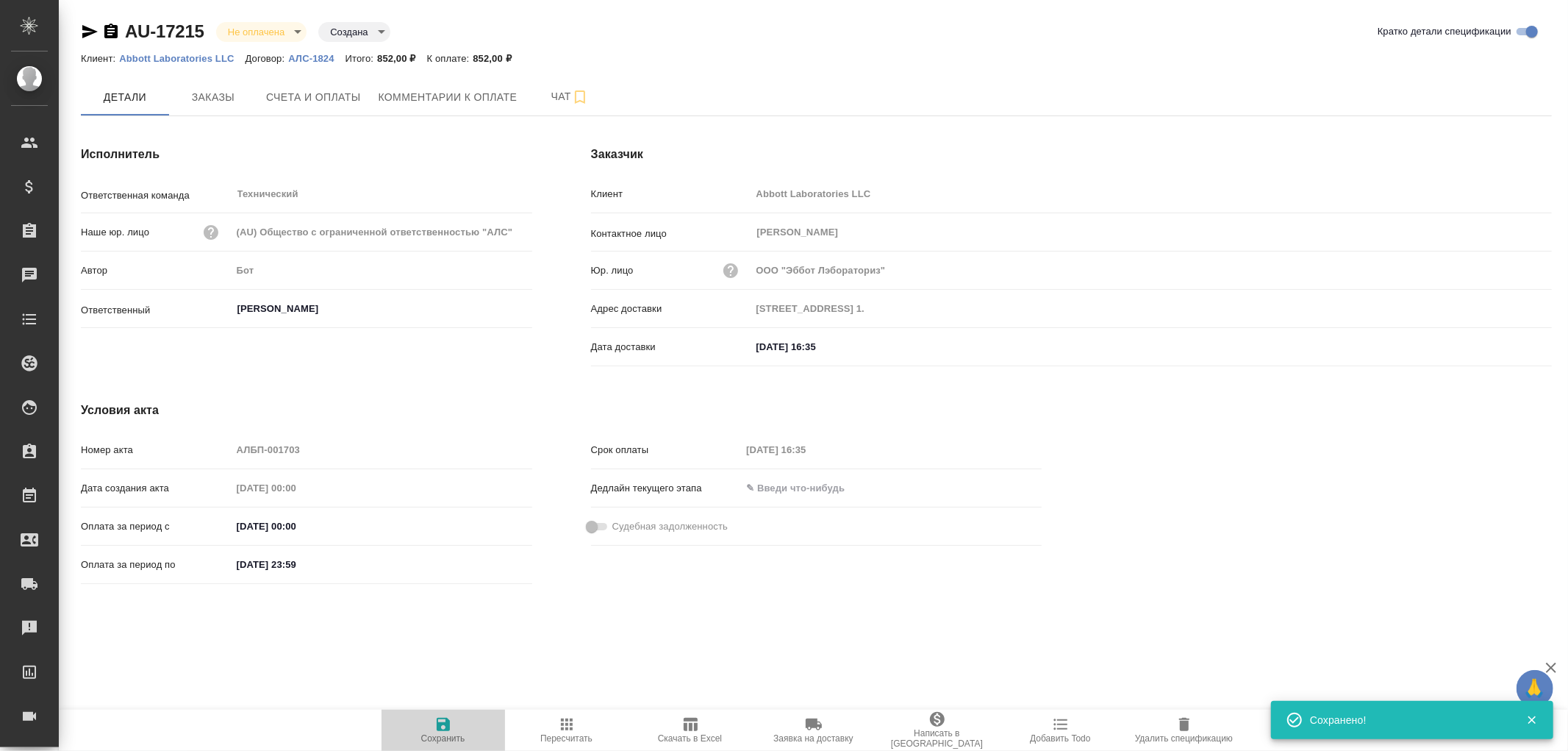
click at [443, 723] on icon "button" at bounding box center [443, 724] width 13 height 13
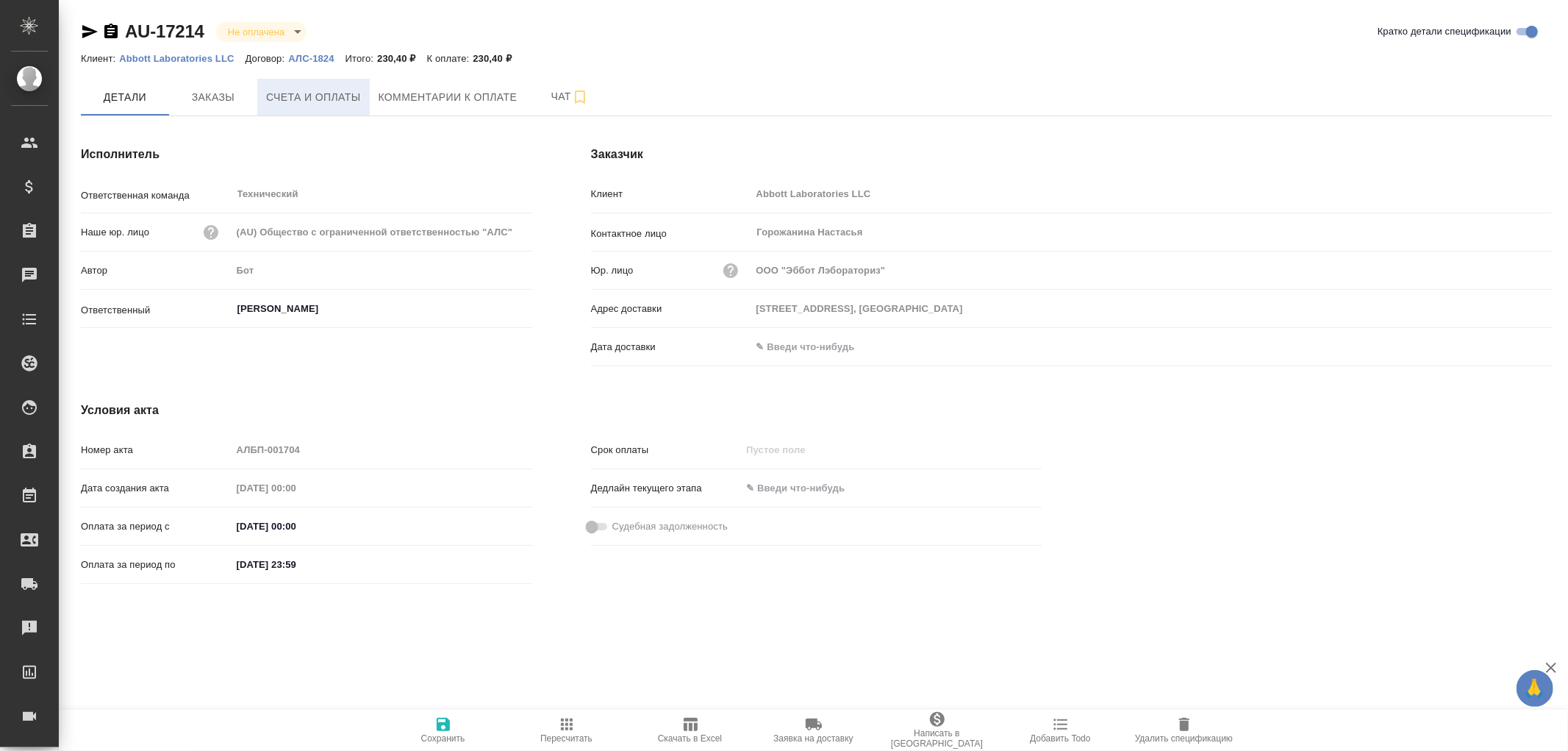
click at [326, 107] on button "Счета и оплаты" at bounding box center [314, 97] width 113 height 37
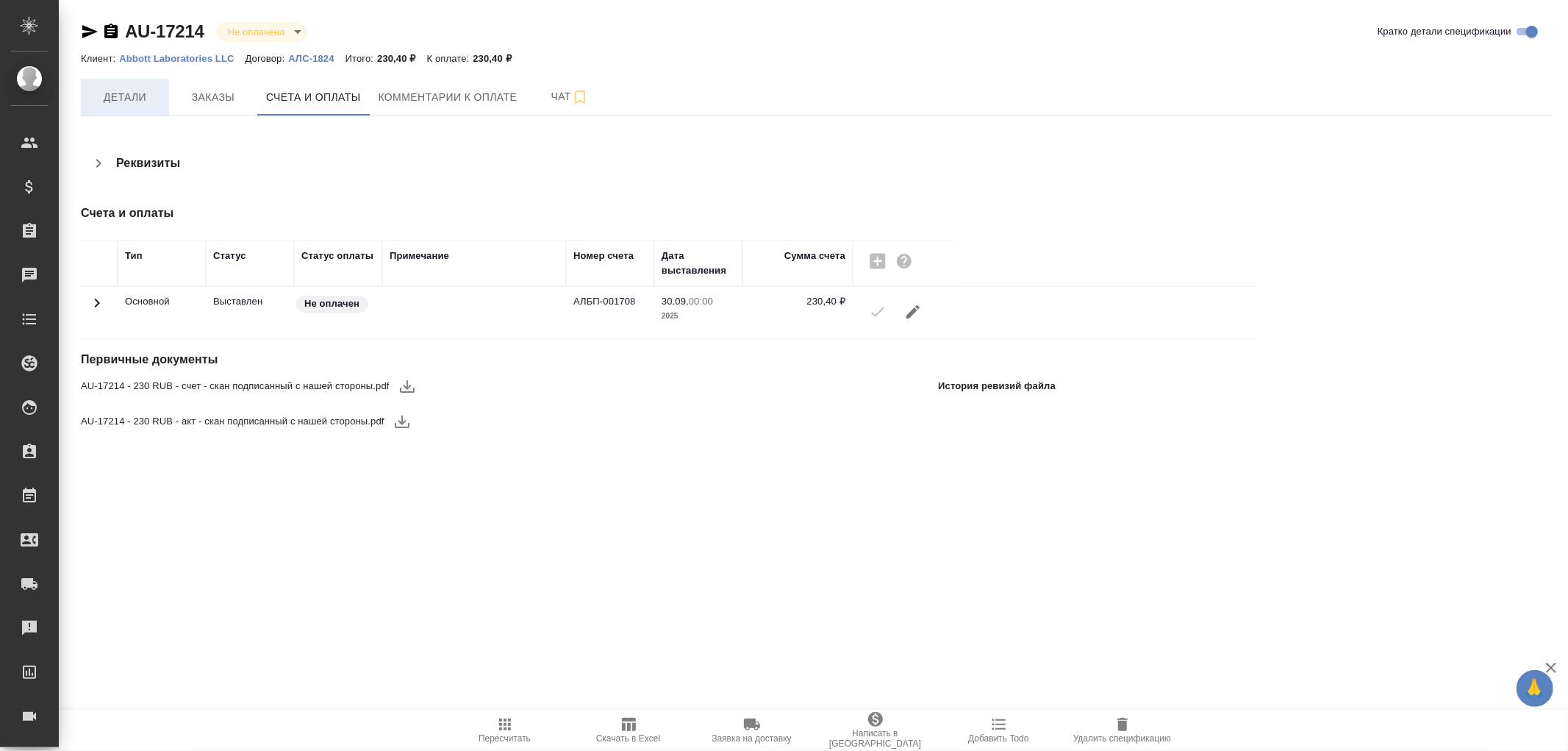
click at [114, 93] on span "Детали" at bounding box center [124, 98] width 71 height 19
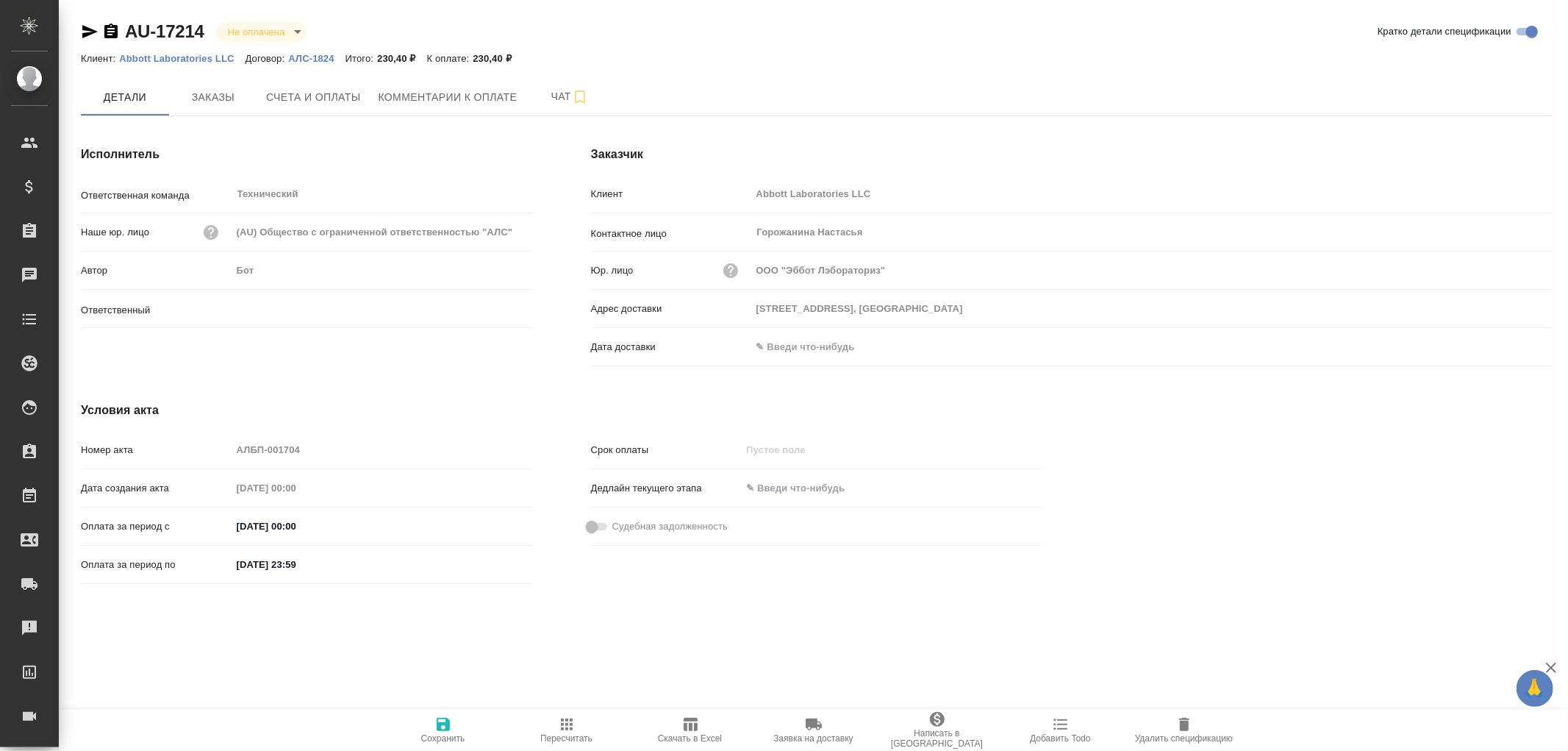
type input "[PERSON_NAME]"
click at [809, 355] on input "text" at bounding box center [816, 346] width 129 height 21
click at [1513, 340] on icon "button" at bounding box center [1509, 345] width 13 height 14
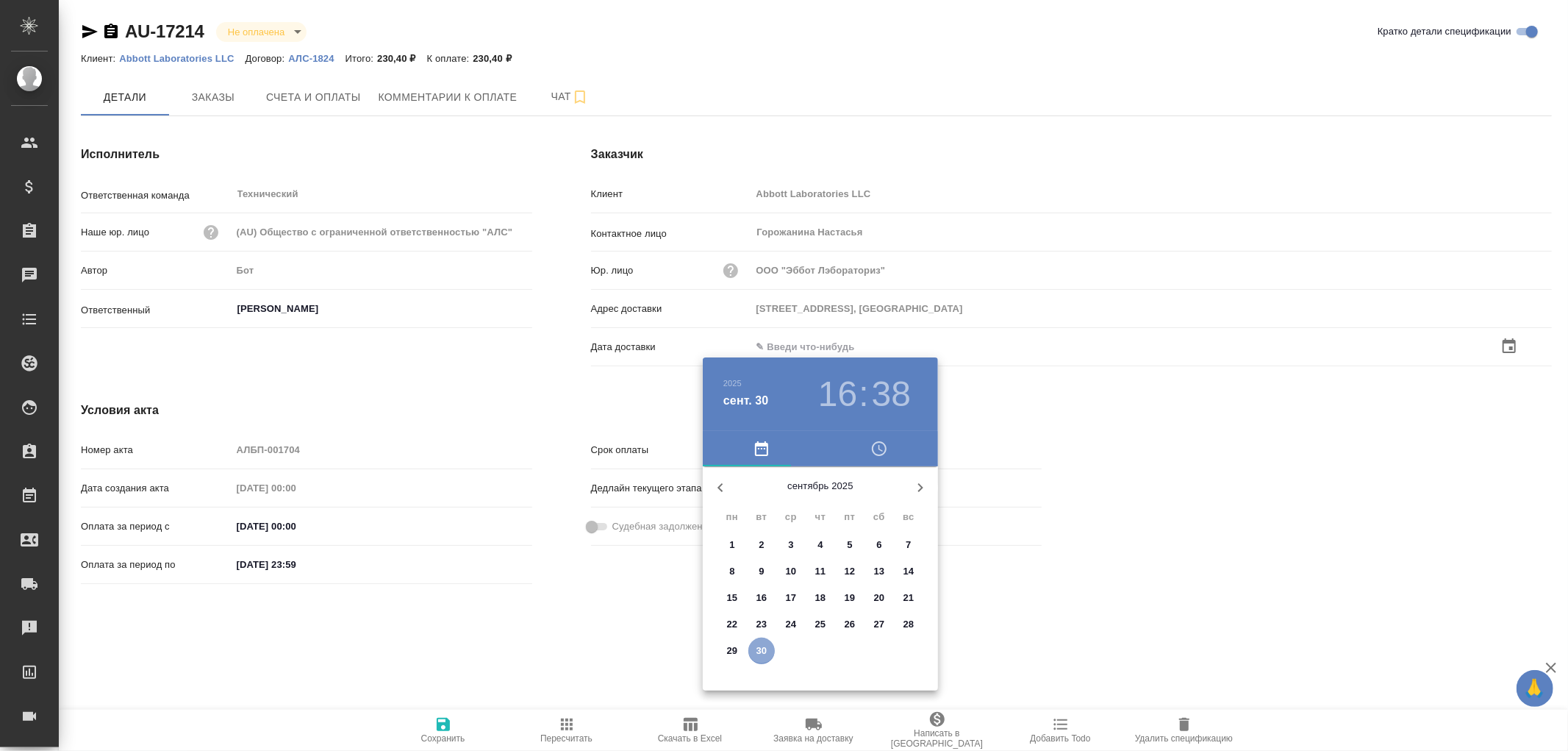
click at [763, 650] on p "30" at bounding box center [762, 651] width 11 height 14
type input "[DATE] 16:38"
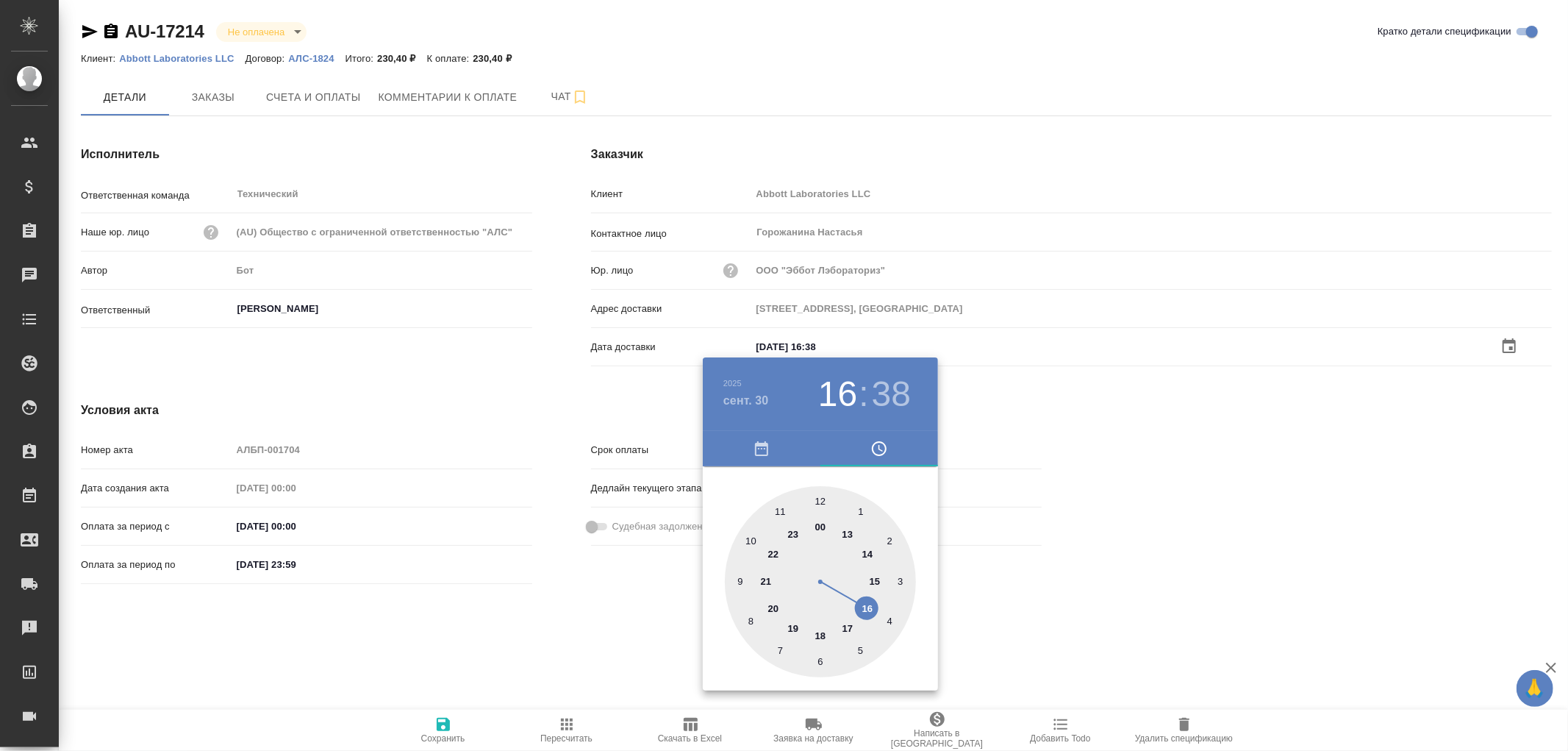
drag, startPoint x: 428, startPoint y: 721, endPoint x: 449, endPoint y: 723, distance: 21.1
click at [437, 722] on div at bounding box center [784, 375] width 1568 height 751
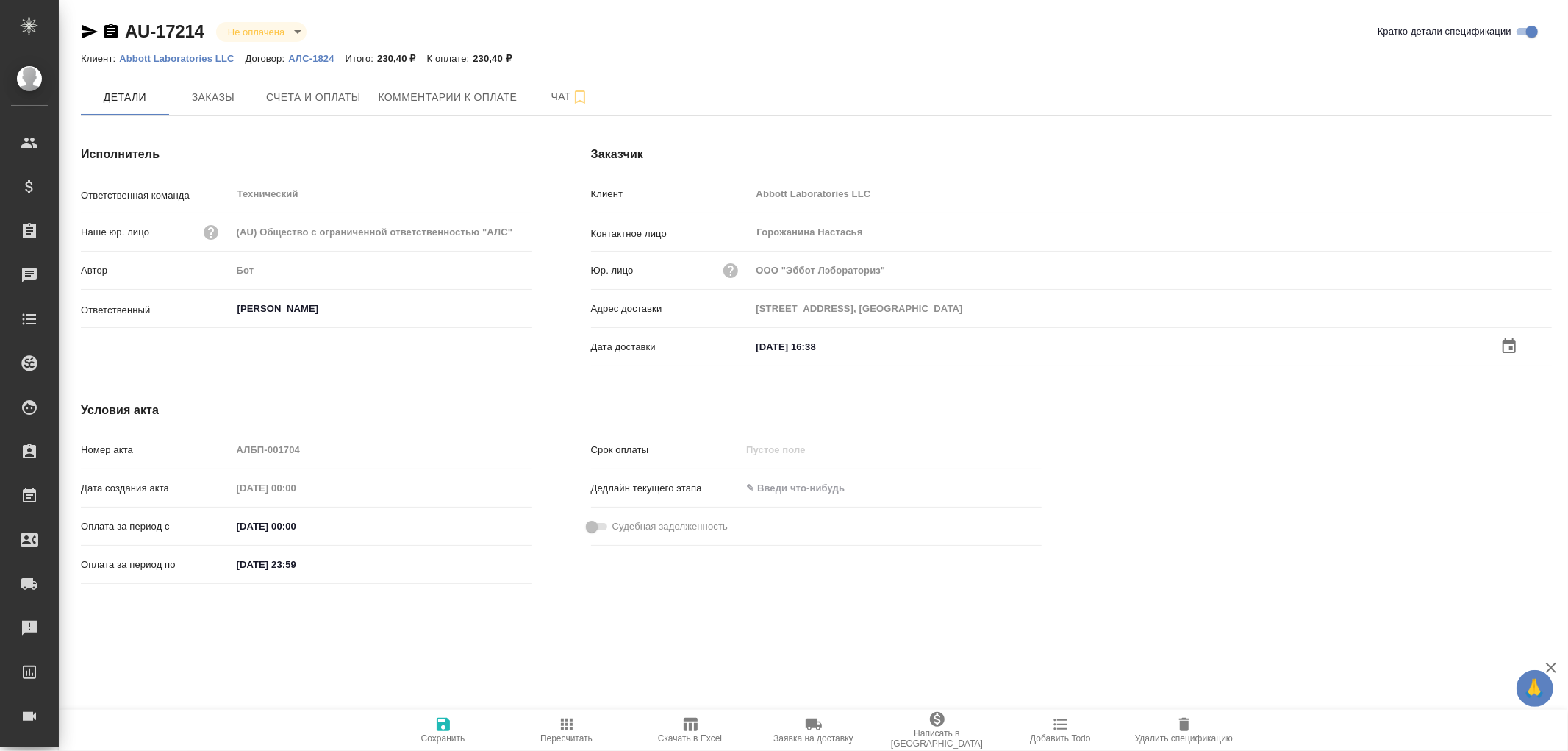
click at [446, 723] on icon "button" at bounding box center [443, 724] width 13 height 13
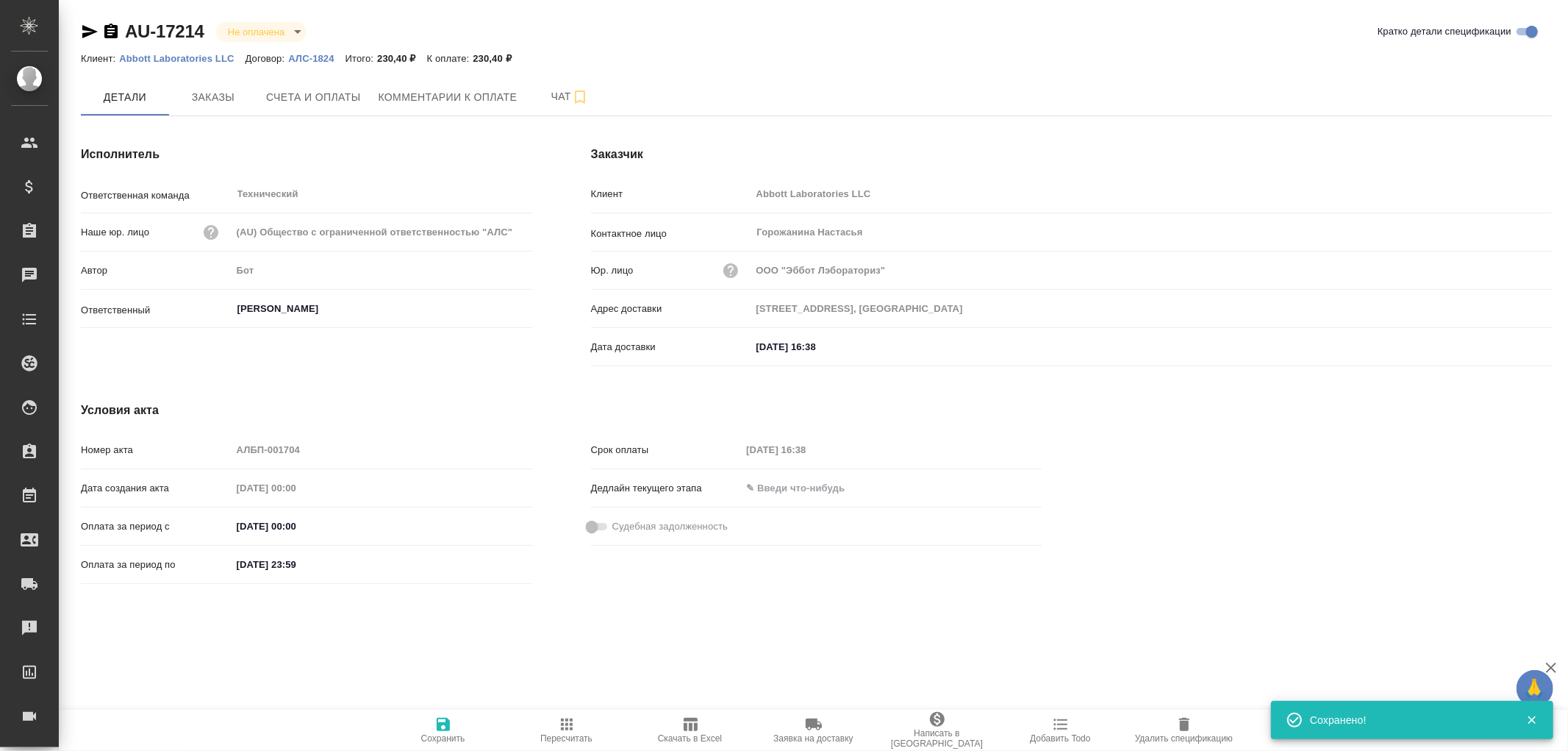
click at [446, 723] on icon "button" at bounding box center [443, 724] width 13 height 13
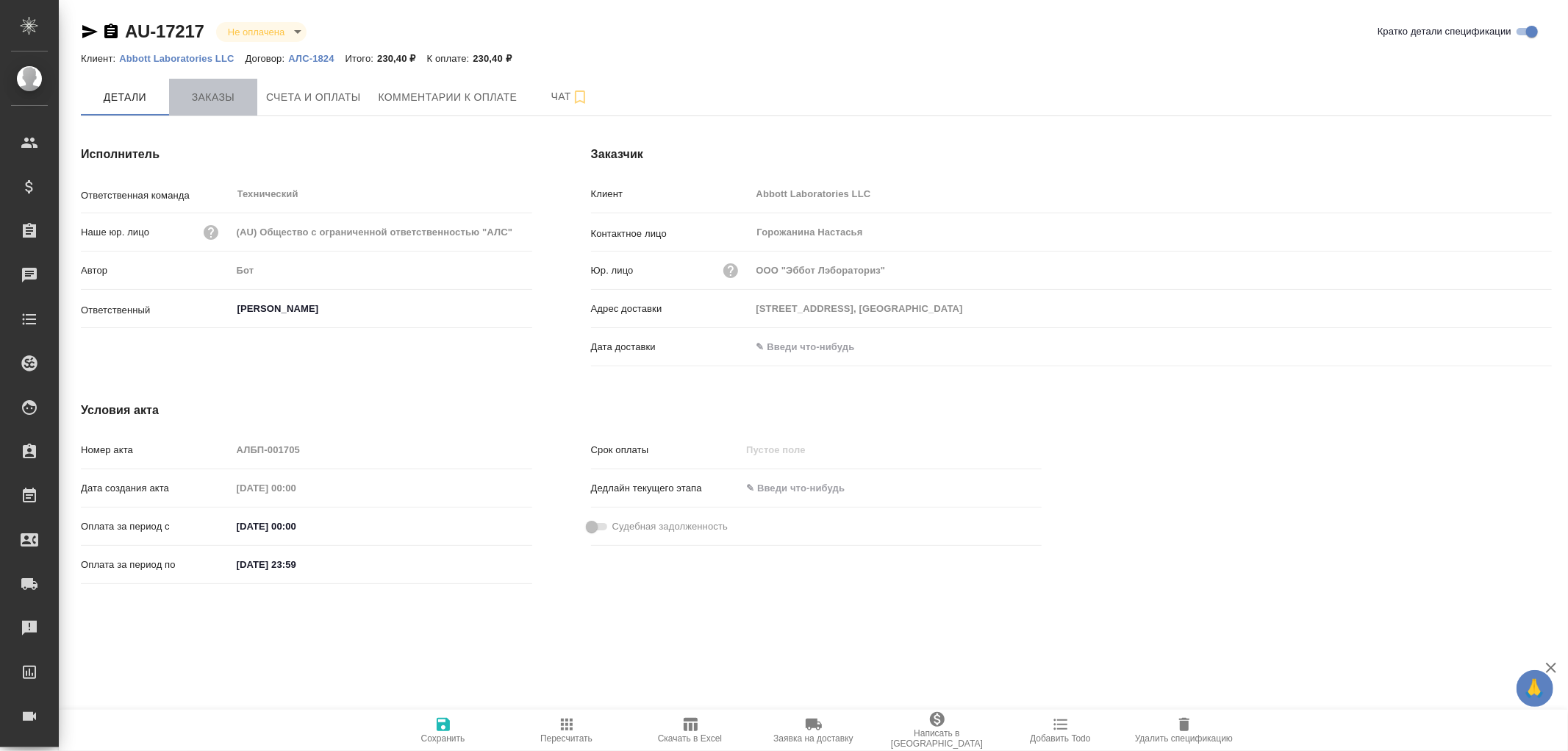
click at [190, 85] on button "Заказы" at bounding box center [213, 97] width 89 height 37
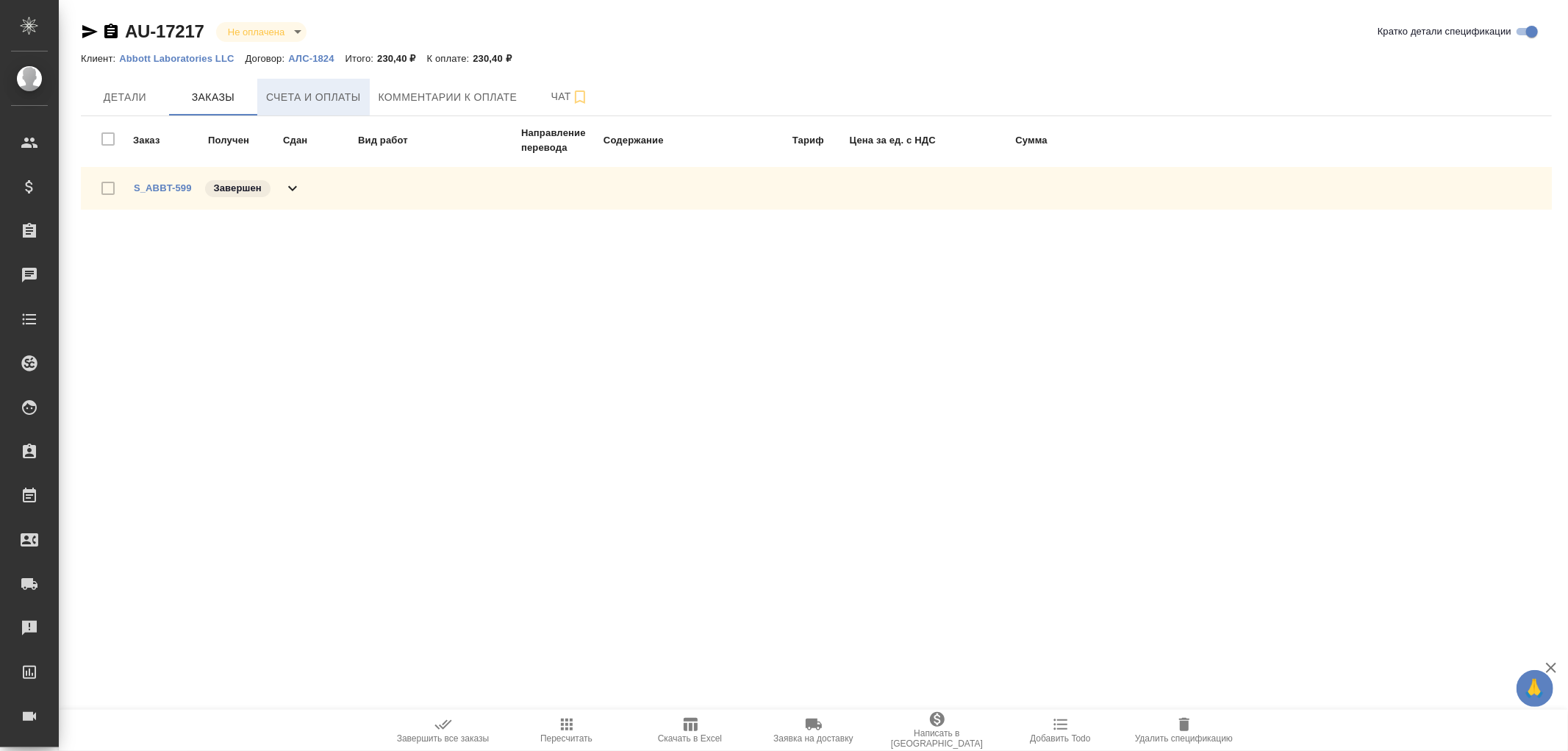
click at [342, 89] on span "Счета и оплаты" at bounding box center [313, 98] width 95 height 19
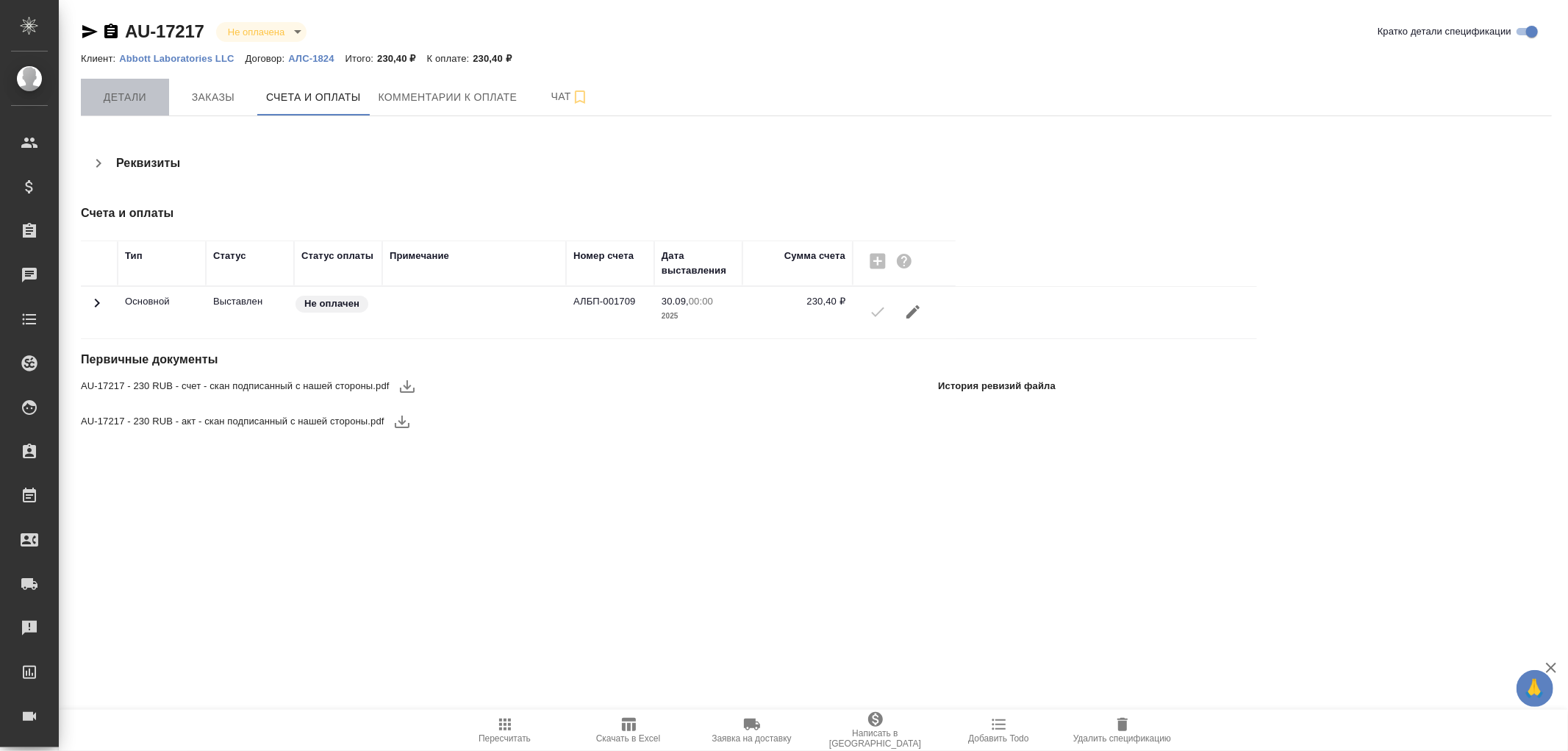
click at [106, 93] on span "Детали" at bounding box center [124, 98] width 71 height 19
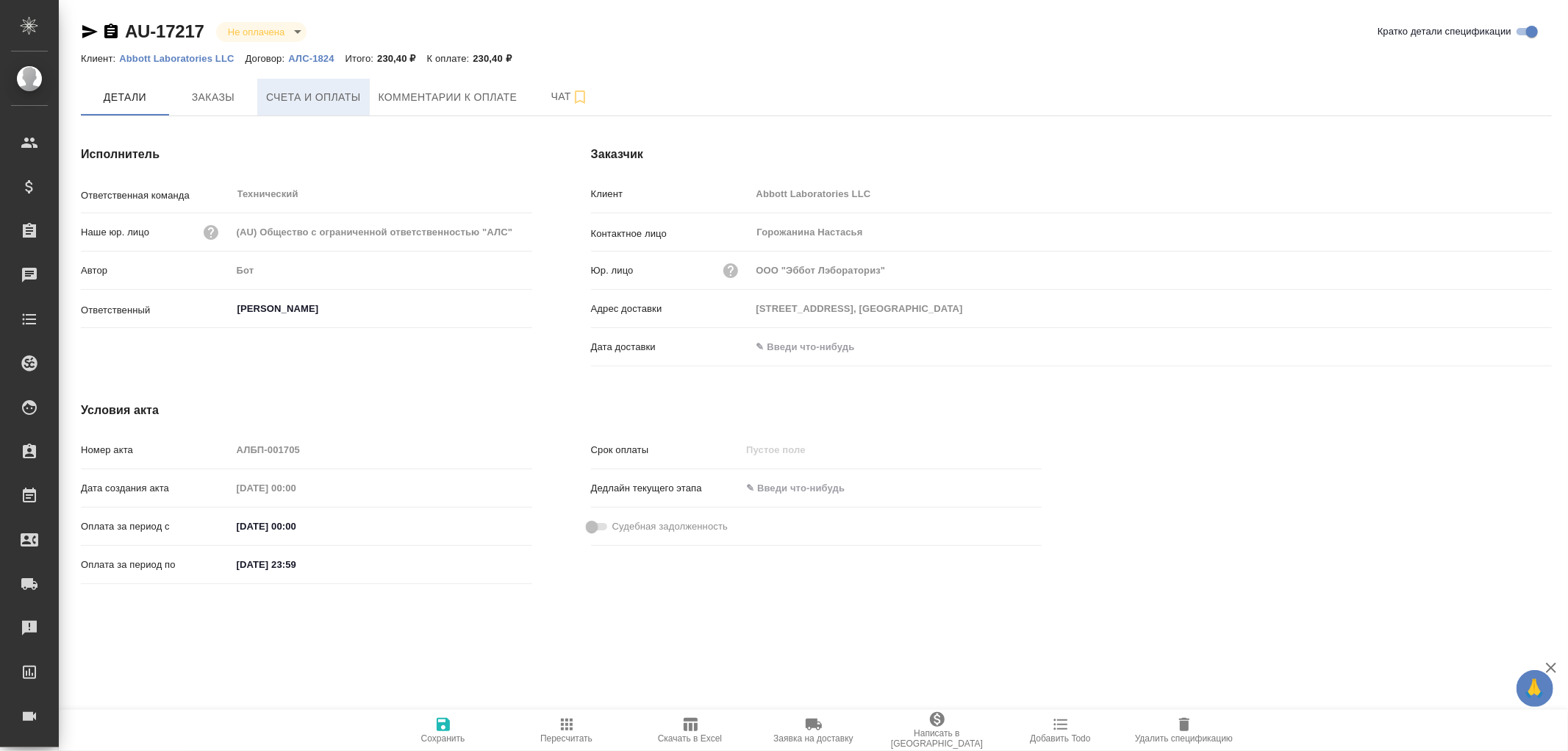
click at [334, 94] on span "Счета и оплаты" at bounding box center [313, 98] width 95 height 19
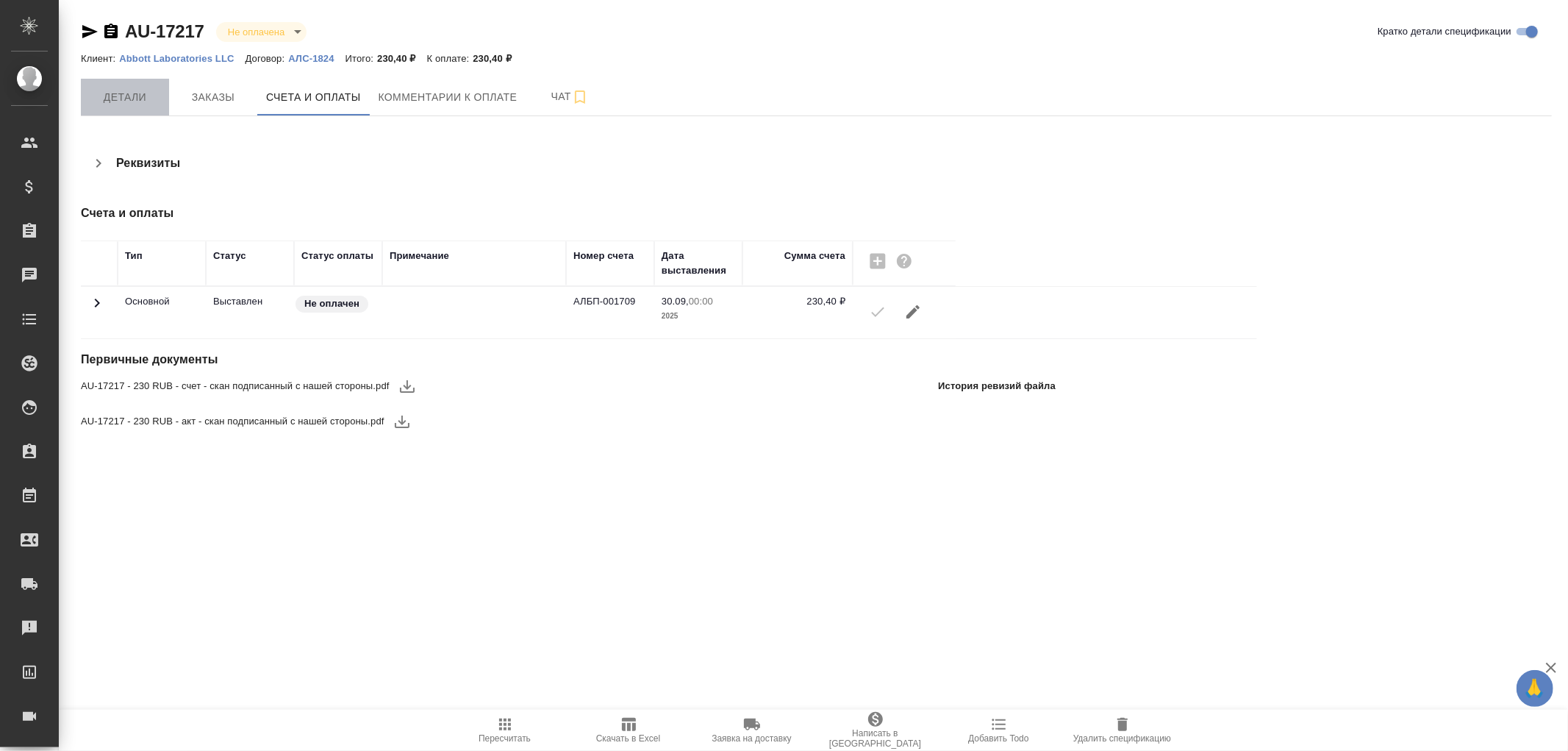
click at [115, 104] on span "Детали" at bounding box center [124, 98] width 71 height 19
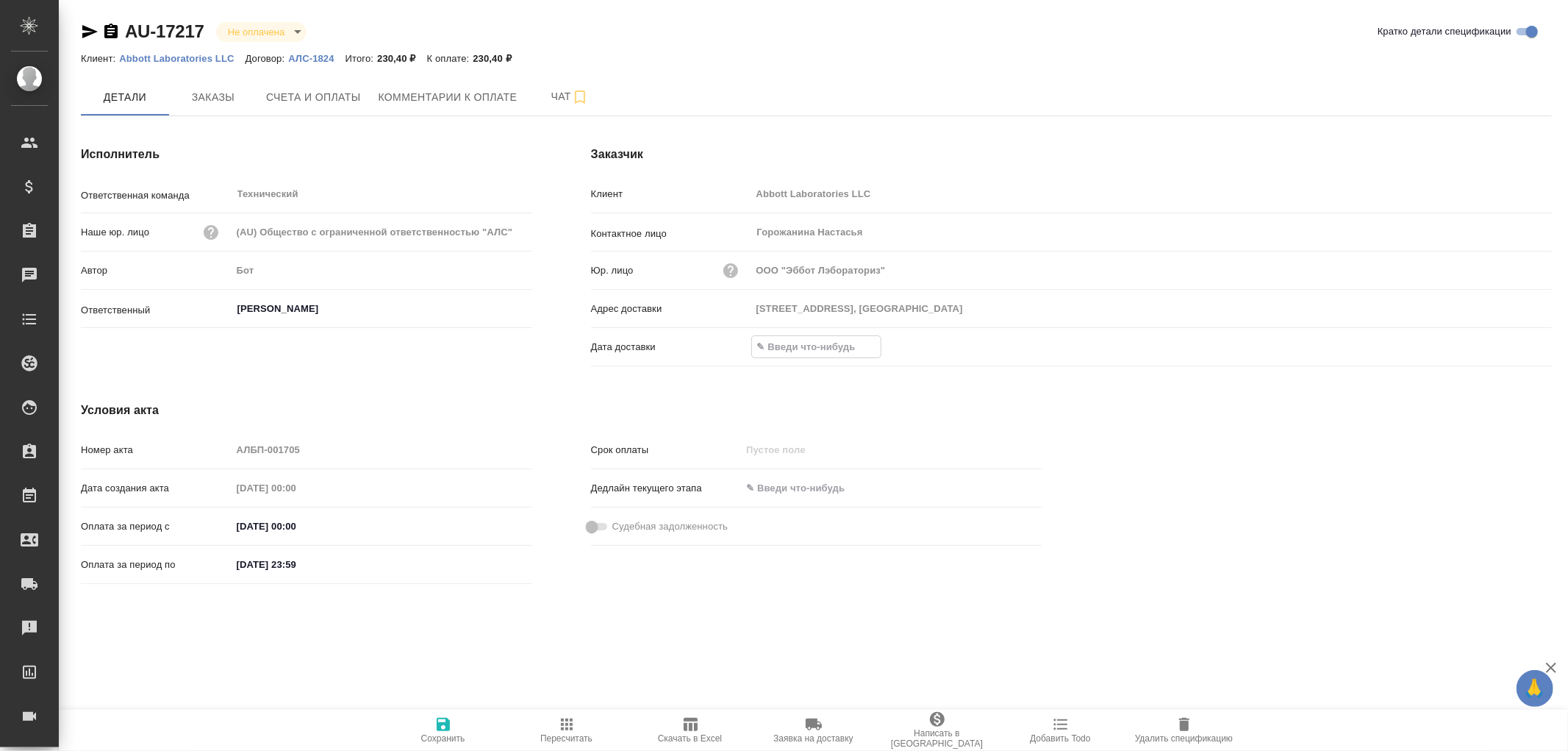
drag, startPoint x: 768, startPoint y: 349, endPoint x: 1180, endPoint y: 340, distance: 412.1
click at [773, 347] on input "text" at bounding box center [816, 346] width 129 height 21
click at [1514, 347] on icon "button" at bounding box center [1510, 346] width 18 height 18
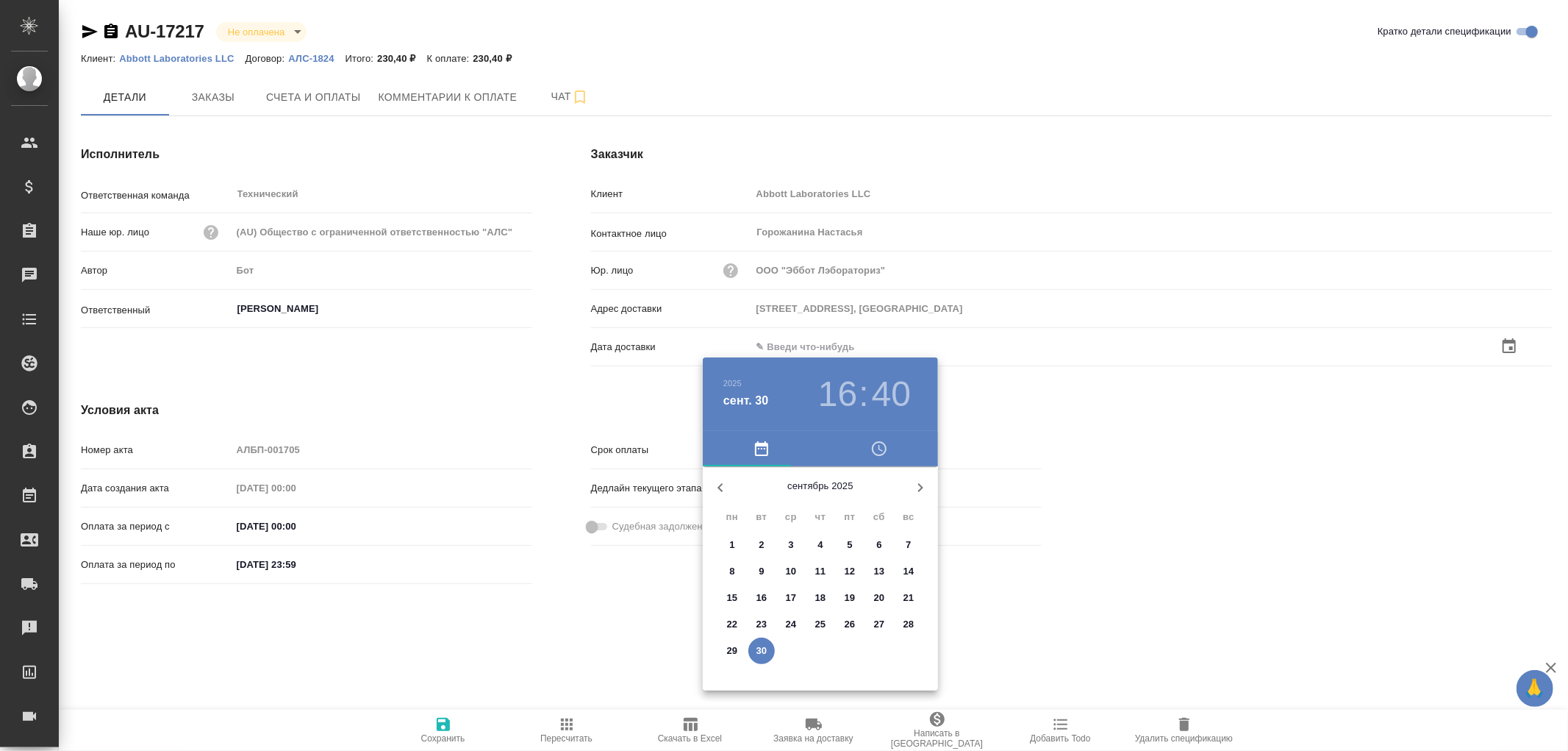
click at [763, 644] on p "30" at bounding box center [762, 651] width 11 height 14
type input "30.09.2025 16:40"
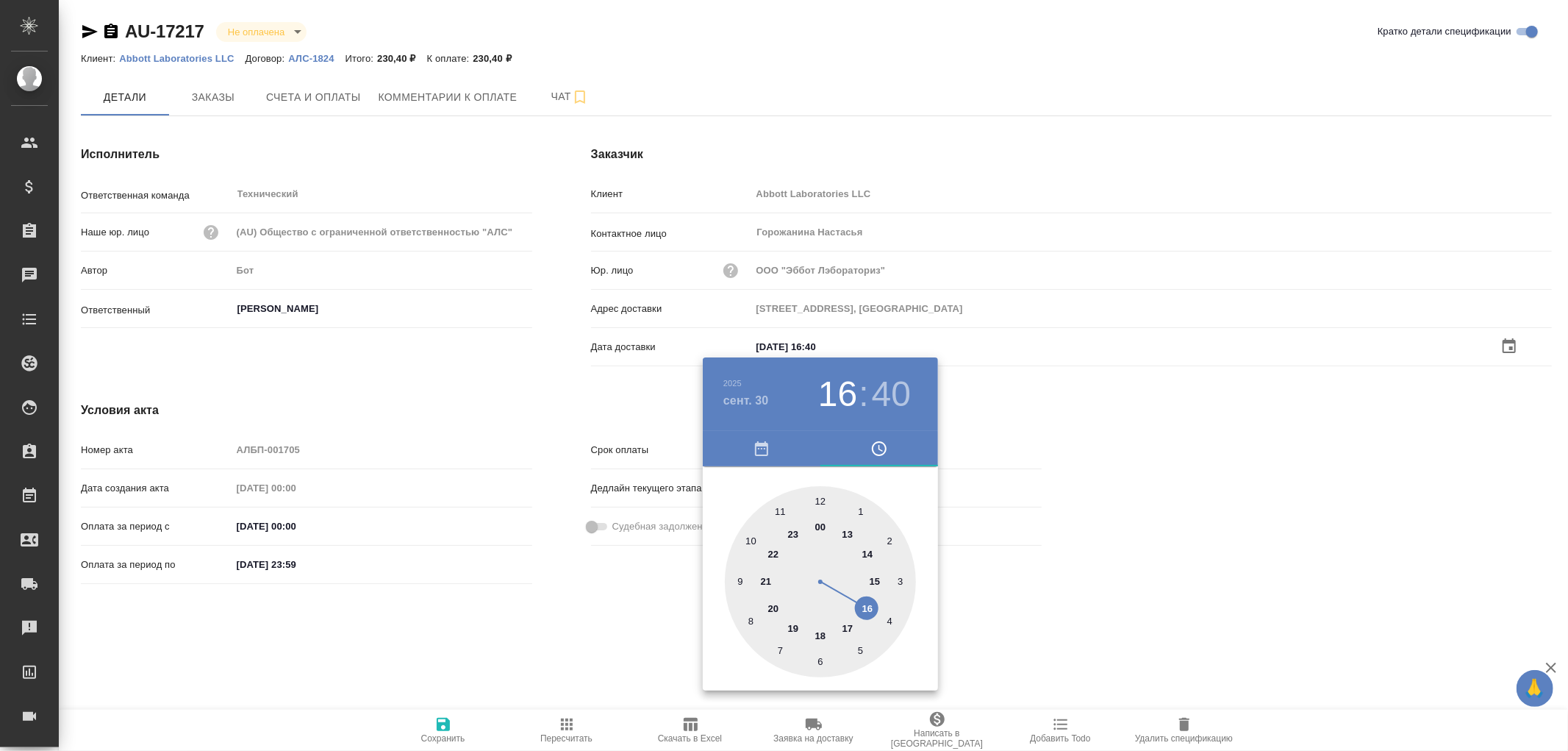
click at [445, 722] on div at bounding box center [784, 375] width 1568 height 751
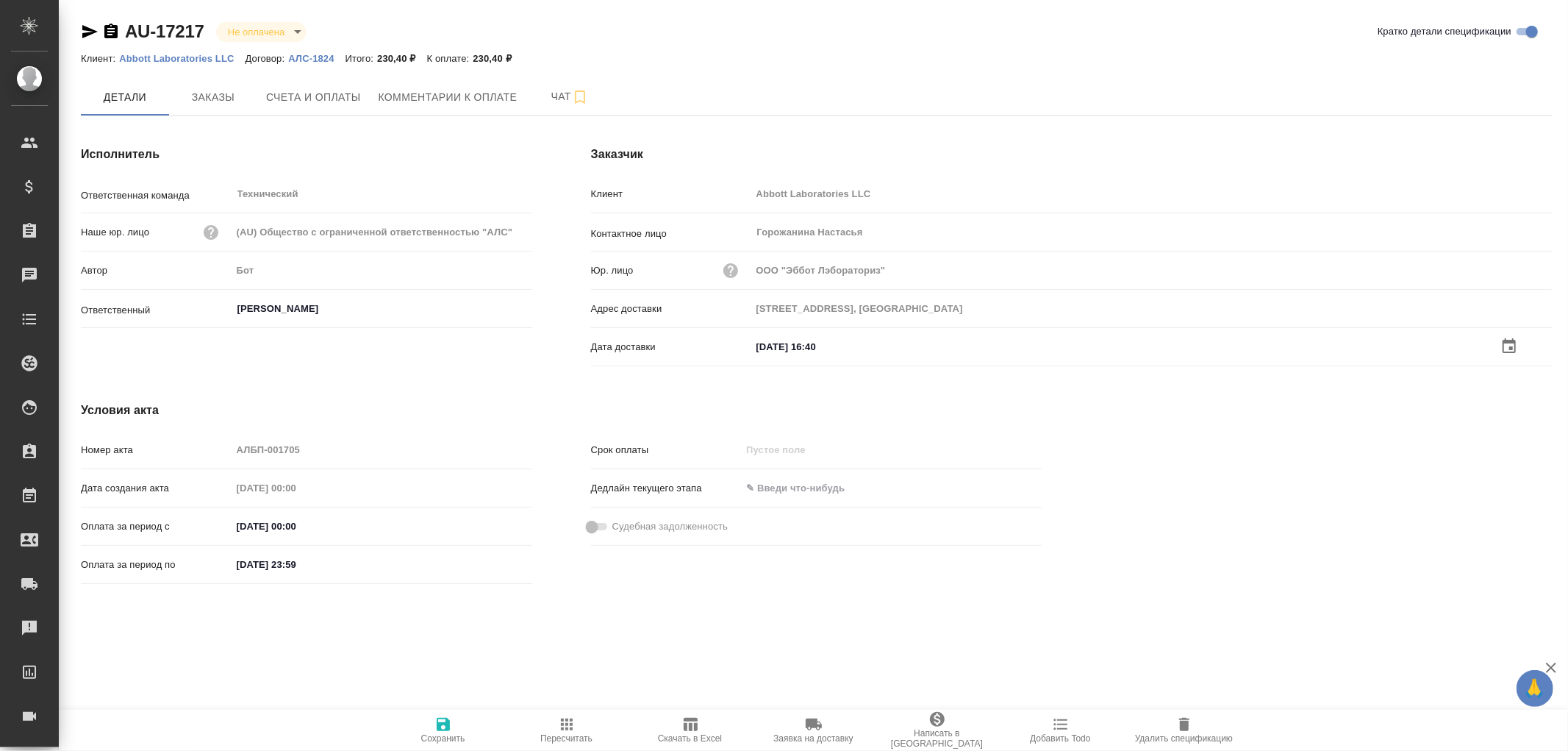
click at [442, 729] on icon "button" at bounding box center [444, 724] width 18 height 18
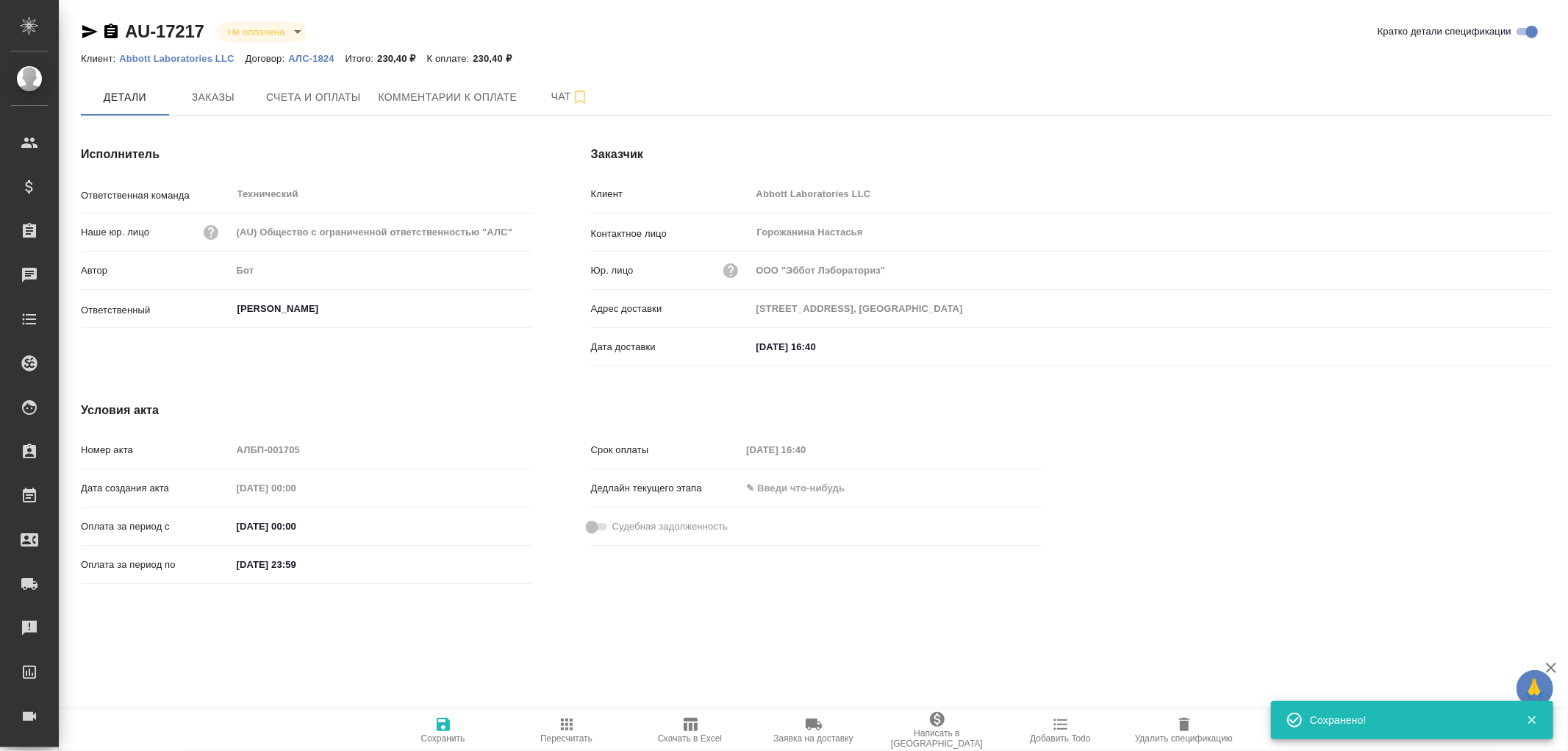
click at [444, 726] on icon "button" at bounding box center [444, 724] width 18 height 18
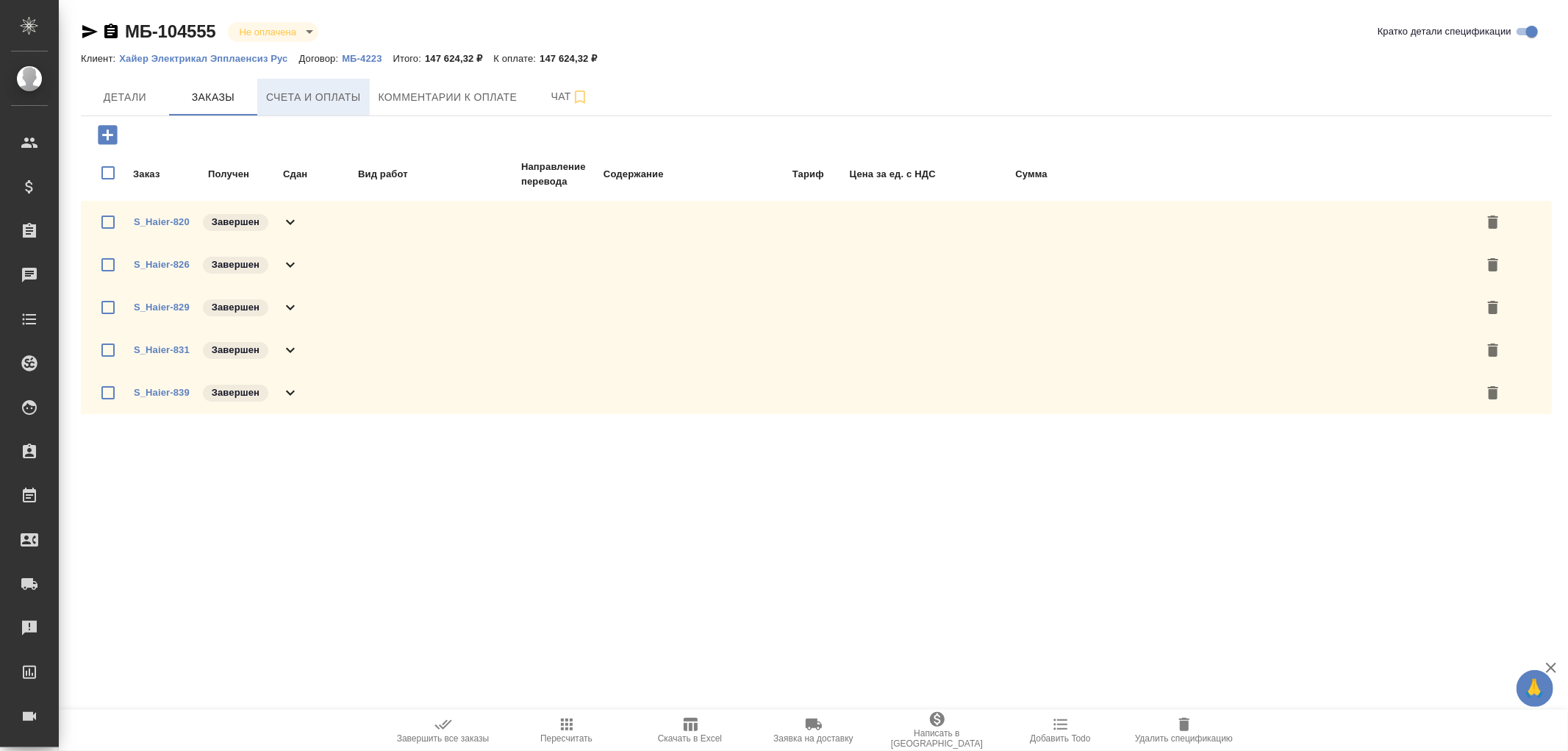
click at [350, 98] on span "Счета и оплаты" at bounding box center [313, 98] width 95 height 19
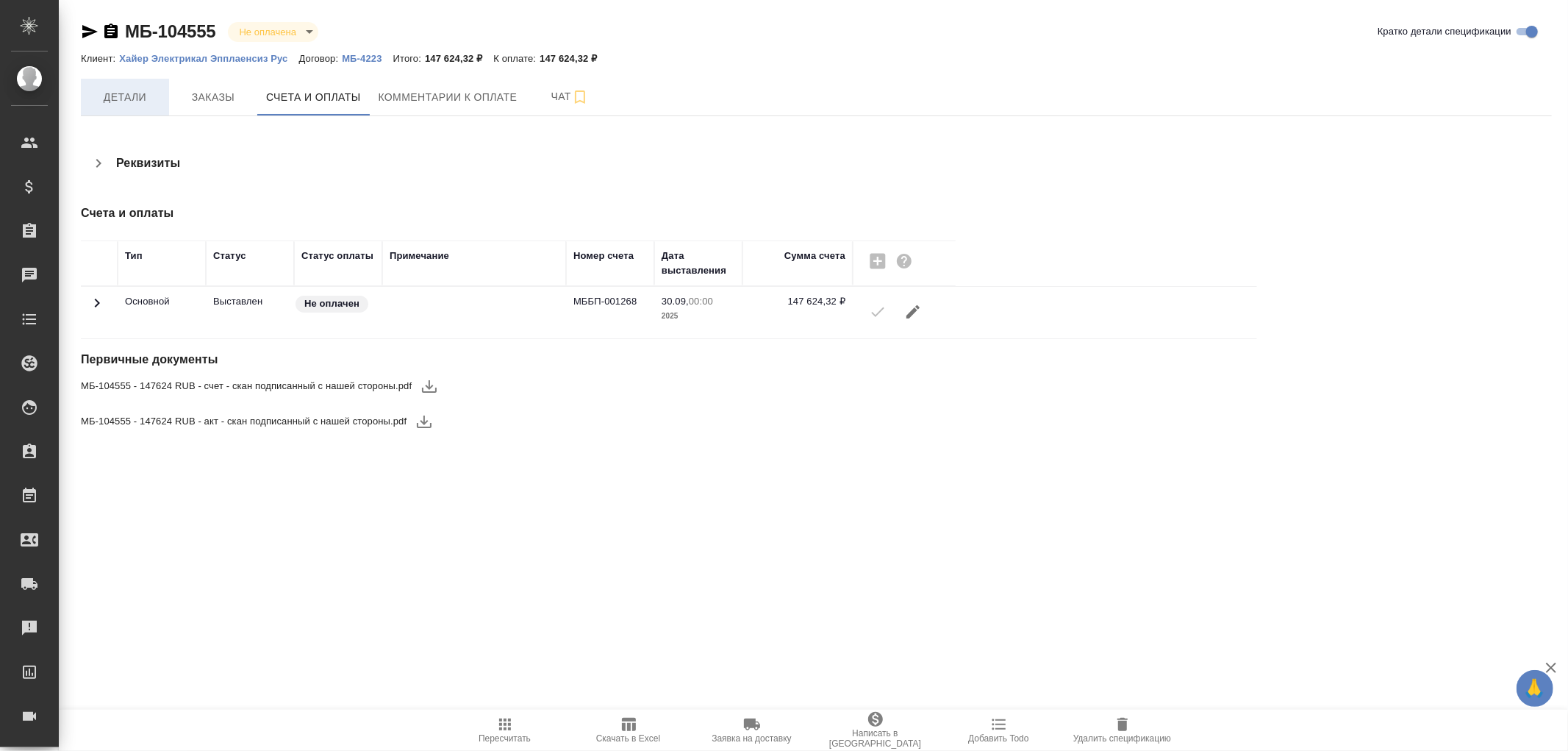
click at [121, 93] on span "Детали" at bounding box center [124, 98] width 71 height 19
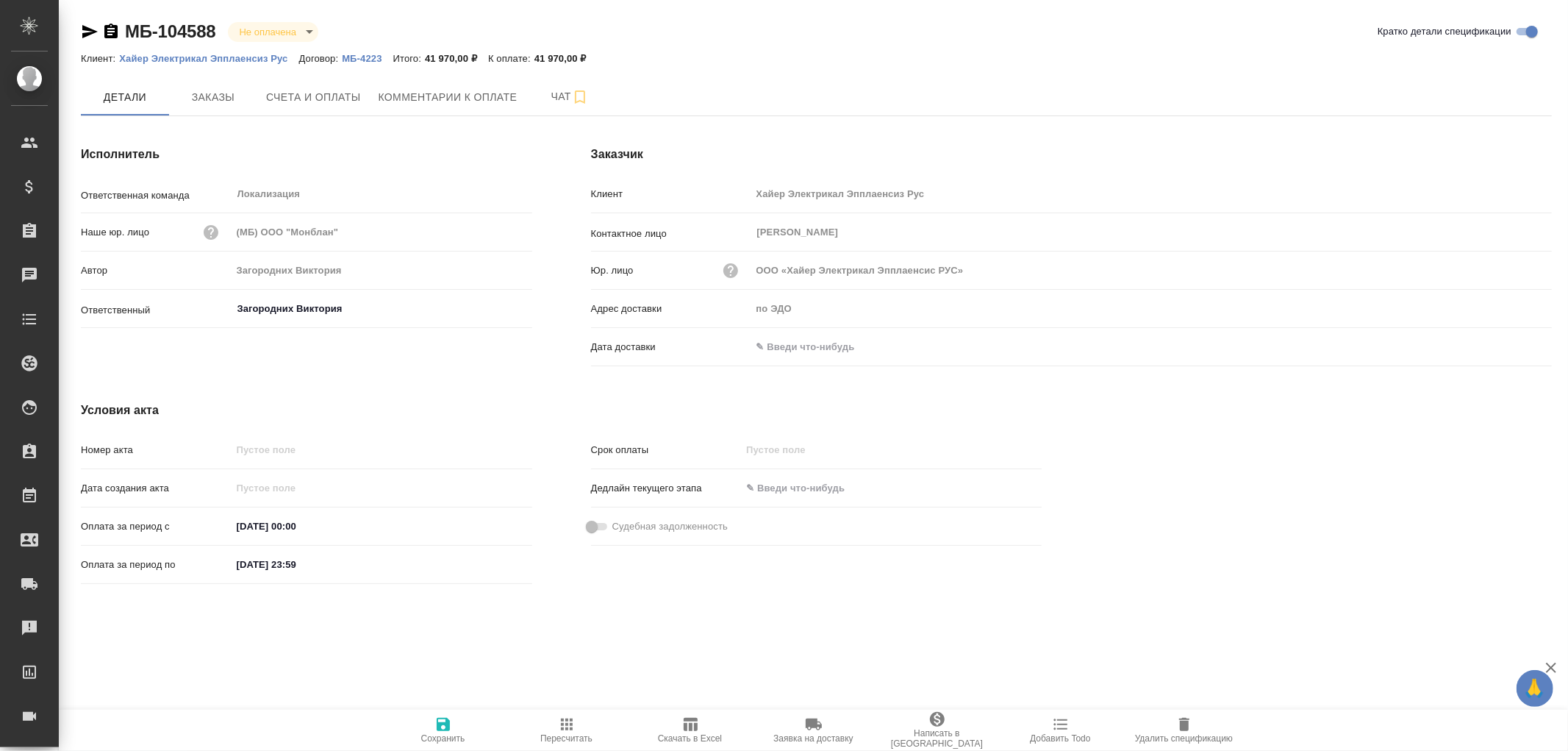
click at [107, 33] on icon "button" at bounding box center [111, 30] width 13 height 14
click at [781, 344] on input "text" at bounding box center [816, 346] width 129 height 21
click at [1513, 350] on icon "button" at bounding box center [1510, 346] width 18 height 18
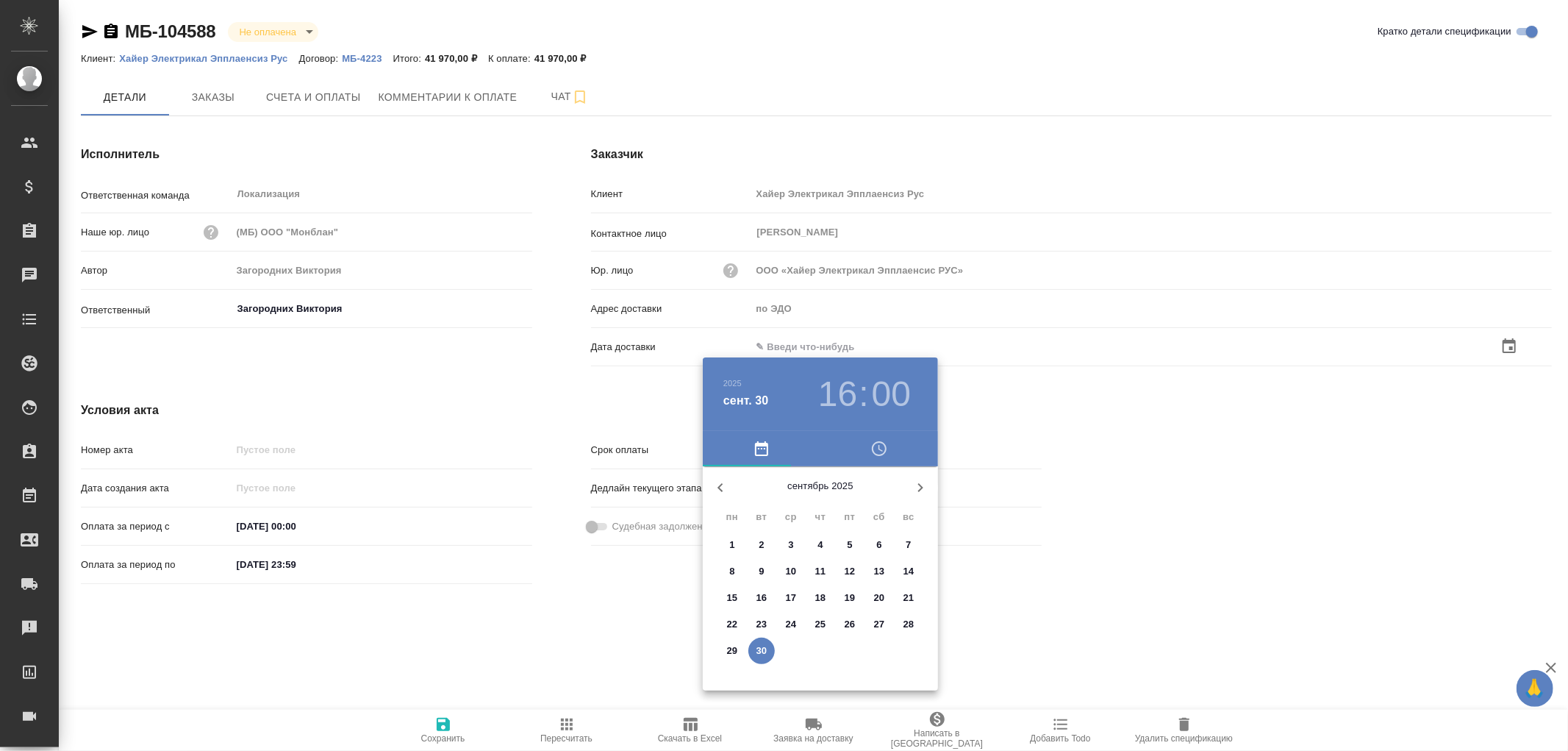
click at [763, 648] on p "30" at bounding box center [762, 651] width 11 height 14
type input "30.09.2025 16:00"
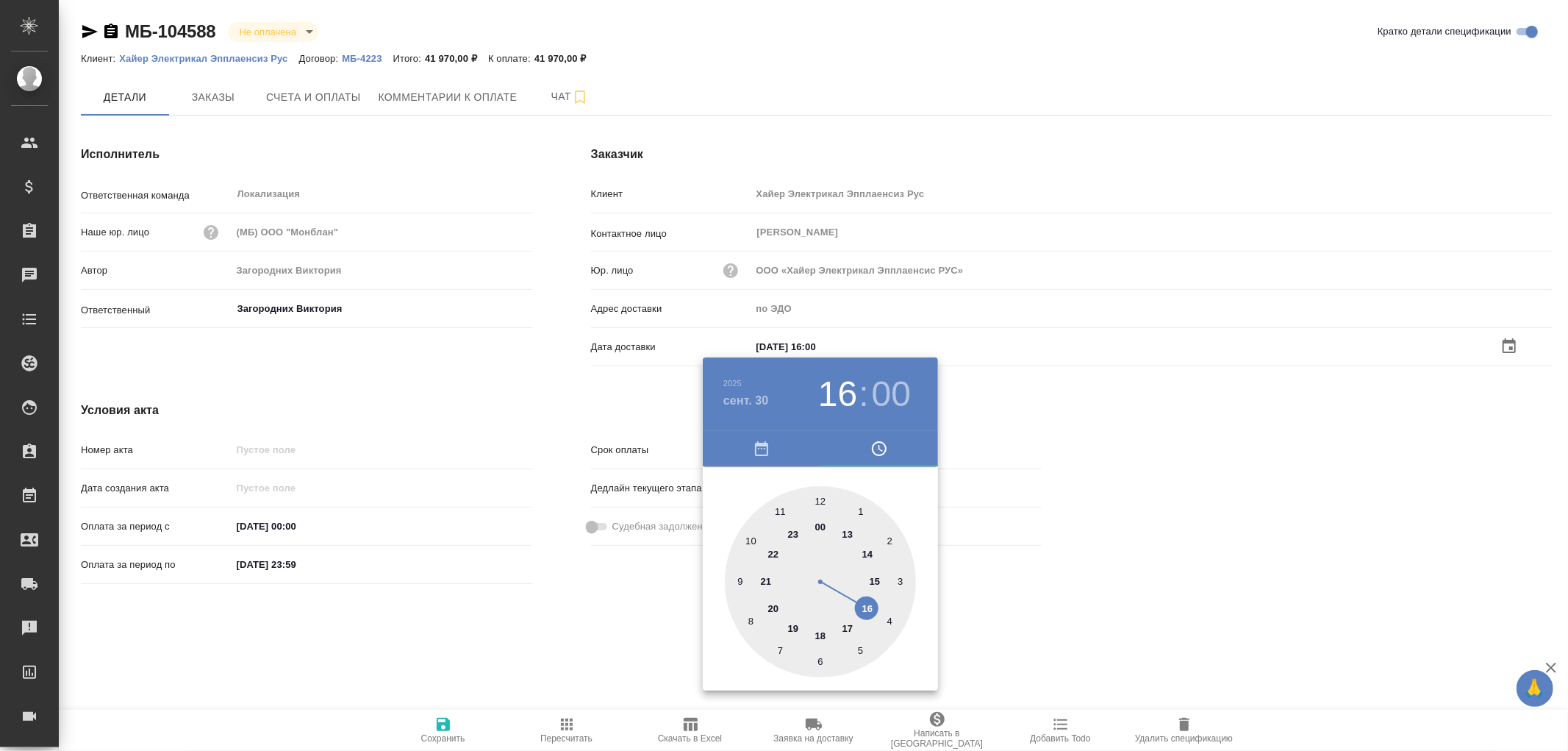
click at [446, 727] on div at bounding box center [784, 375] width 1568 height 751
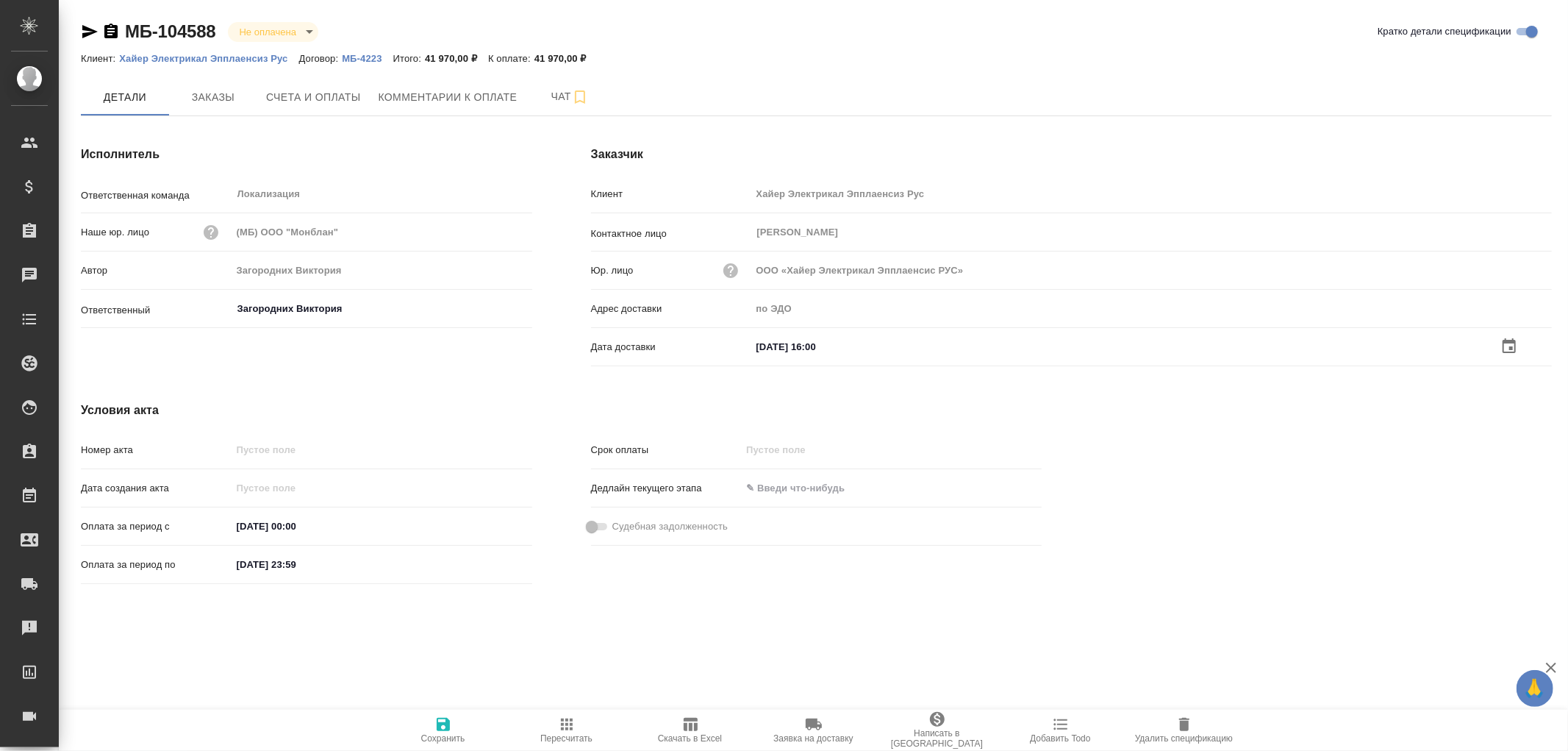
click at [443, 724] on icon "button" at bounding box center [443, 724] width 13 height 13
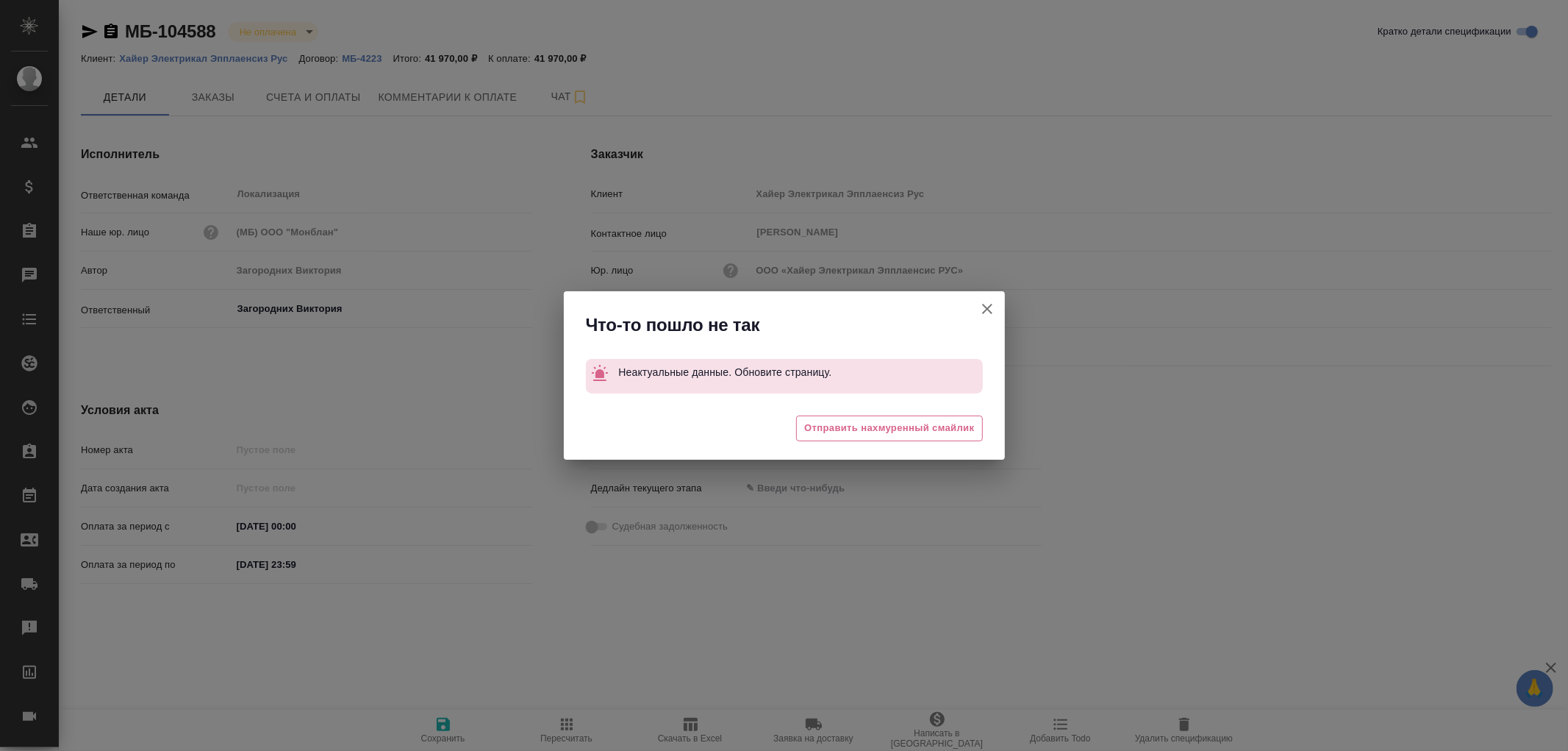
click at [988, 318] on button "Кратко детали спецификации" at bounding box center [987, 308] width 35 height 35
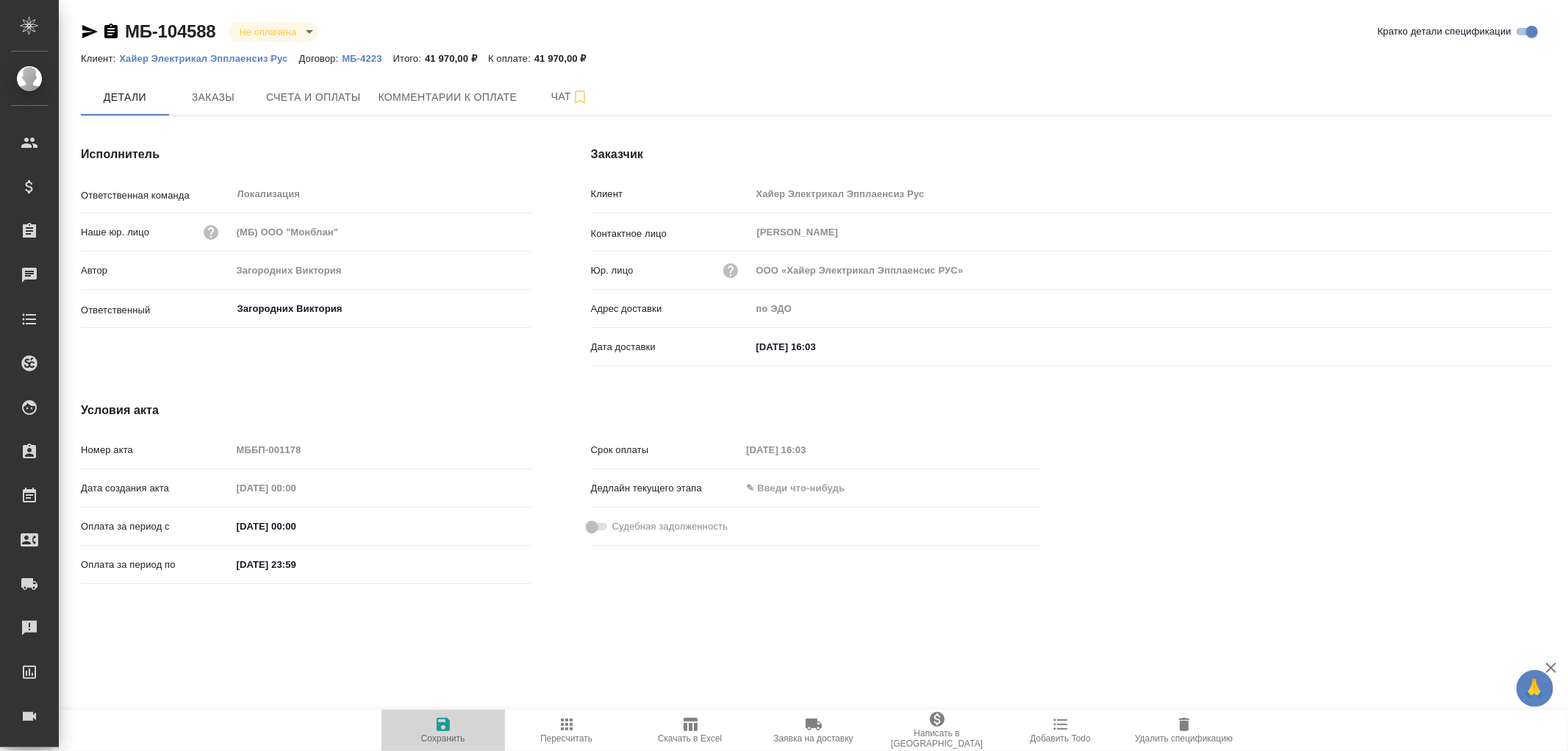
click at [443, 723] on icon "button" at bounding box center [443, 724] width 13 height 13
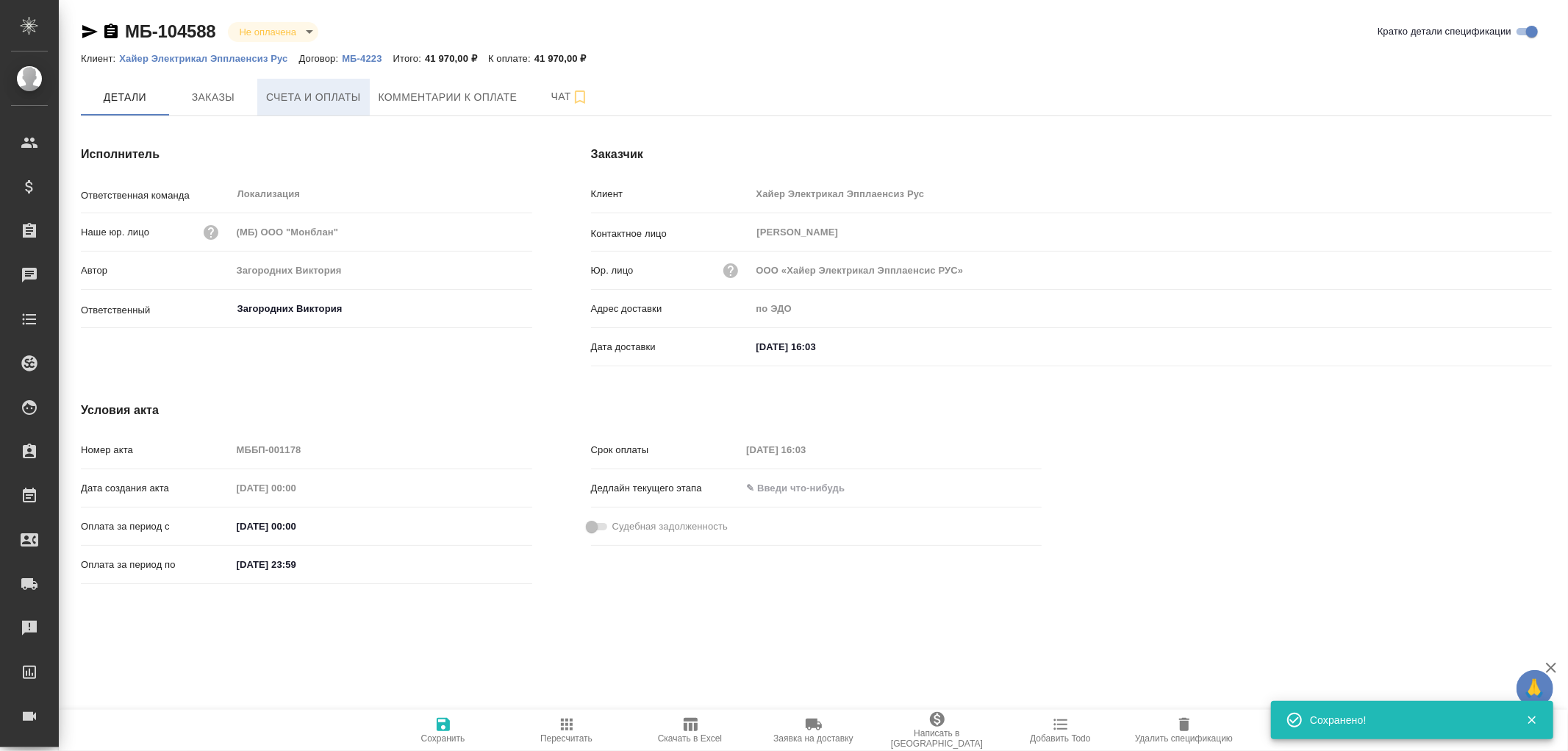
click at [324, 94] on span "Счета и оплаты" at bounding box center [313, 98] width 95 height 19
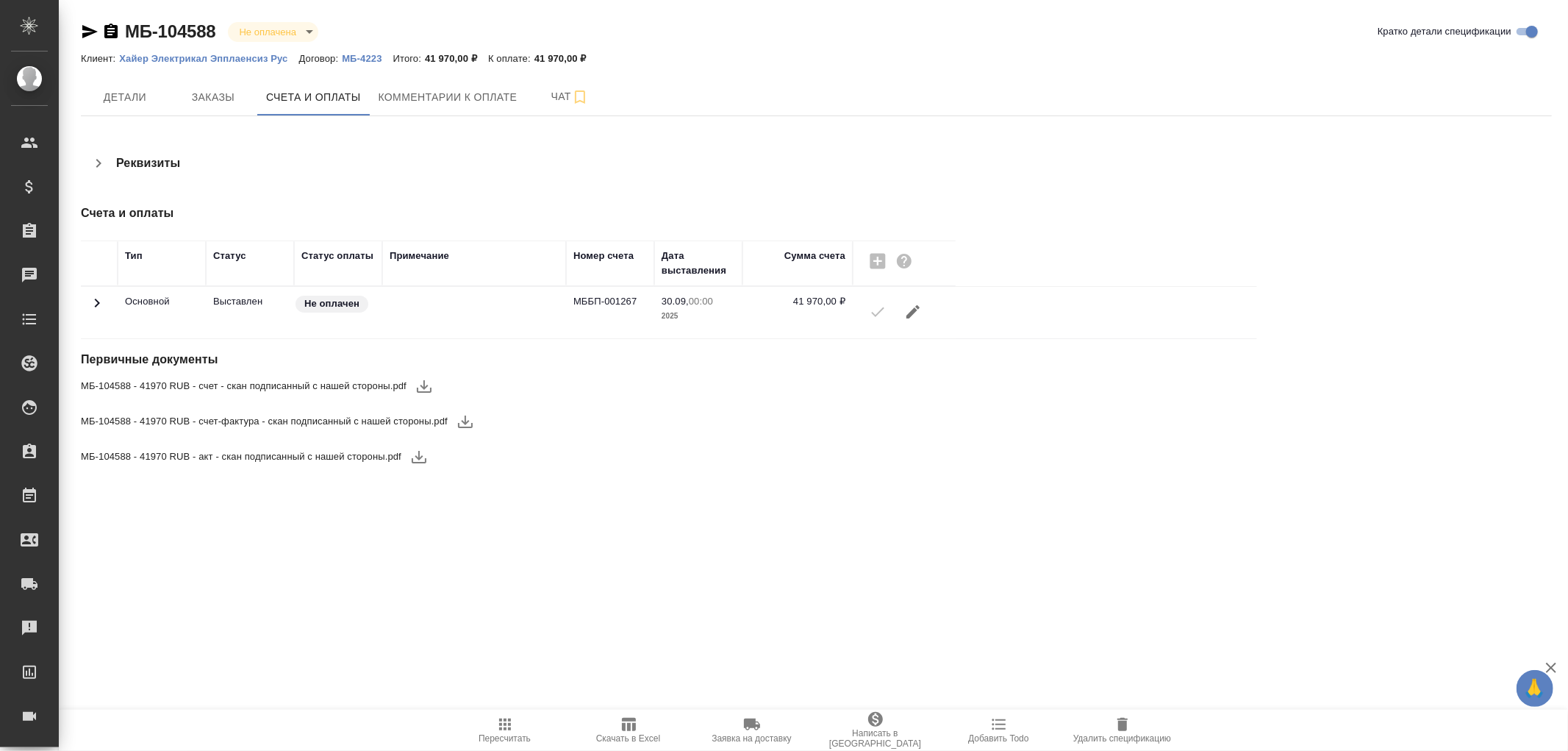
click at [111, 27] on icon "button" at bounding box center [111, 30] width 13 height 14
click at [121, 99] on span "Детали" at bounding box center [124, 98] width 71 height 19
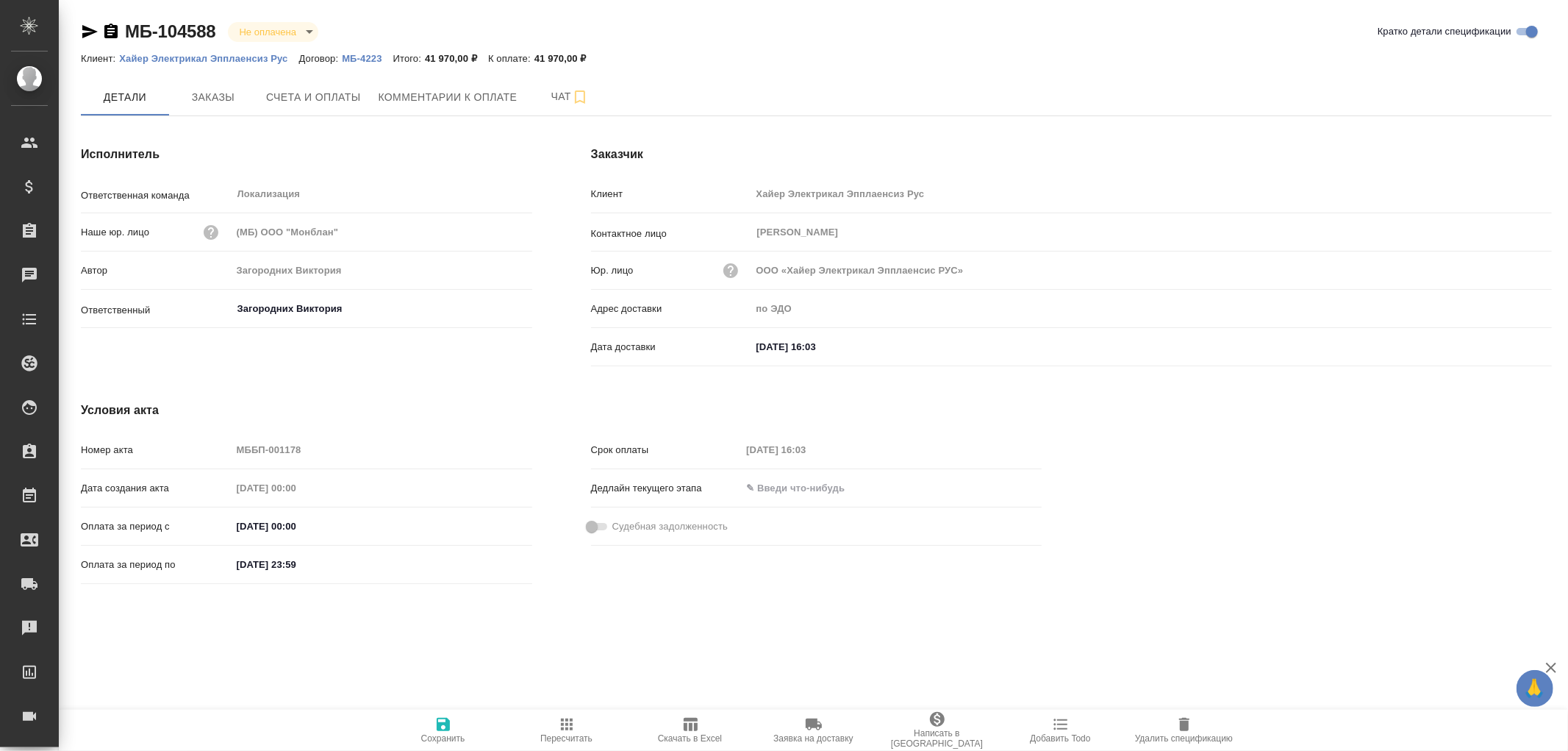
click at [447, 724] on icon "button" at bounding box center [443, 724] width 13 height 13
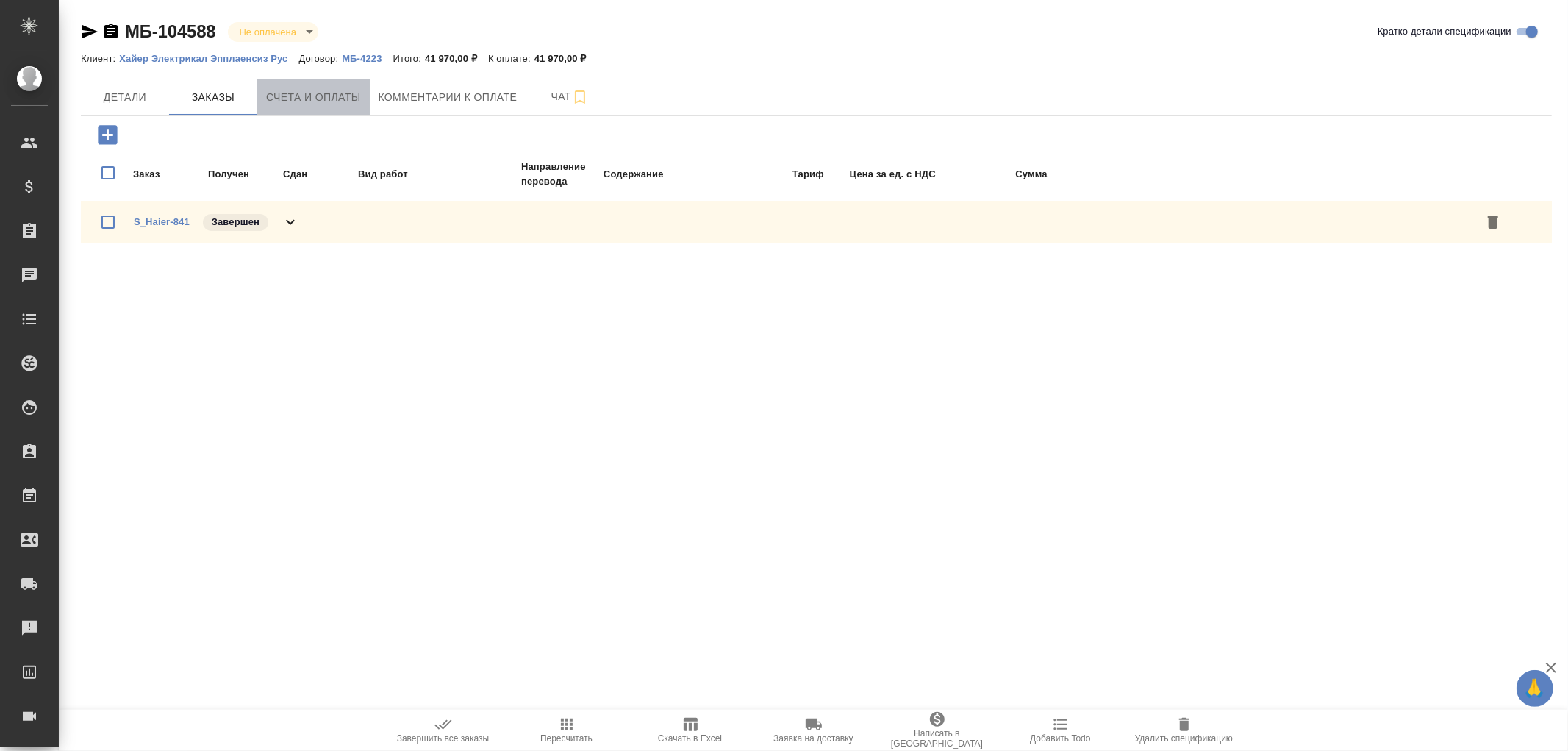
click at [325, 96] on span "Счета и оплаты" at bounding box center [313, 98] width 95 height 19
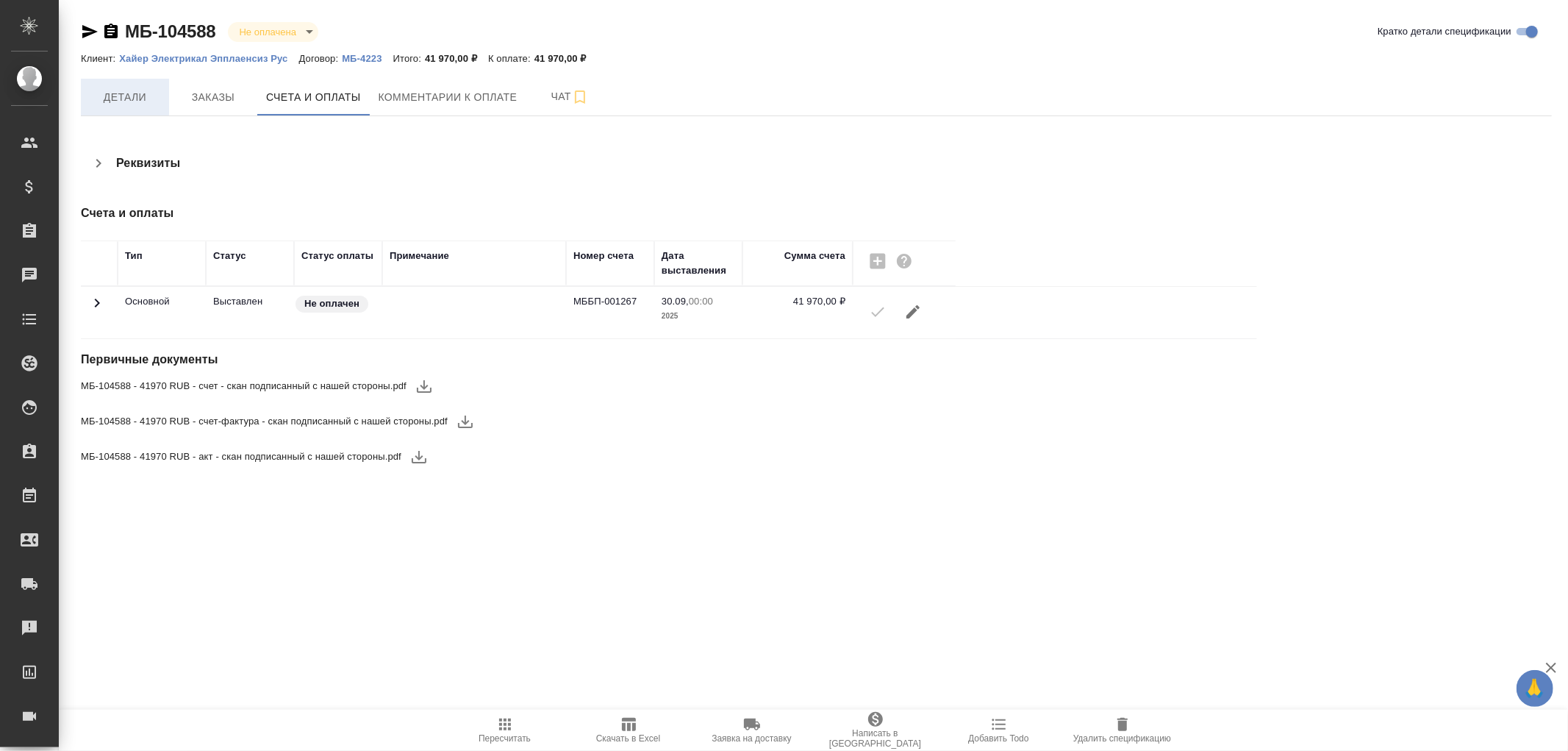
click at [114, 105] on span "Детали" at bounding box center [124, 98] width 71 height 19
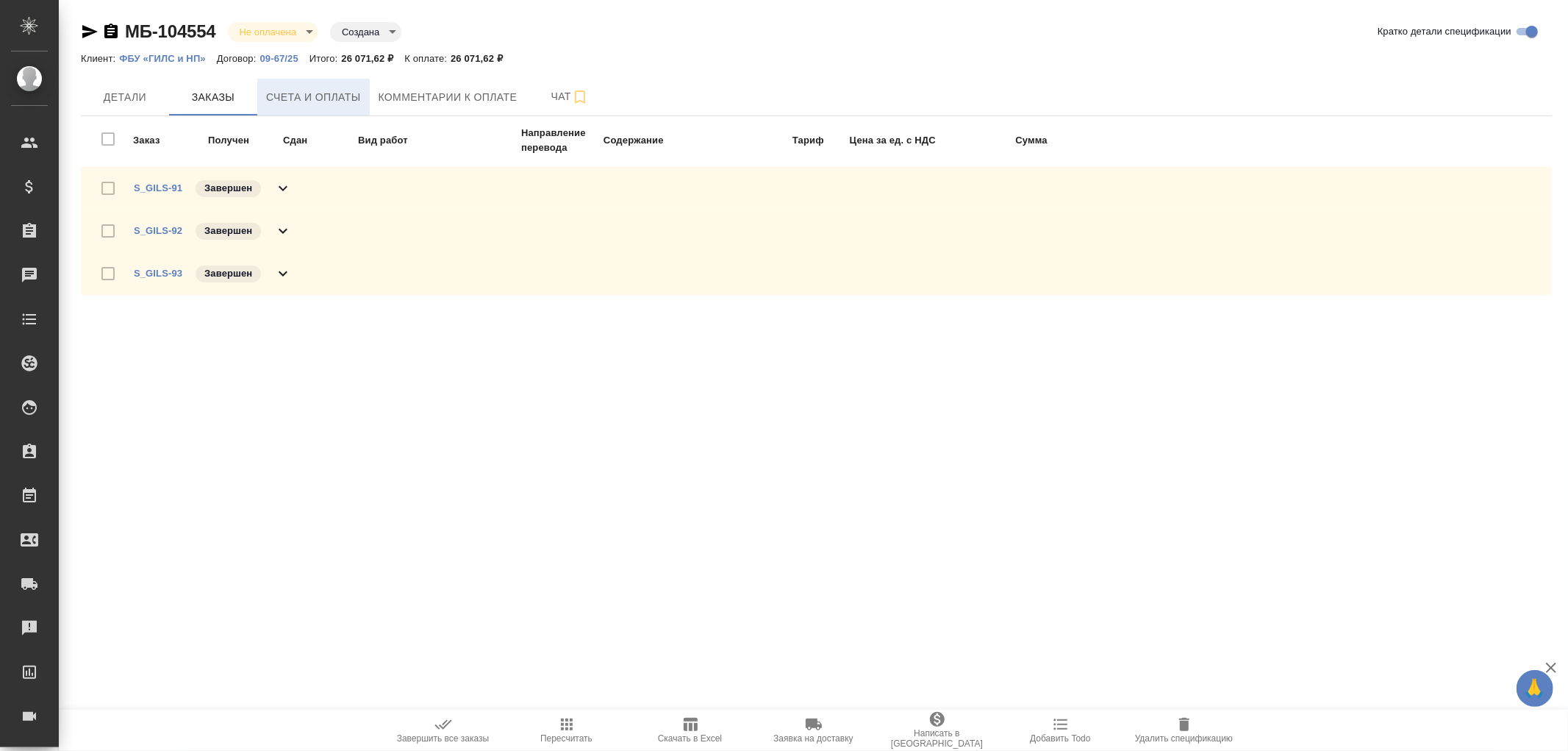
click at [332, 91] on span "Счета и оплаты" at bounding box center [313, 98] width 95 height 19
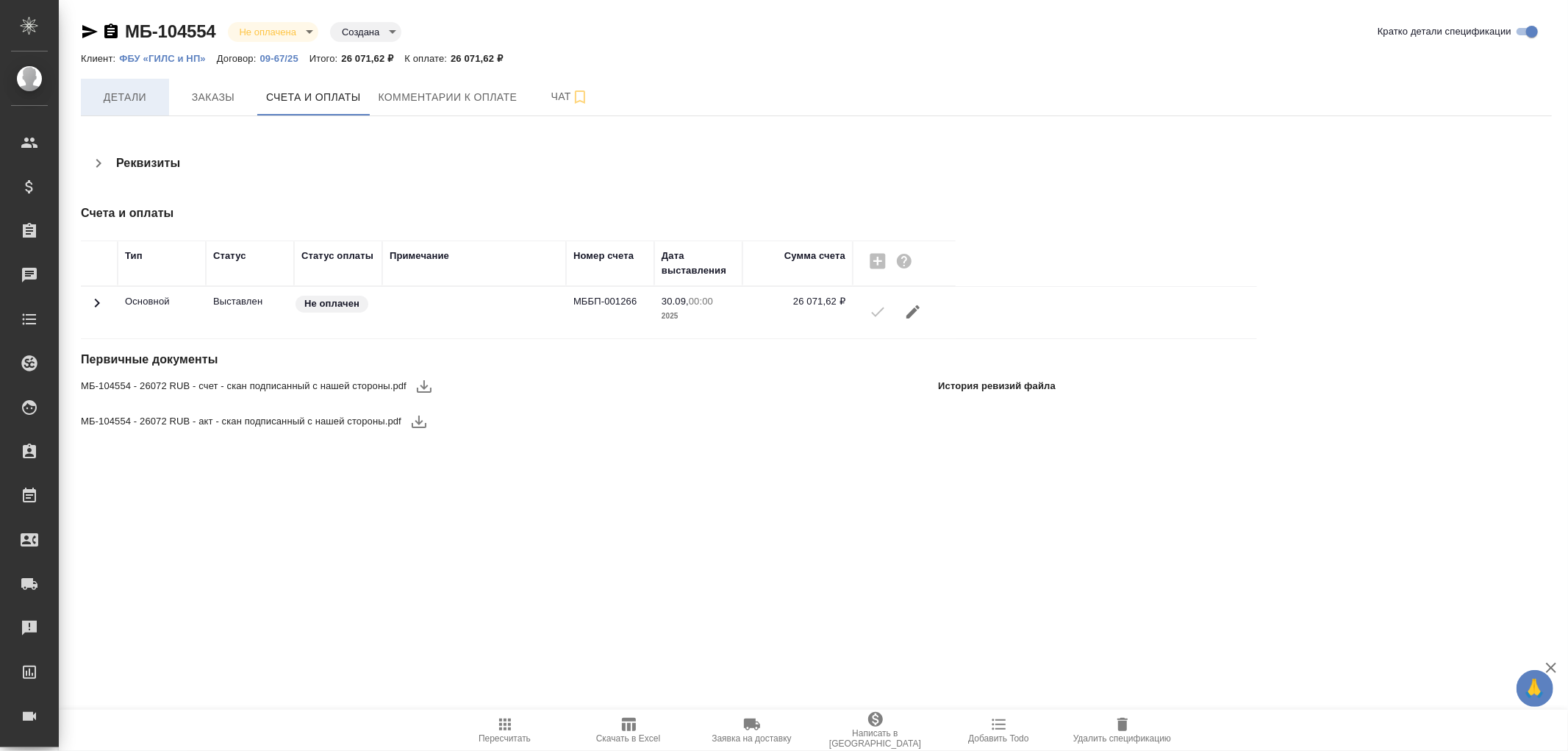
click at [115, 91] on span "Детали" at bounding box center [124, 98] width 71 height 19
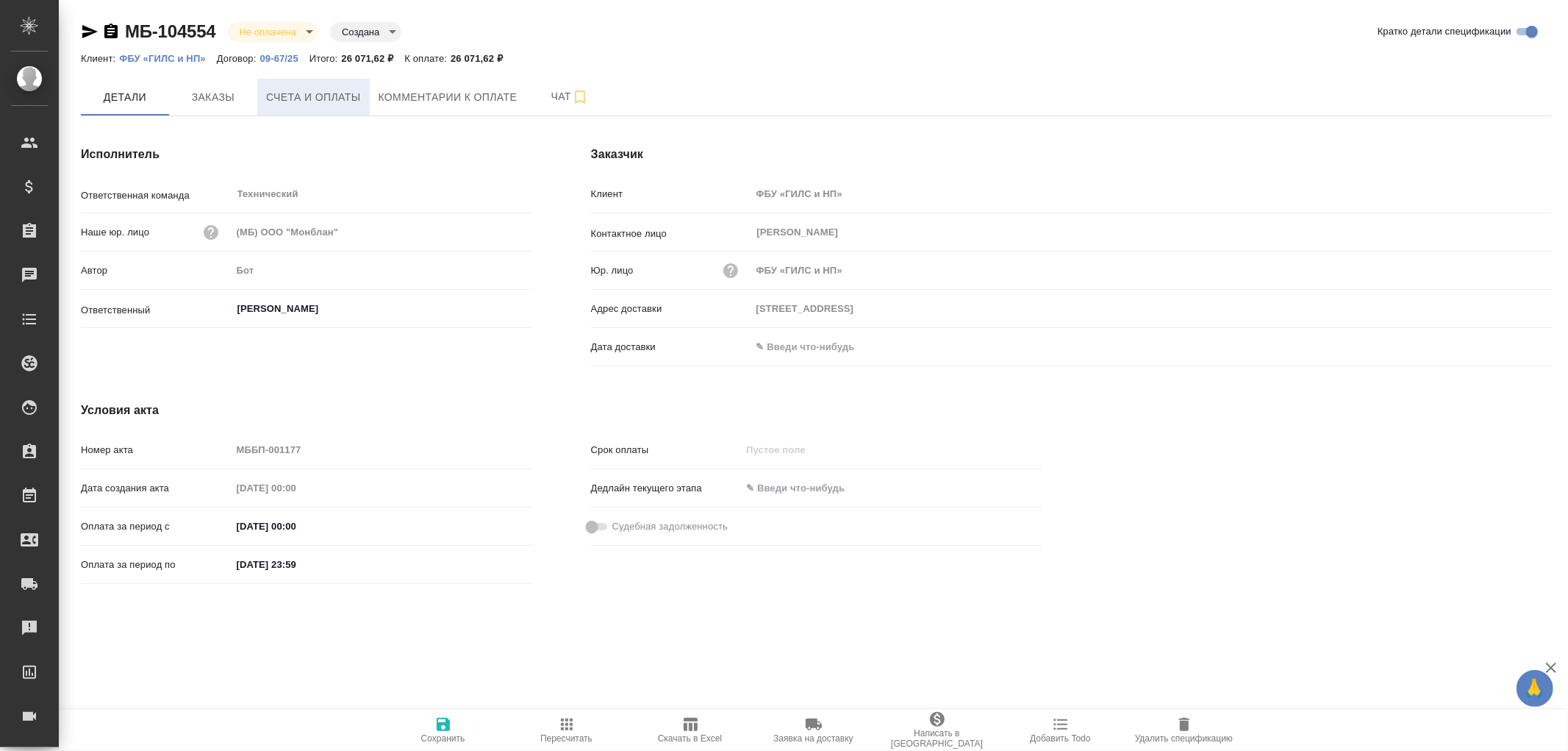
click at [313, 93] on span "Счета и оплаты" at bounding box center [313, 98] width 95 height 19
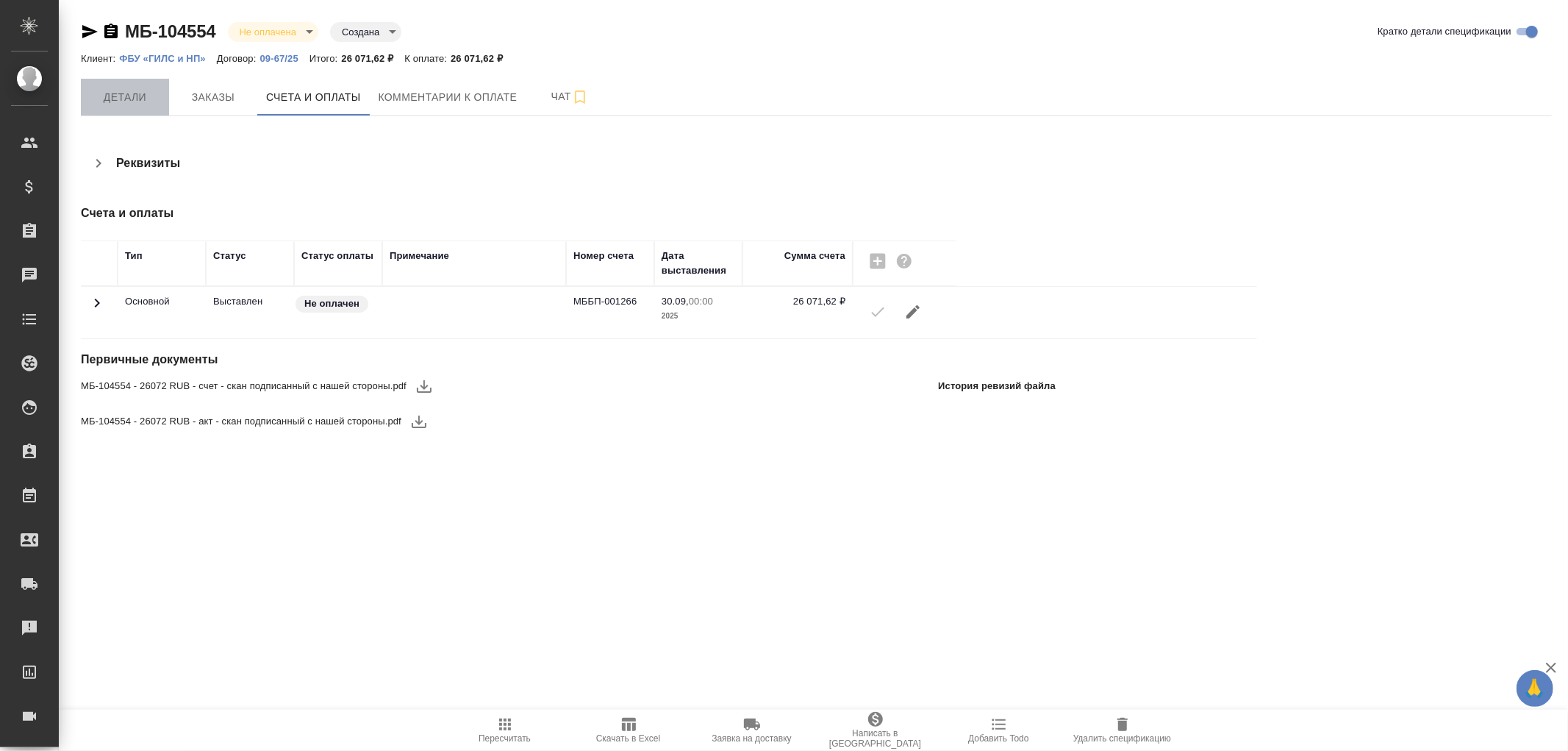
click at [133, 98] on span "Детали" at bounding box center [124, 98] width 71 height 19
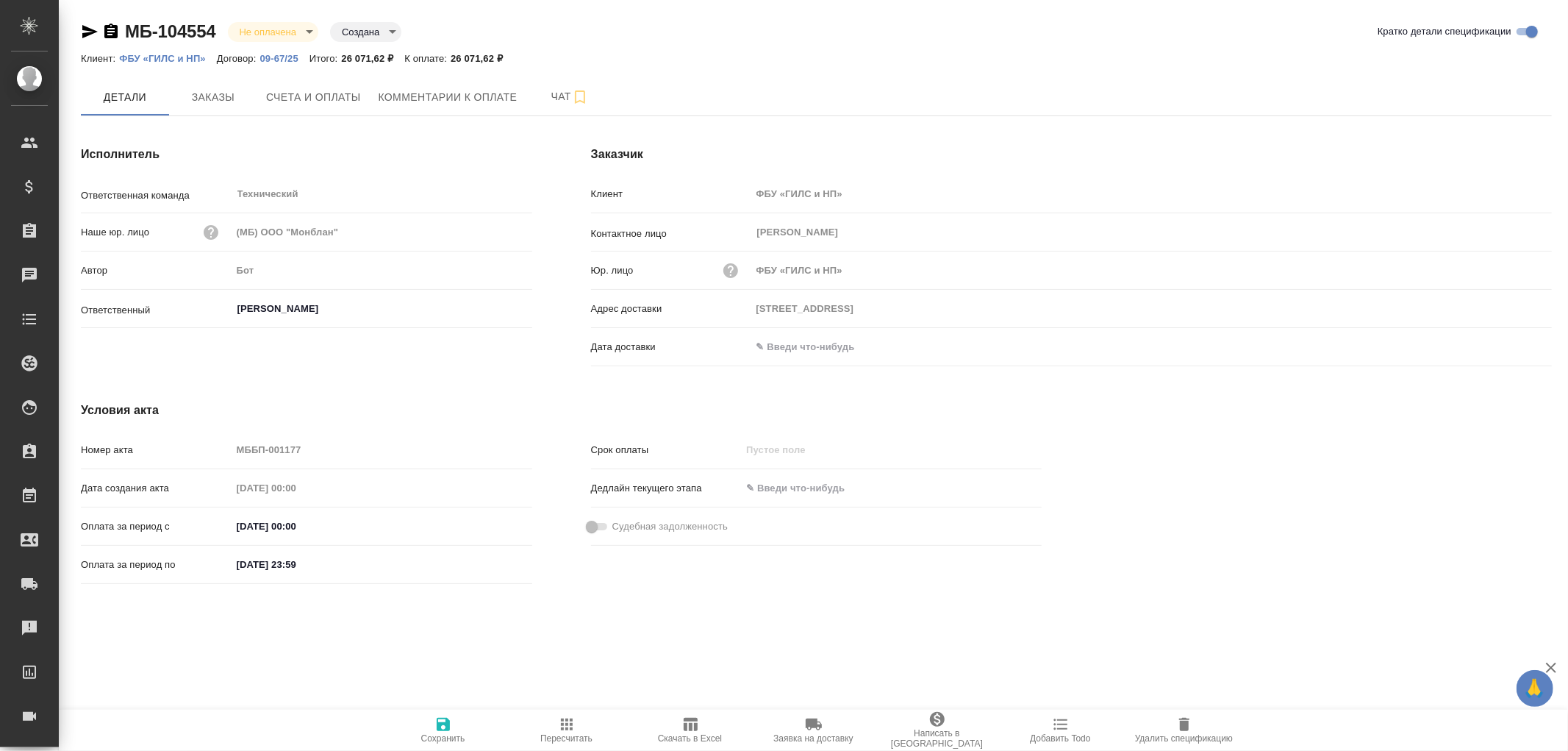
click at [794, 346] on input "text" at bounding box center [816, 346] width 129 height 21
click at [1504, 348] on icon "button" at bounding box center [1510, 346] width 18 height 18
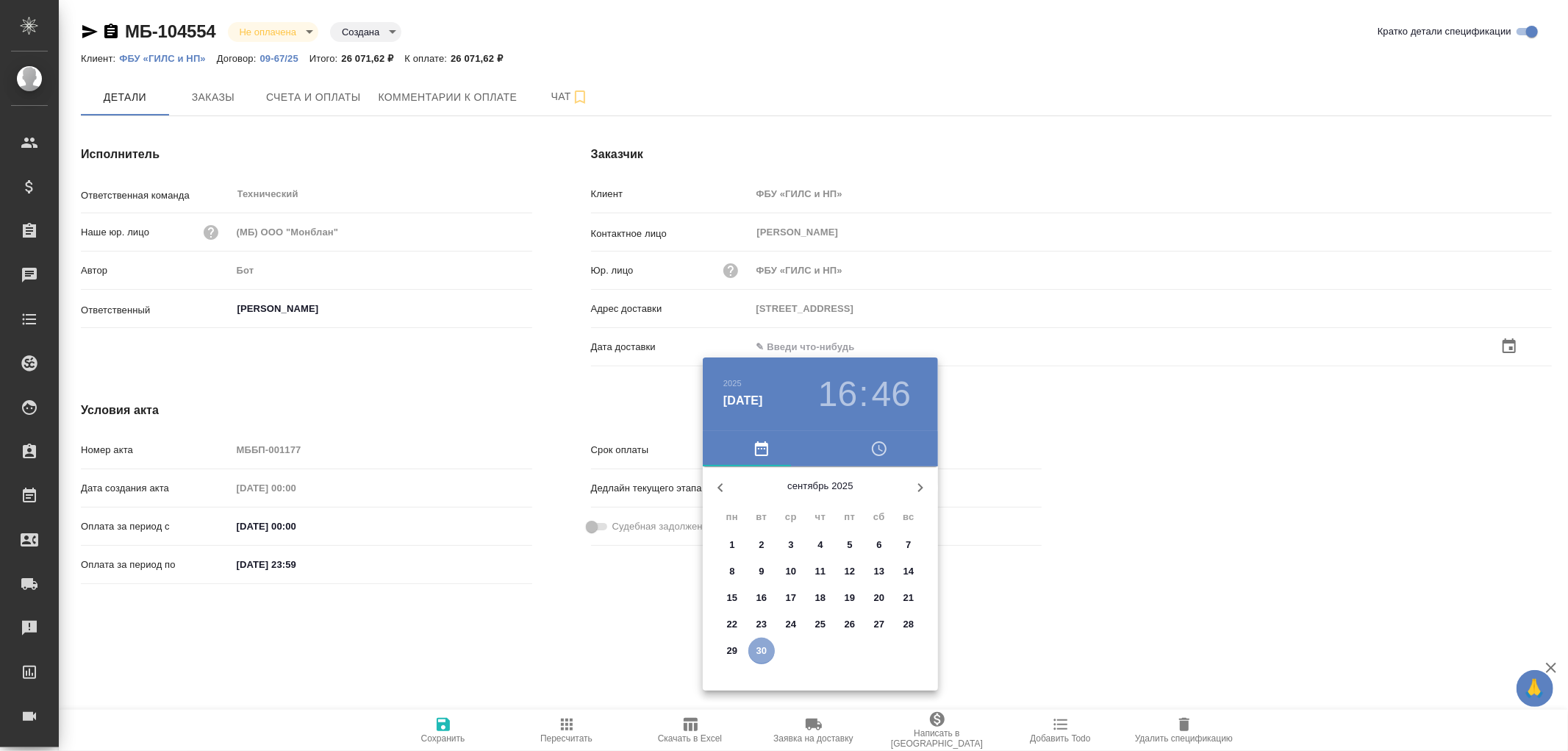
click at [757, 658] on button "30" at bounding box center [762, 651] width 27 height 27
type input "30.09.2025 16:46"
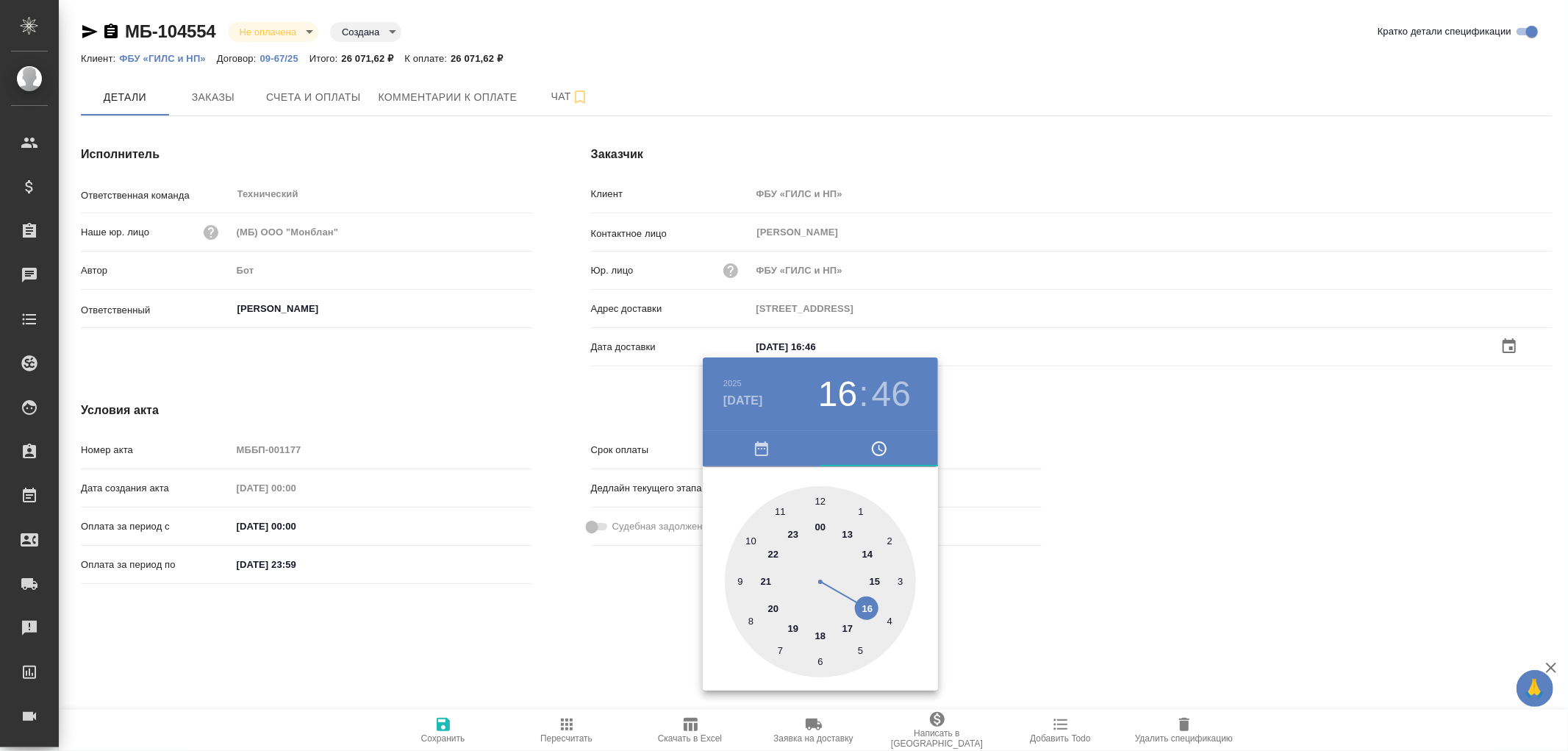
click at [446, 725] on div at bounding box center [784, 375] width 1568 height 751
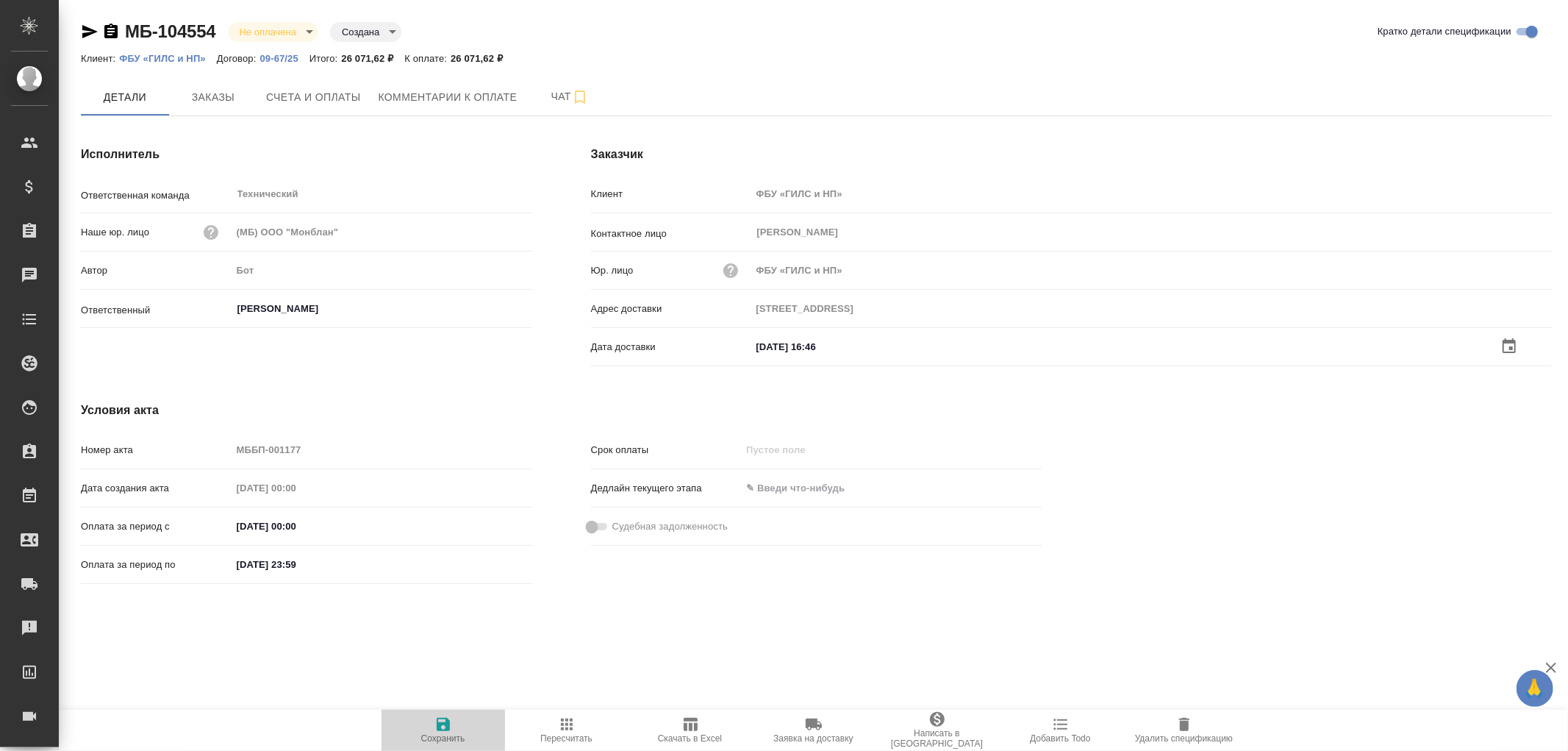
click at [439, 725] on icon "button" at bounding box center [443, 724] width 13 height 13
click at [441, 723] on icon "button" at bounding box center [443, 724] width 13 height 13
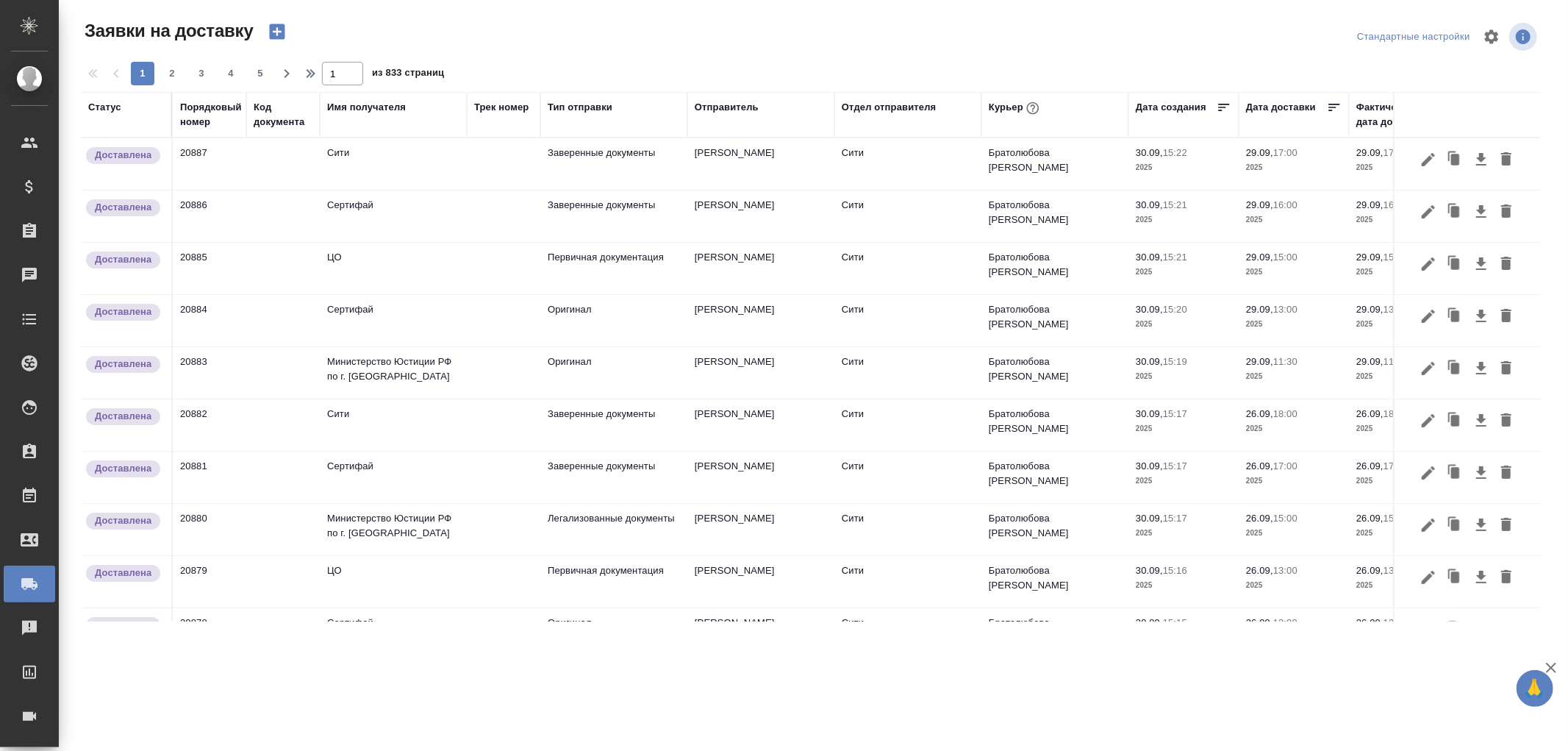
click at [207, 115] on div "Порядковый номер" at bounding box center [210, 115] width 62 height 30
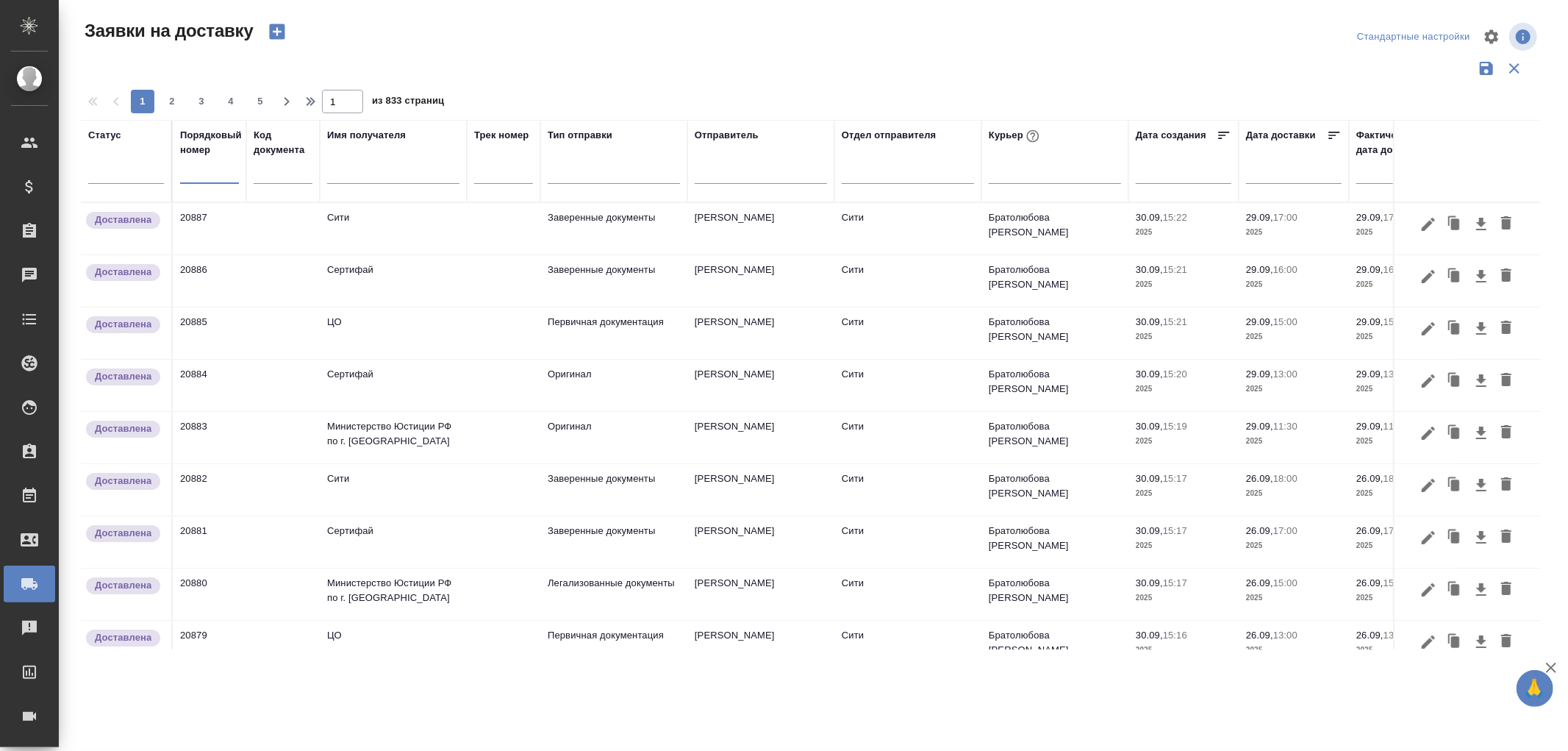
click at [196, 177] on input "text" at bounding box center [209, 173] width 59 height 21
type input "20844"
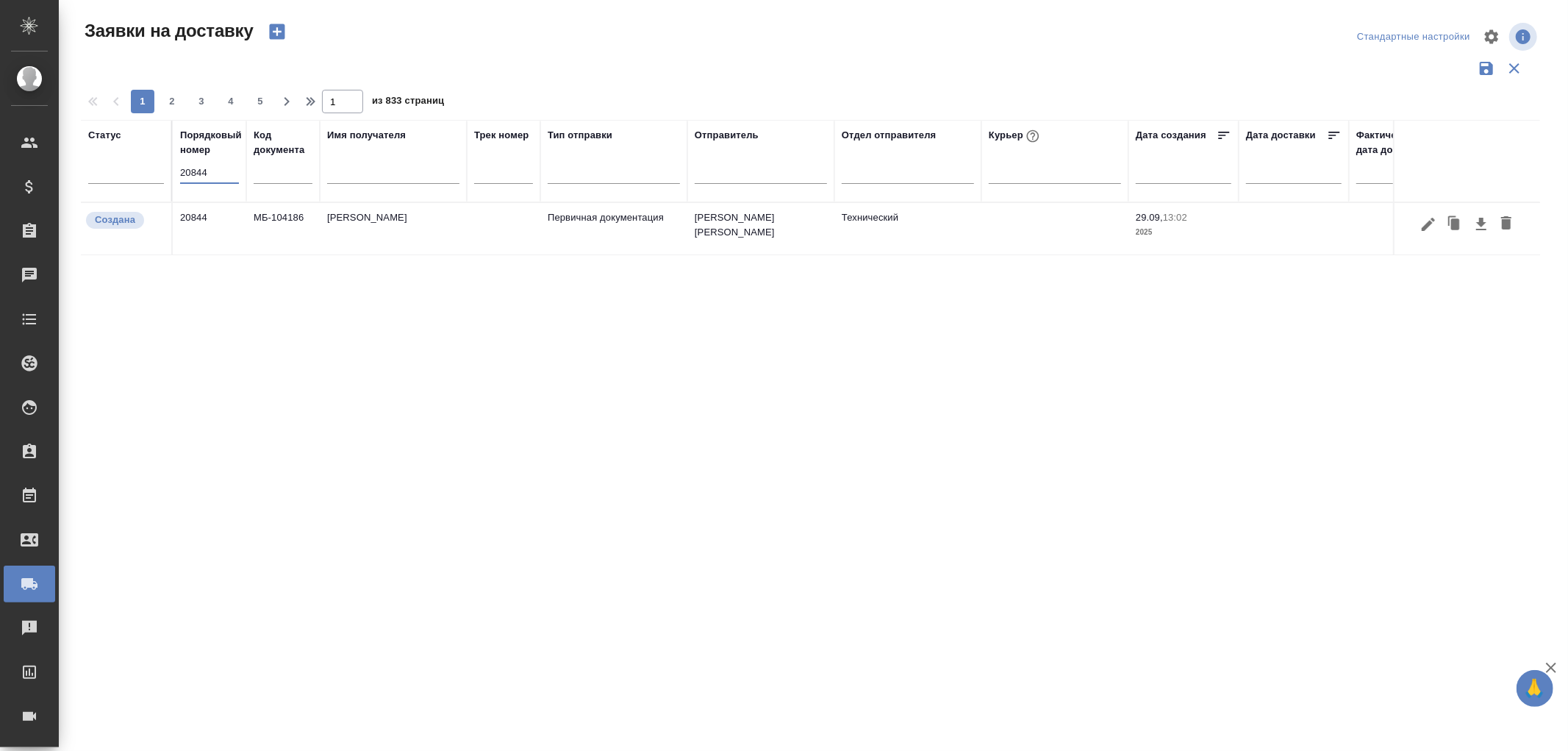
click at [364, 215] on td "[PERSON_NAME]" at bounding box center [393, 229] width 147 height 52
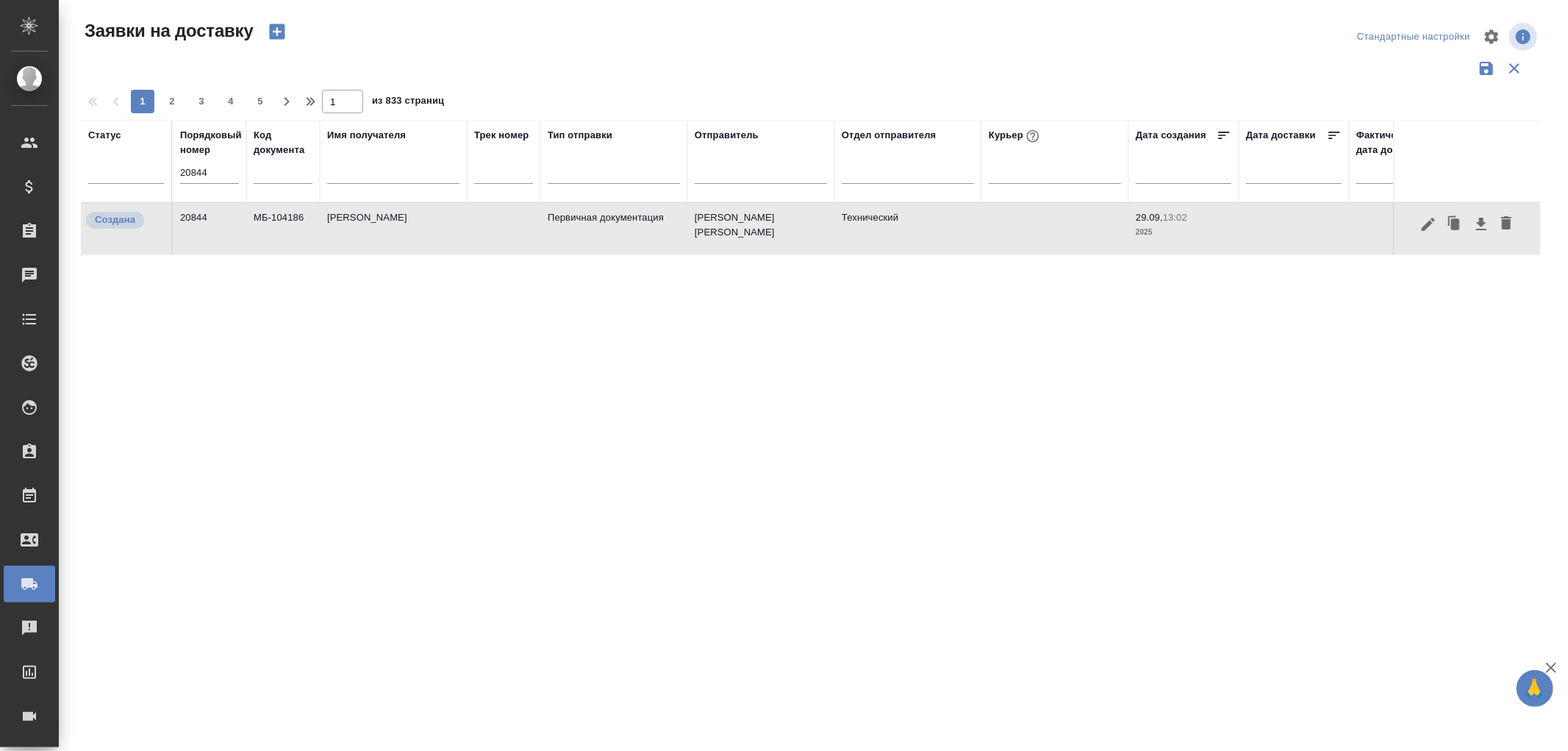
click at [364, 215] on td "[PERSON_NAME]" at bounding box center [393, 229] width 147 height 52
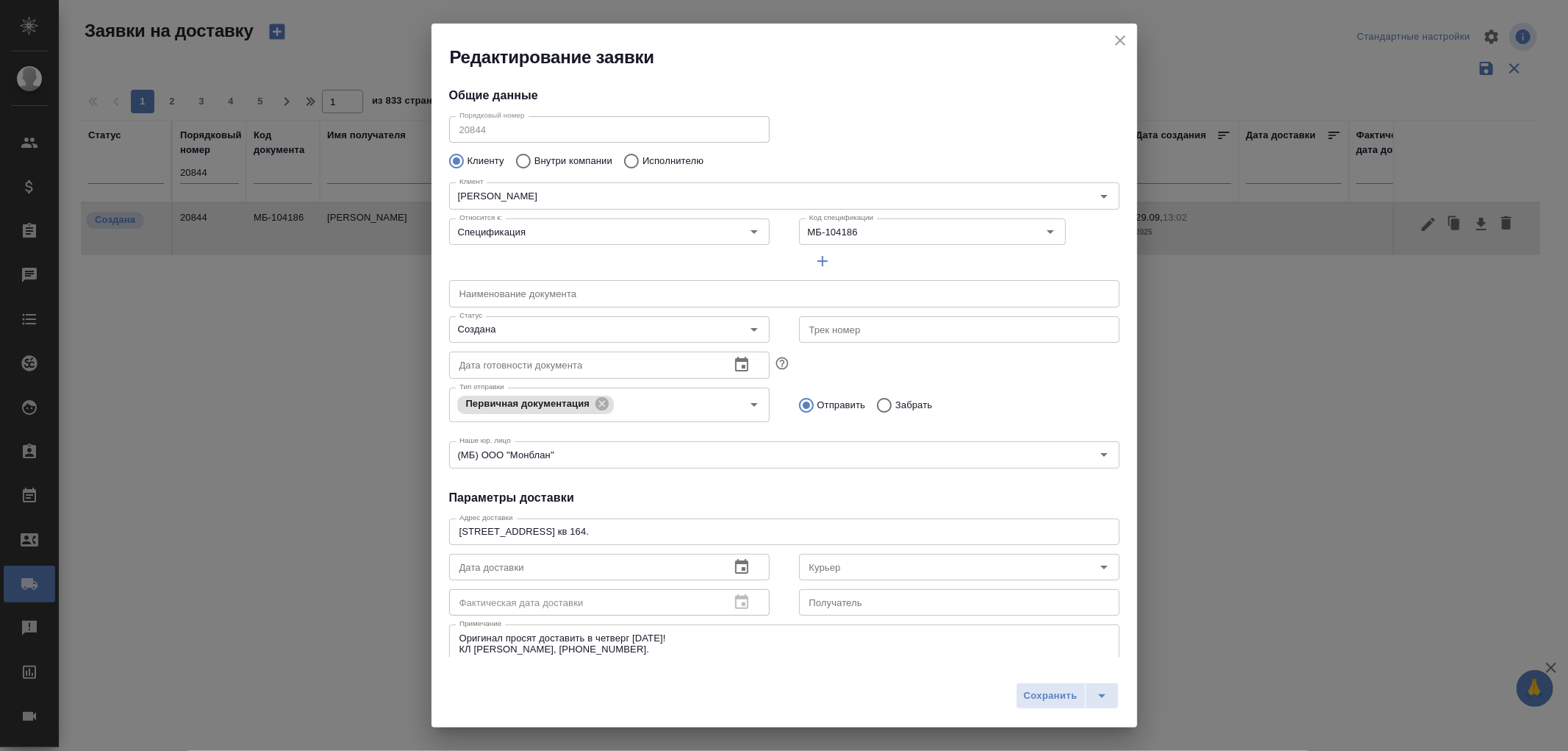
type input "Чихрадзе [PERSON_NAME]"
type input "[PHONE_NUMBER]"
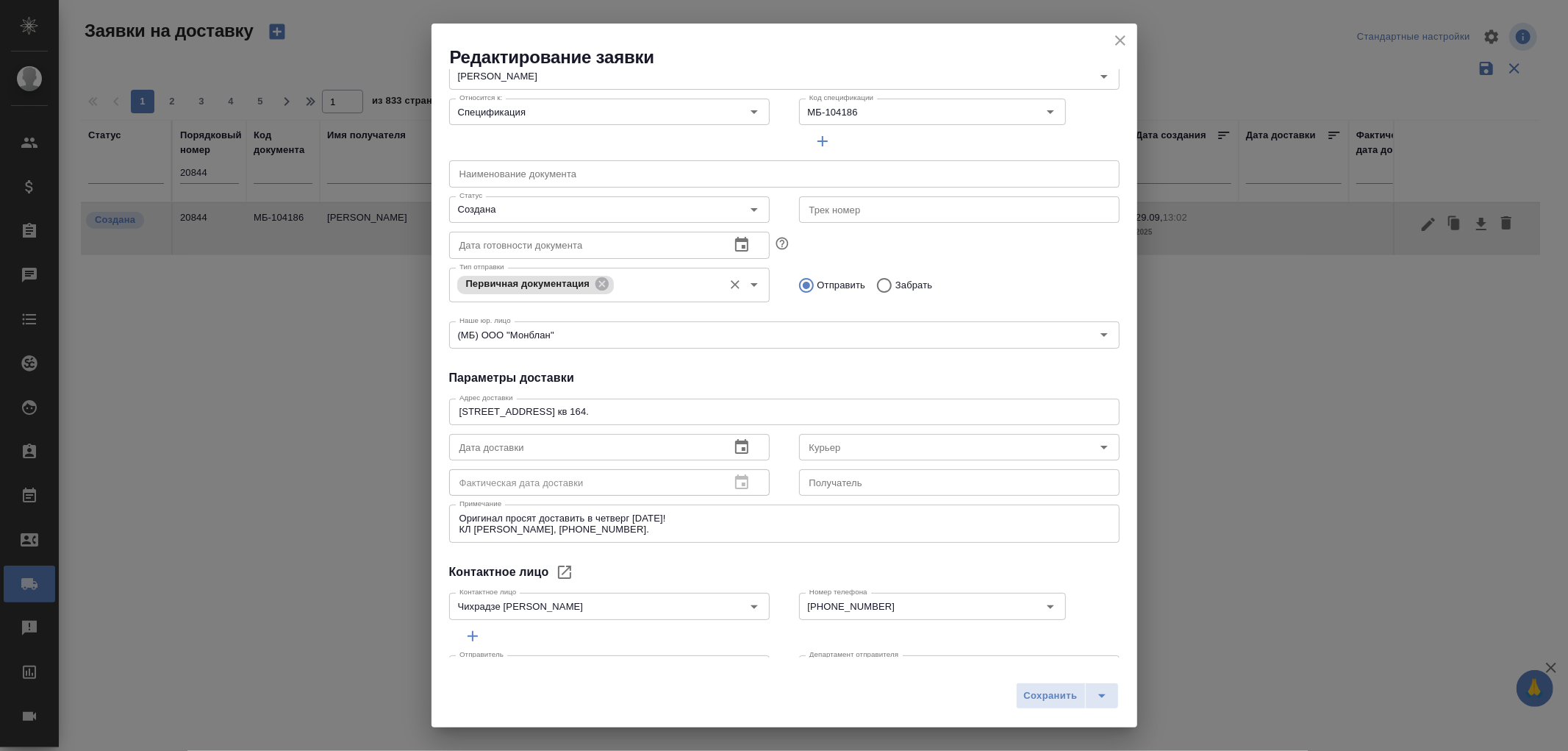
scroll to position [160, 0]
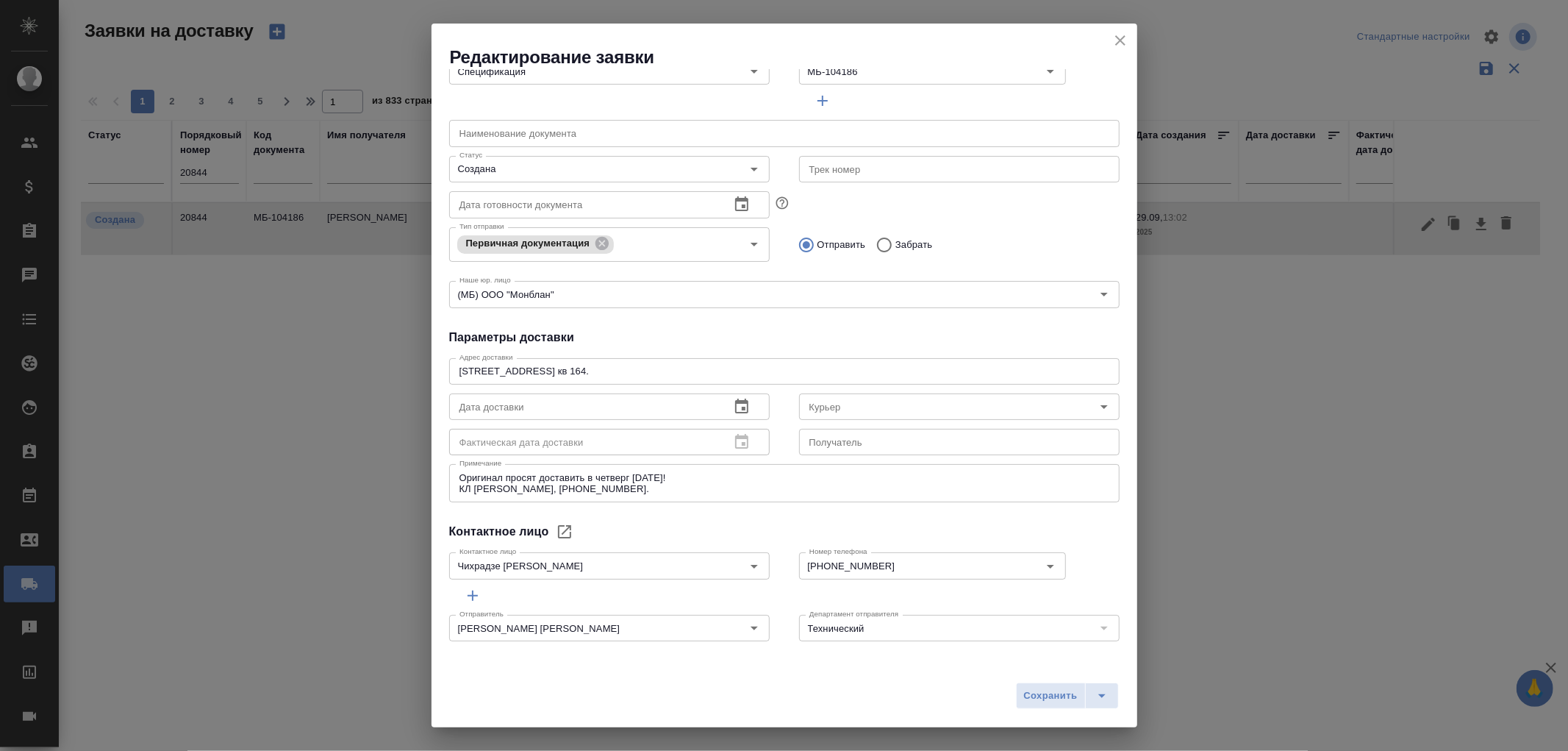
click at [1113, 35] on icon "close" at bounding box center [1121, 40] width 18 height 18
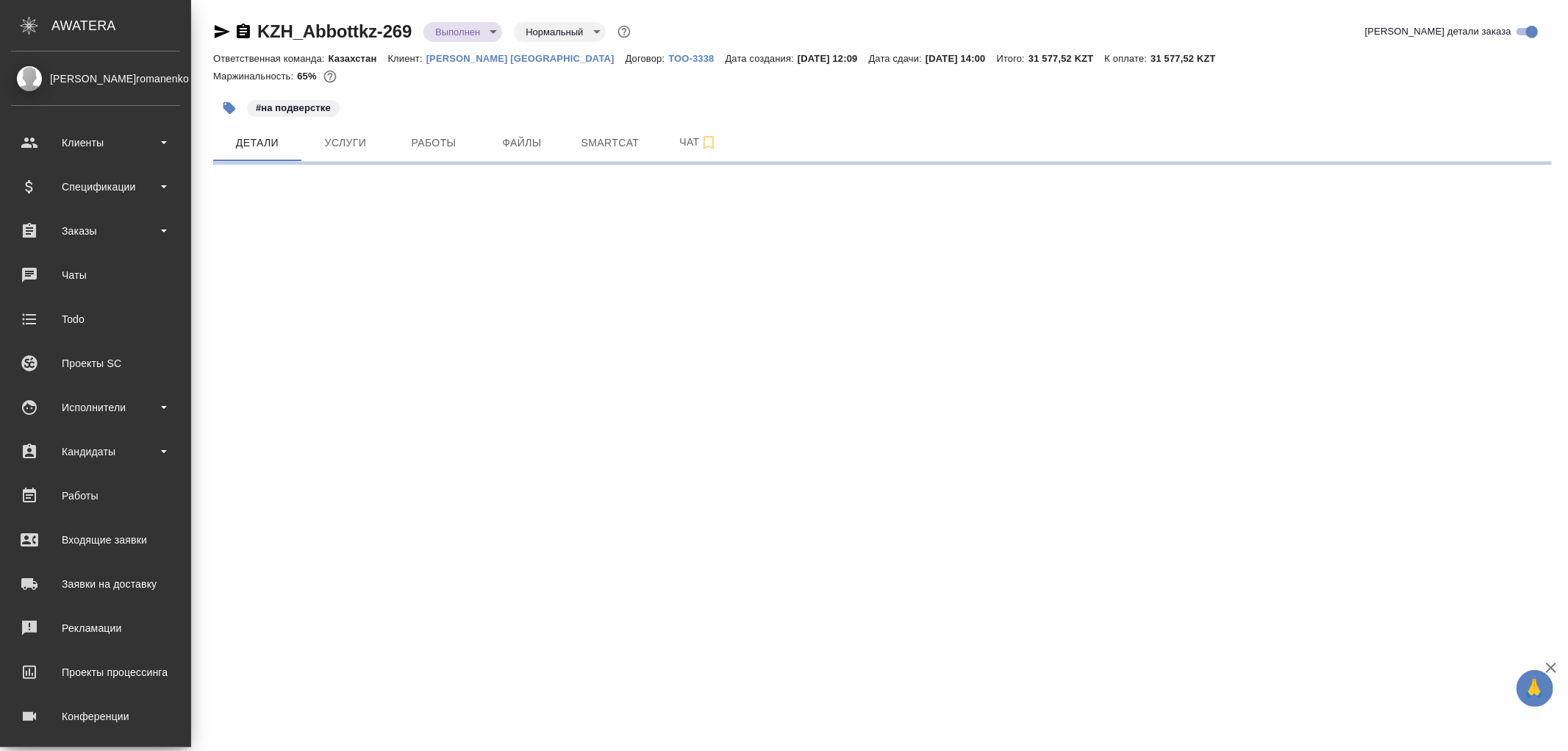
select select "RU"
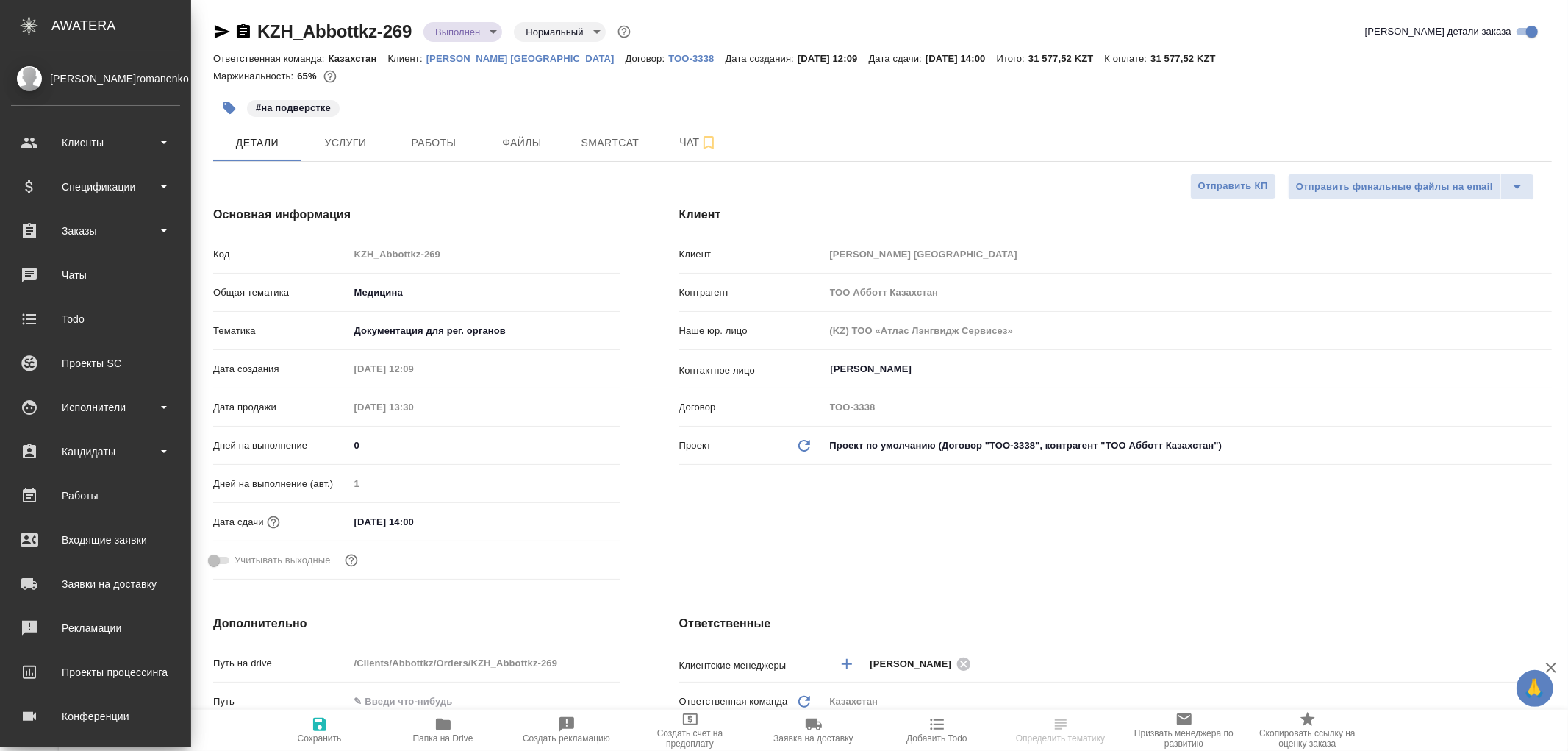
type textarea "x"
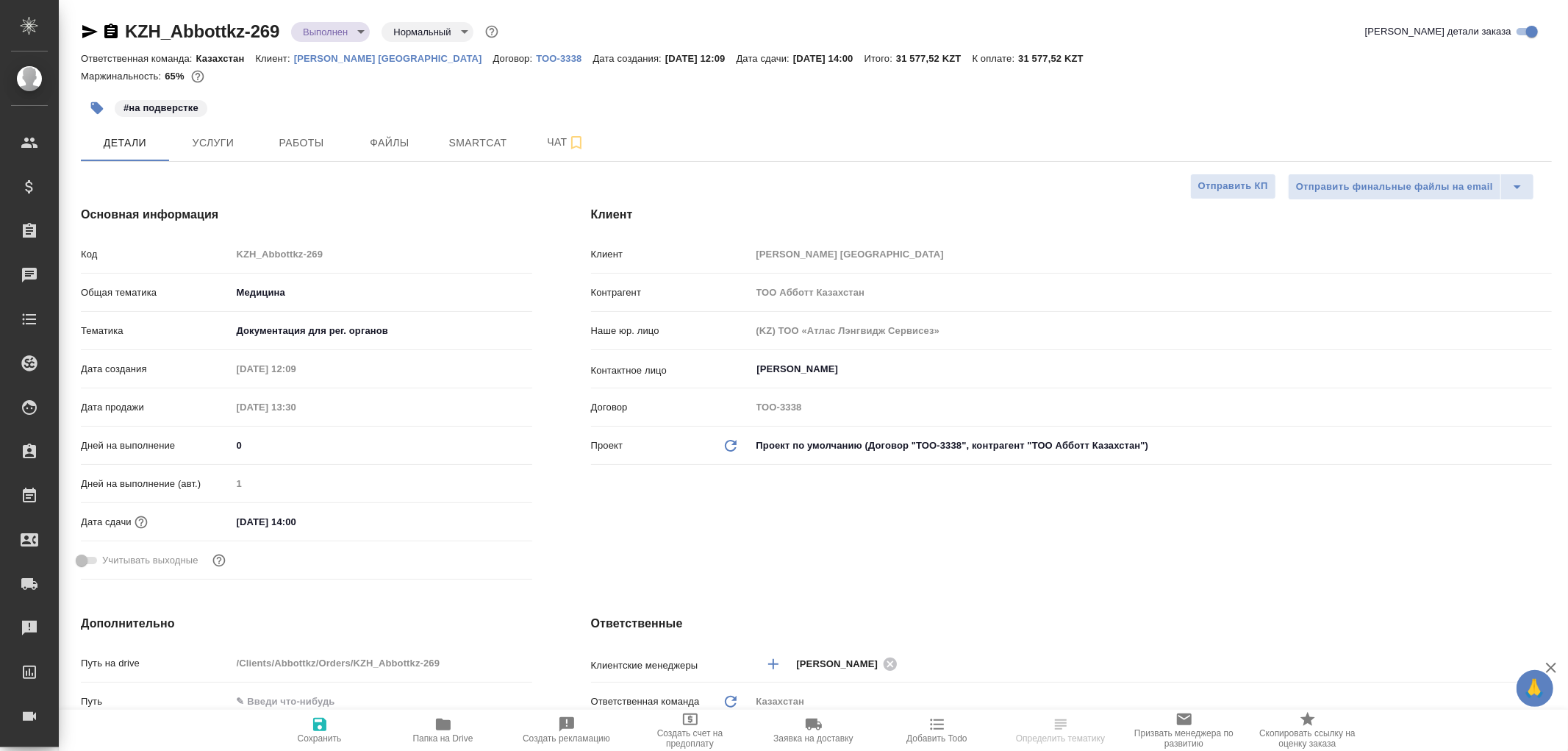
type textarea "x"
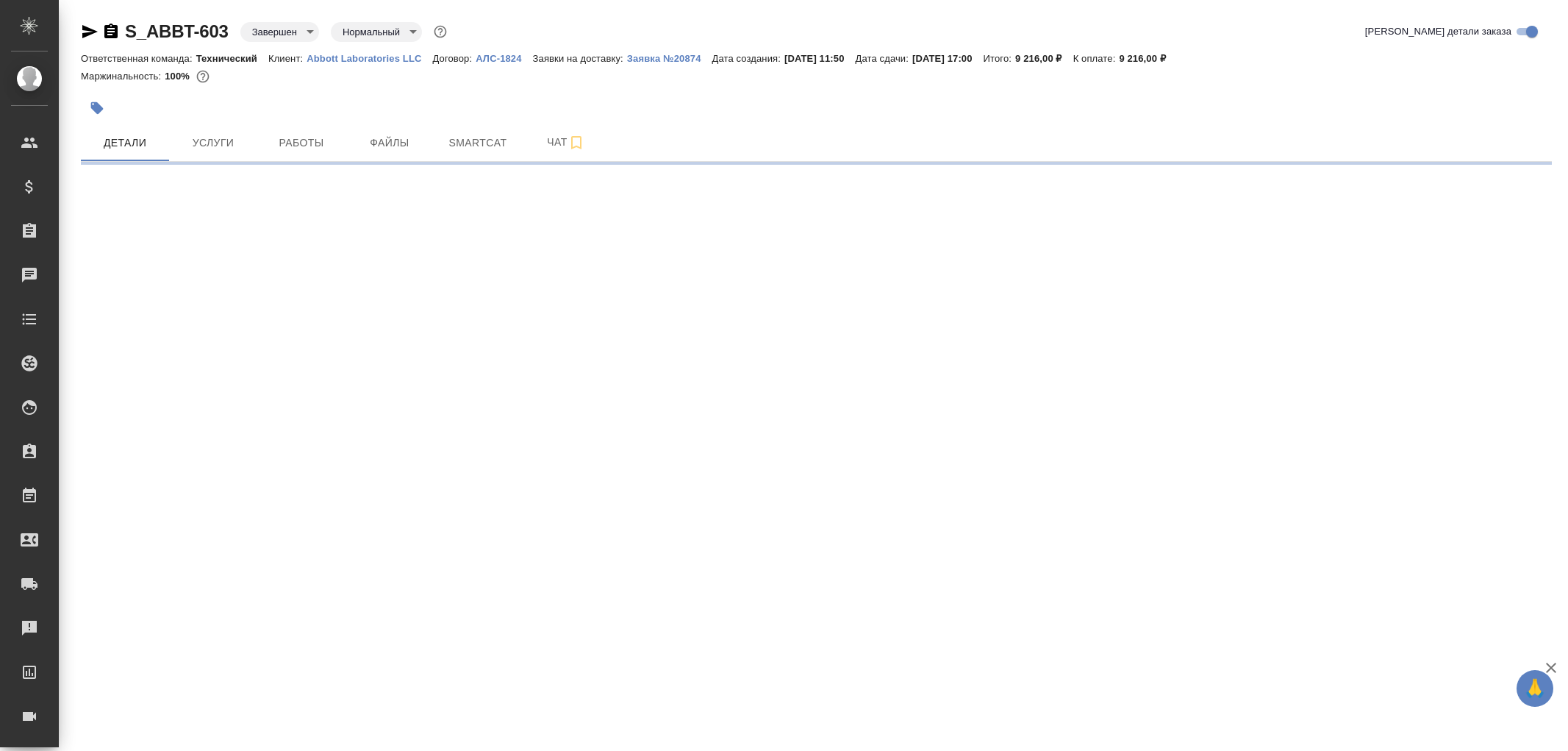
select select "RU"
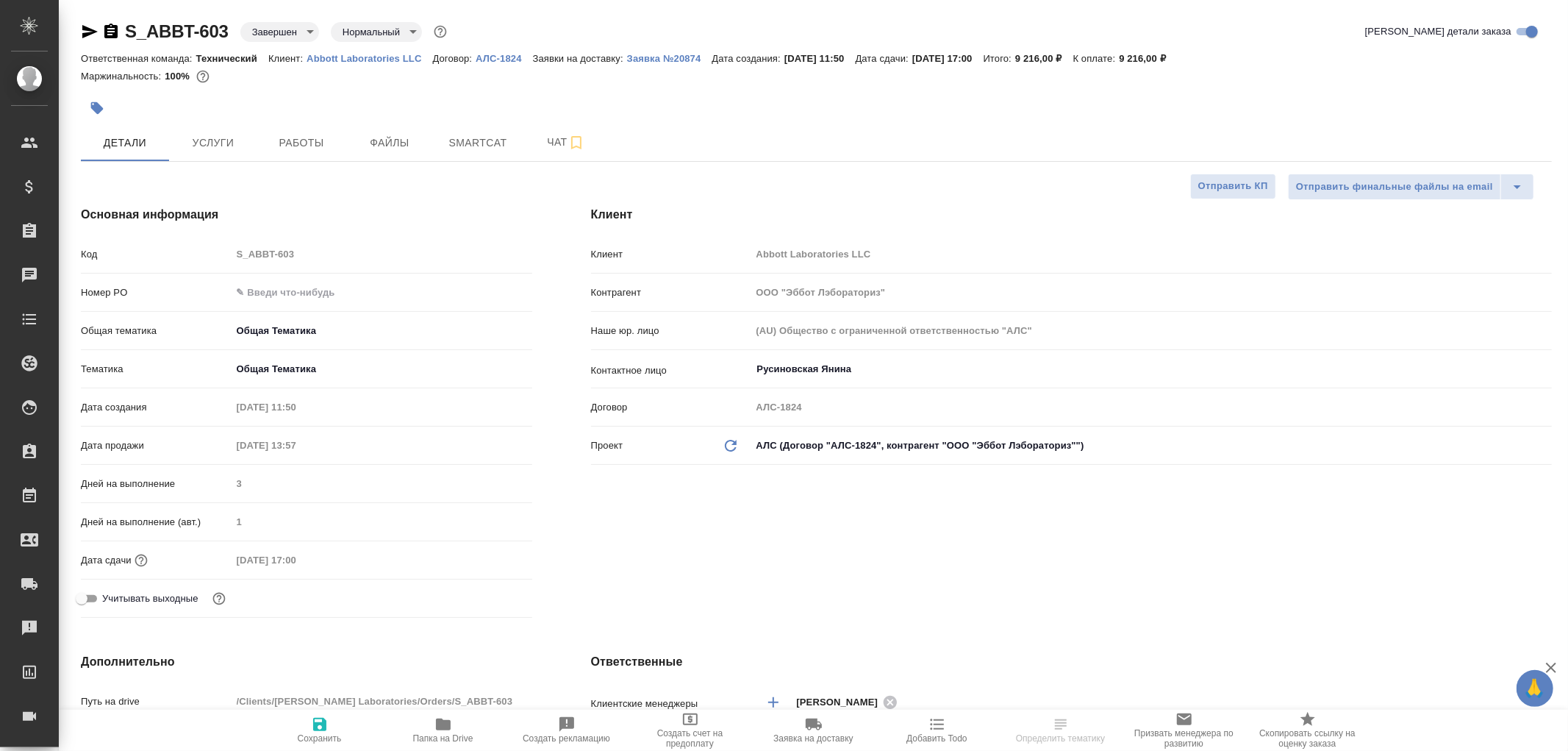
type textarea "x"
